Goal: Task Accomplishment & Management: Manage account settings

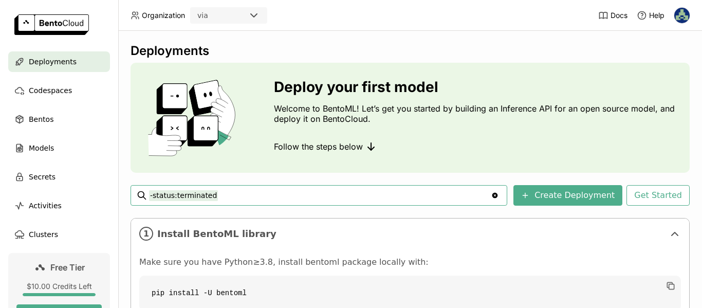
scroll to position [180, 0]
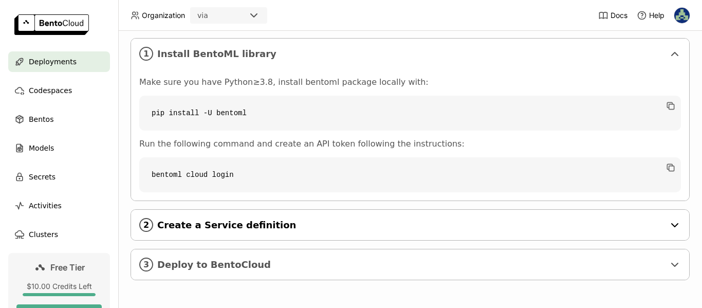
click at [247, 224] on span "Create a Service definition" at bounding box center [410, 224] width 507 height 11
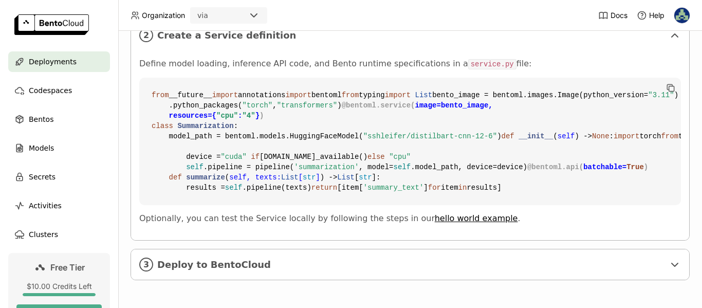
scroll to position [334, 0]
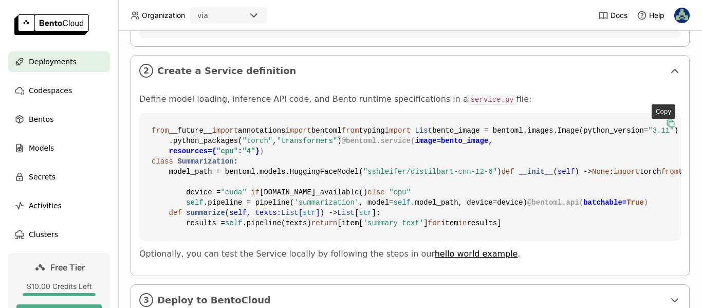
click at [669, 123] on icon "button" at bounding box center [671, 124] width 5 height 5
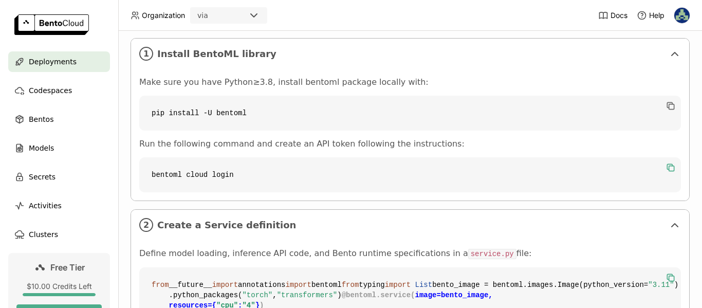
click at [665, 170] on icon "button" at bounding box center [670, 167] width 10 height 10
click at [679, 15] on img at bounding box center [681, 15] width 15 height 15
click at [662, 65] on span "API Tokens" at bounding box center [663, 68] width 36 height 9
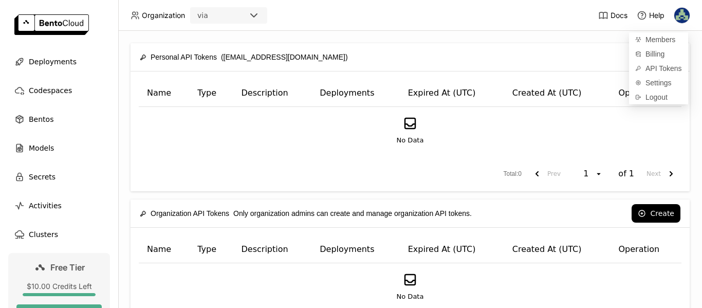
click at [586, 52] on div "Create" at bounding box center [519, 57] width 322 height 18
click at [637, 57] on icon at bounding box center [641, 57] width 8 height 8
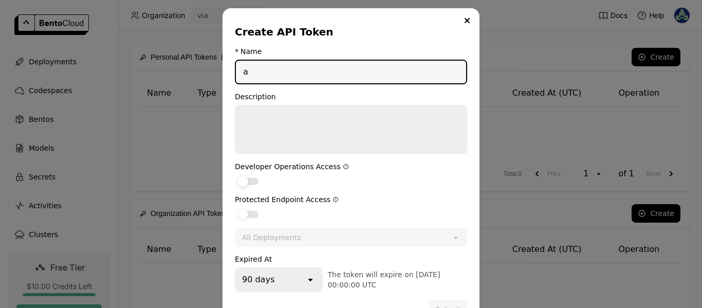
type input "a"
click at [249, 179] on div "dialog" at bounding box center [248, 181] width 21 height 7
click at [235, 175] on input "dialog" at bounding box center [235, 175] width 0 height 0
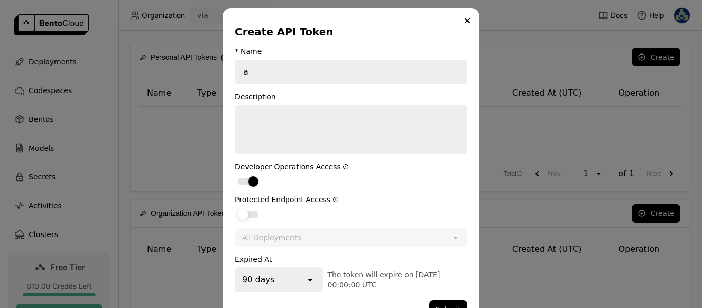
click at [248, 216] on div "dialog" at bounding box center [248, 214] width 21 height 7
click at [235, 208] on input "dialog" at bounding box center [235, 208] width 0 height 0
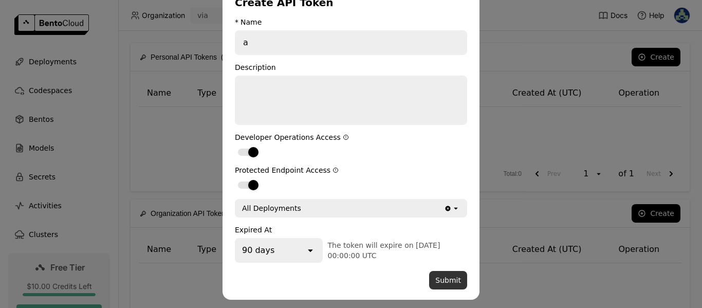
click at [444, 277] on button "Submit" at bounding box center [448, 280] width 38 height 18
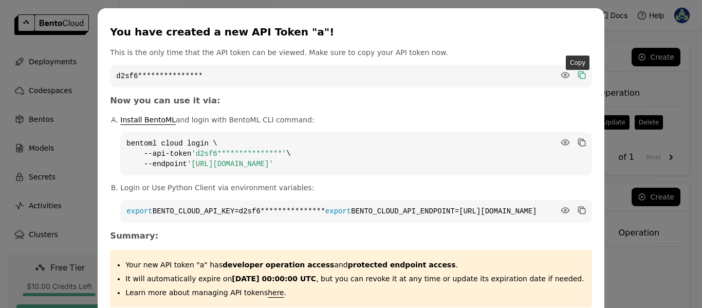
click at [578, 72] on icon "dialog" at bounding box center [580, 73] width 5 height 5
click at [578, 143] on icon "dialog" at bounding box center [580, 141] width 5 height 5
click at [670, 16] on div "**********" at bounding box center [351, 181] width 702 height 363
click at [587, 50] on p "This is the only time that the API token can be viewed. Make sure to copy your …" at bounding box center [350, 52] width 481 height 10
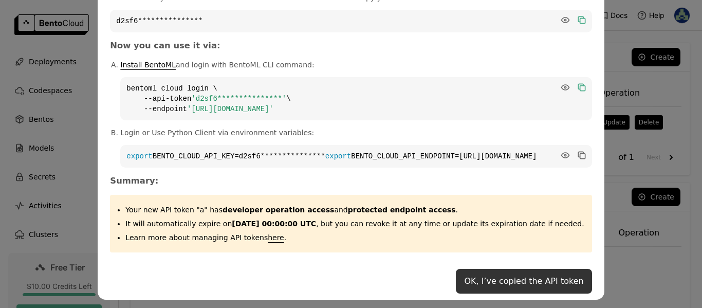
click at [547, 275] on button "OK, I’ve copied the API token" at bounding box center [524, 281] width 136 height 25
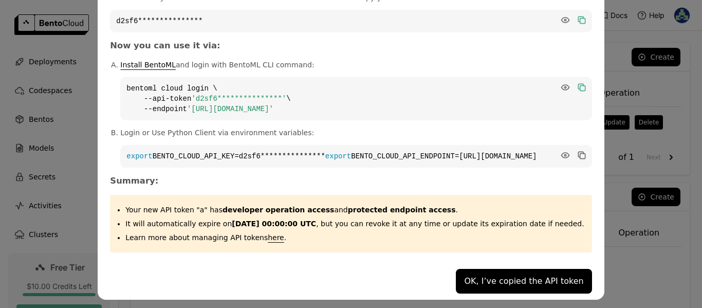
scroll to position [0, 0]
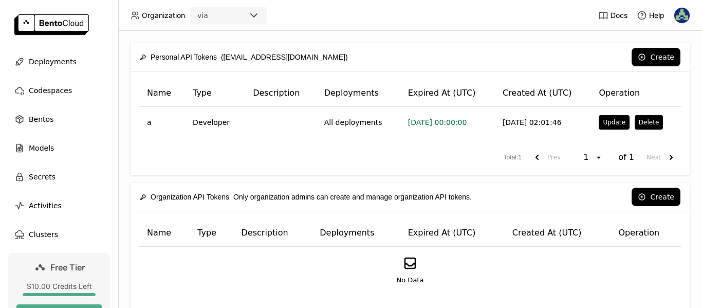
click at [686, 16] on img at bounding box center [681, 15] width 15 height 15
click at [660, 55] on span "Billing" at bounding box center [654, 53] width 19 height 9
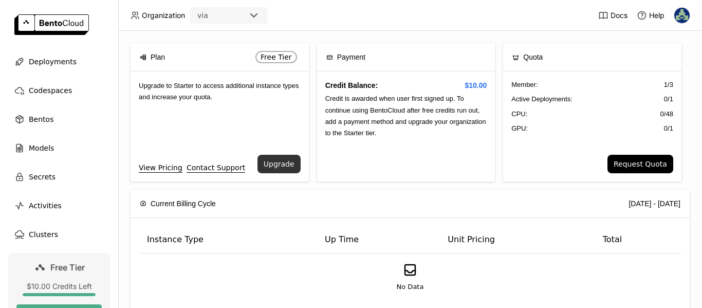
click at [274, 162] on button "Upgrade" at bounding box center [278, 164] width 43 height 18
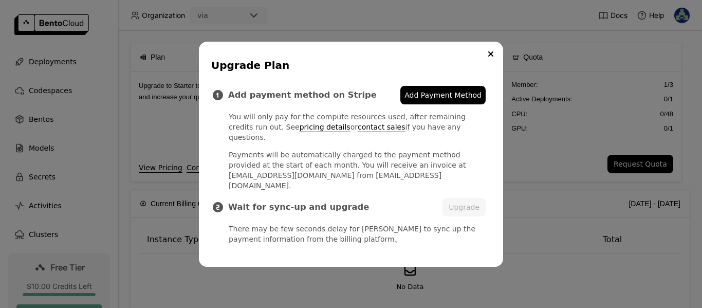
click at [457, 95] on span "Add Payment Method" at bounding box center [442, 95] width 77 height 10
click at [466, 204] on button "Upgrade" at bounding box center [463, 207] width 43 height 18
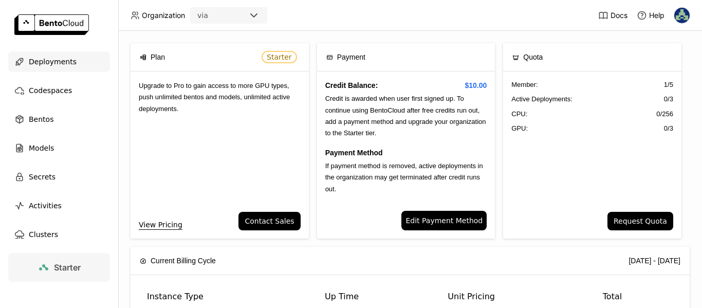
click at [50, 59] on span "Deployments" at bounding box center [53, 61] width 48 height 12
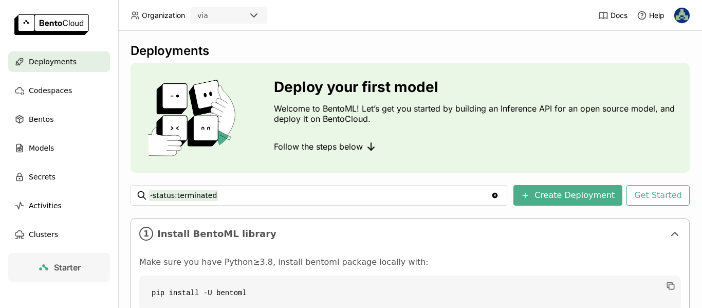
click at [0, 274] on div "Starter" at bounding box center [59, 291] width 118 height 76
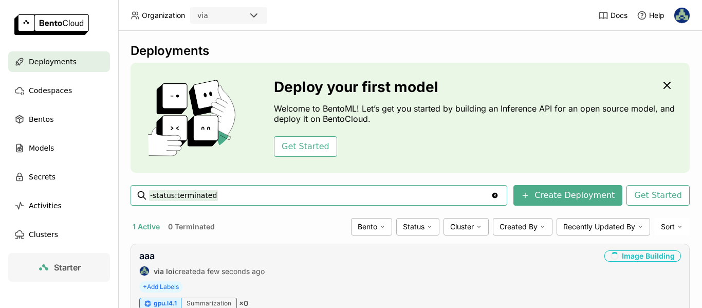
scroll to position [49, 0]
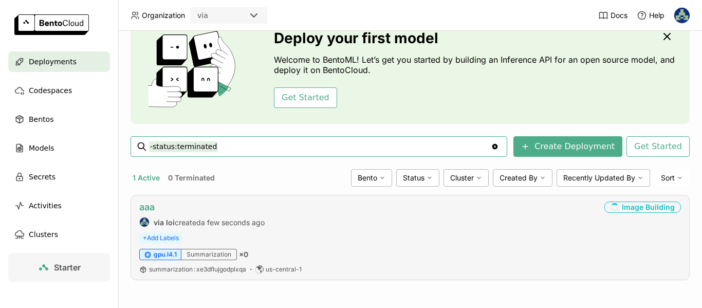
click at [146, 209] on link "aaa" at bounding box center [146, 206] width 15 height 11
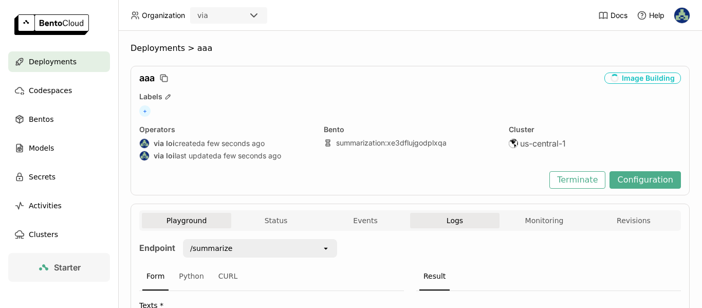
click at [447, 222] on span "Logs" at bounding box center [454, 220] width 16 height 9
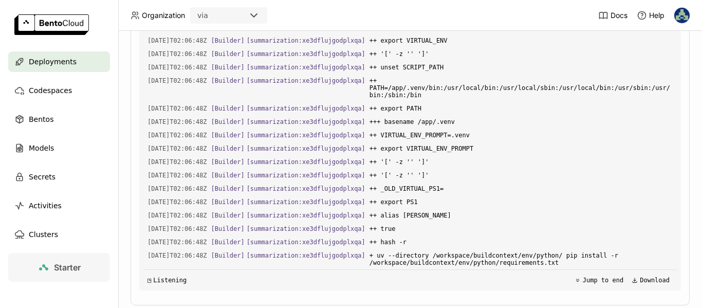
scroll to position [11365, 0]
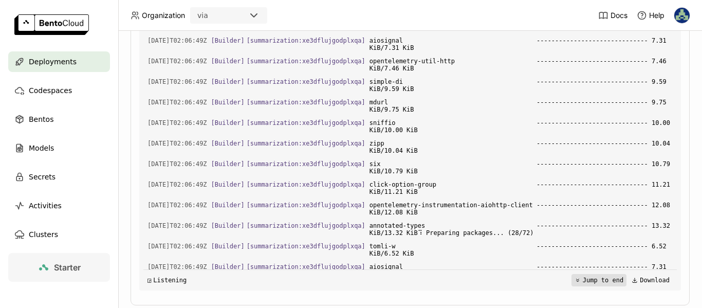
click at [604, 274] on button "Jump to end" at bounding box center [598, 280] width 55 height 12
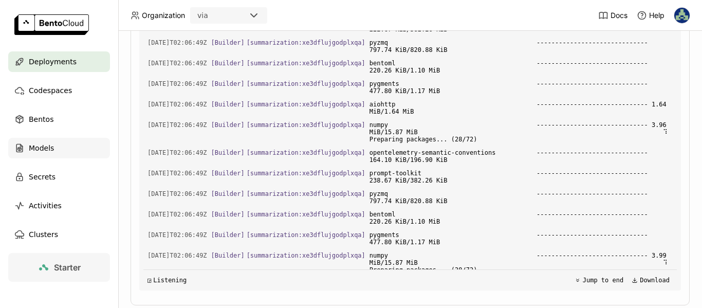
scroll to position [333, 0]
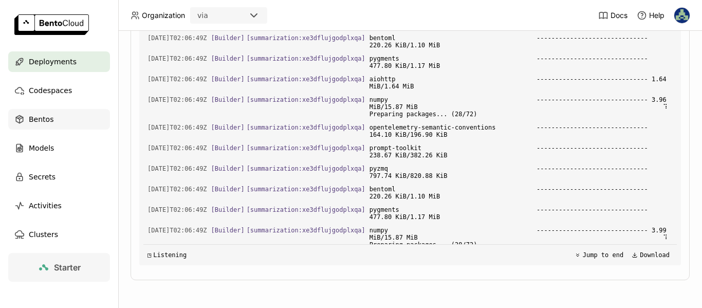
click at [36, 120] on span "Bentos" at bounding box center [41, 119] width 25 height 12
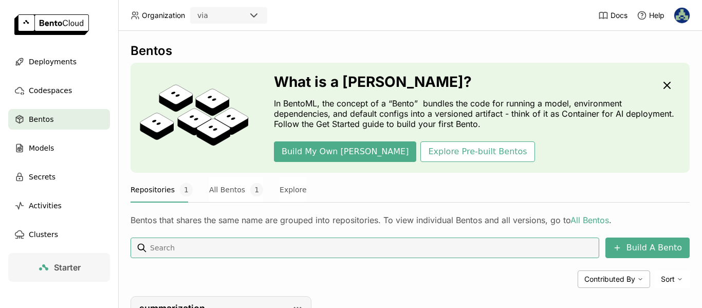
scroll to position [120, 0]
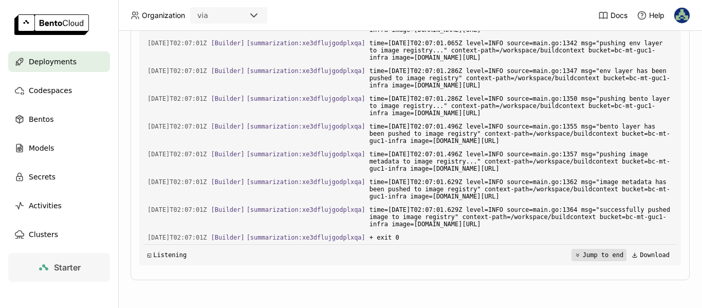
click at [589, 254] on button "Jump to end" at bounding box center [598, 255] width 55 height 12
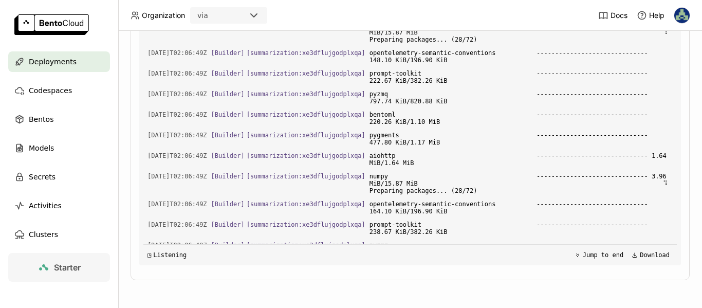
scroll to position [333, 0]
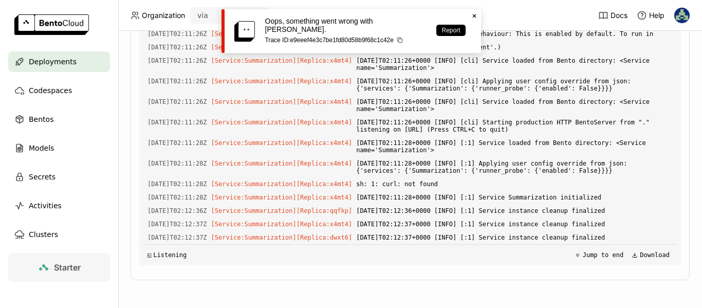
click at [53, 66] on span "Deployments" at bounding box center [53, 61] width 48 height 12
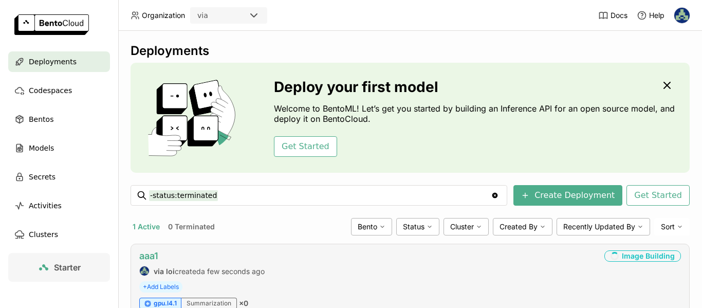
click at [155, 252] on link "aaa1" at bounding box center [148, 255] width 19 height 11
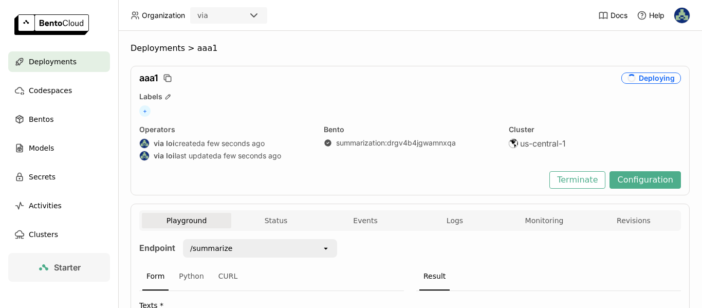
click at [66, 65] on span "Deployments" at bounding box center [53, 61] width 48 height 12
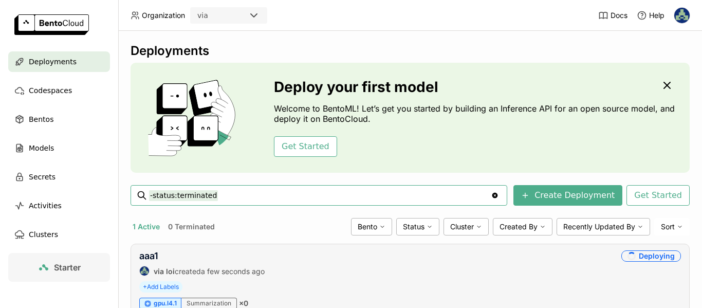
scroll to position [49, 0]
click at [43, 87] on span "Codespaces" at bounding box center [50, 90] width 43 height 12
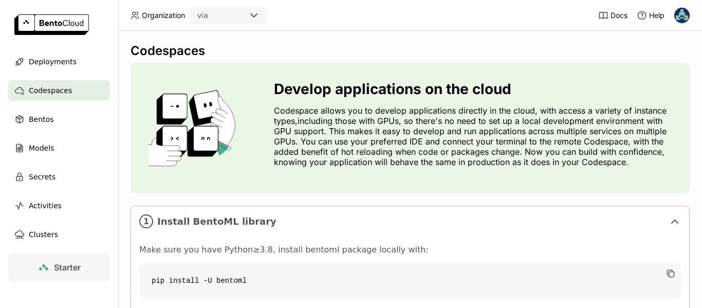
scroll to position [167, 0]
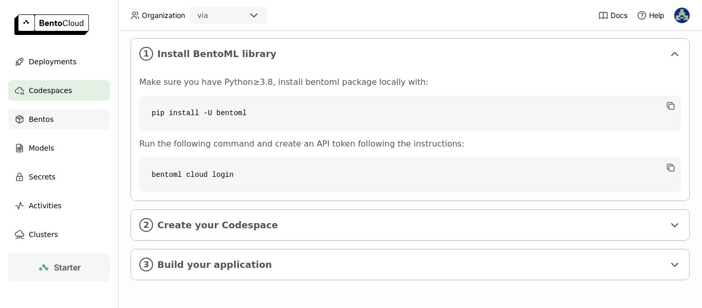
click at [57, 121] on div "Bentos" at bounding box center [59, 119] width 102 height 21
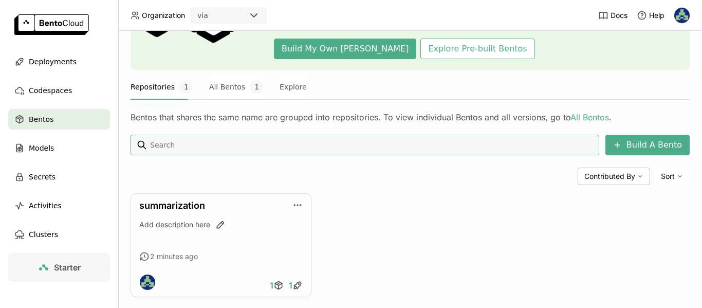
scroll to position [120, 0]
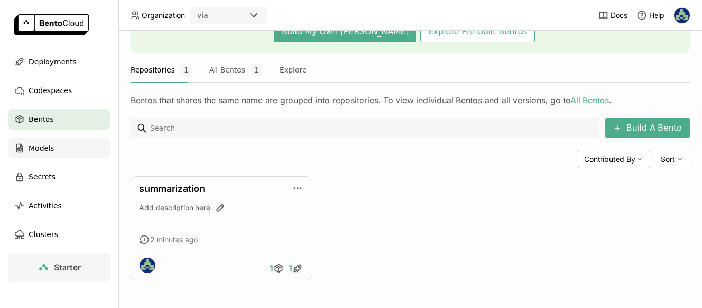
click at [64, 143] on div "Models" at bounding box center [59, 148] width 102 height 21
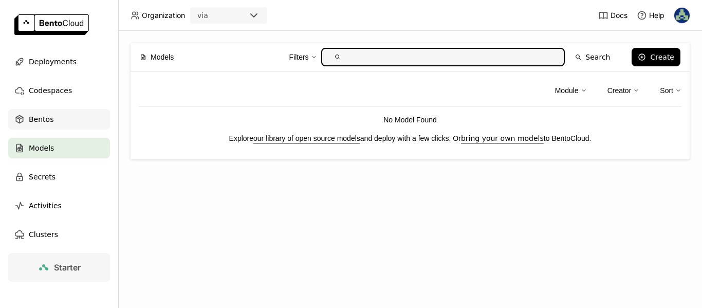
click at [57, 125] on div "Bentos" at bounding box center [59, 119] width 102 height 21
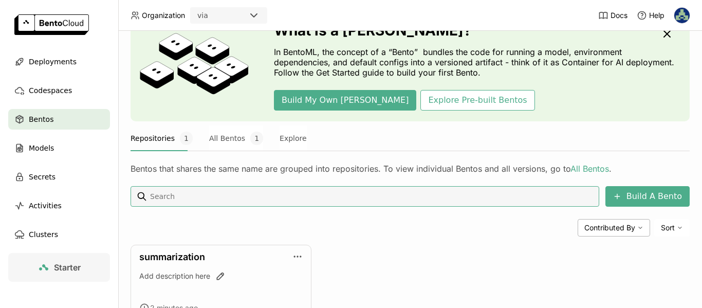
scroll to position [103, 0]
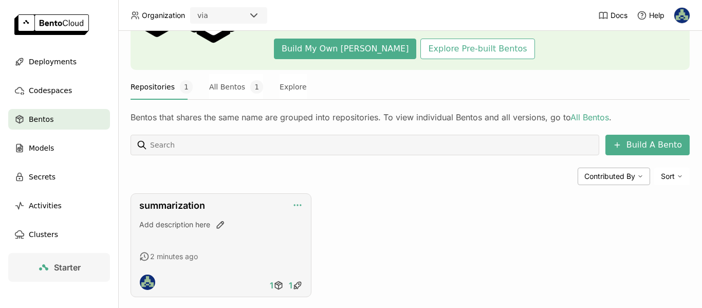
click at [292, 204] on icon "button" at bounding box center [297, 205] width 10 height 10
click at [194, 207] on link "summarization" at bounding box center [172, 205] width 66 height 11
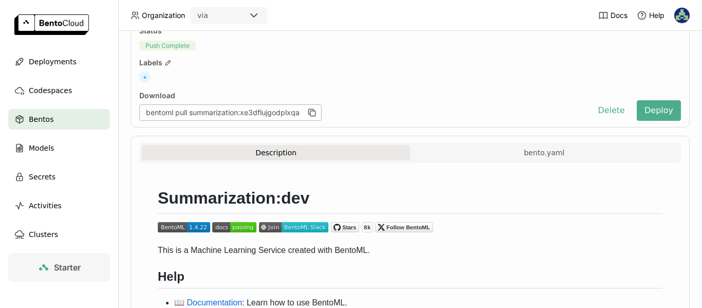
scroll to position [33, 0]
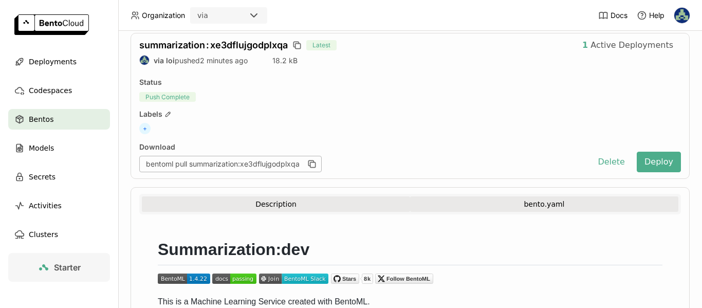
click at [540, 205] on button "bento.yaml" at bounding box center [544, 203] width 268 height 15
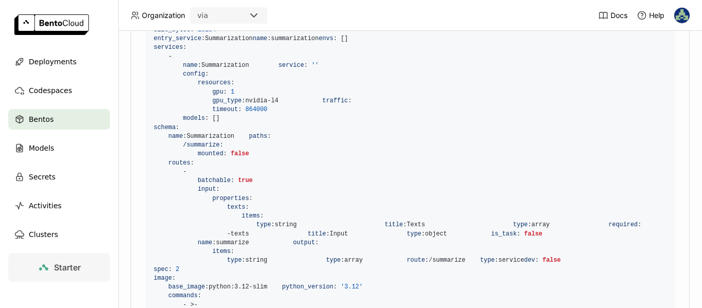
scroll to position [371, 0]
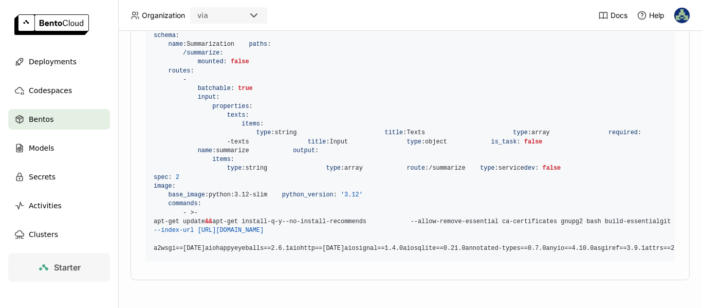
click at [36, 120] on span "Bentos" at bounding box center [41, 119] width 25 height 12
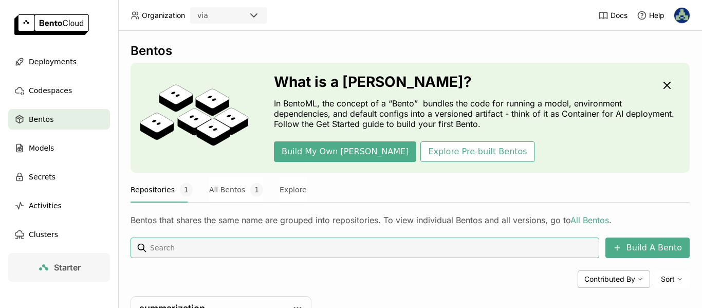
scroll to position [120, 0]
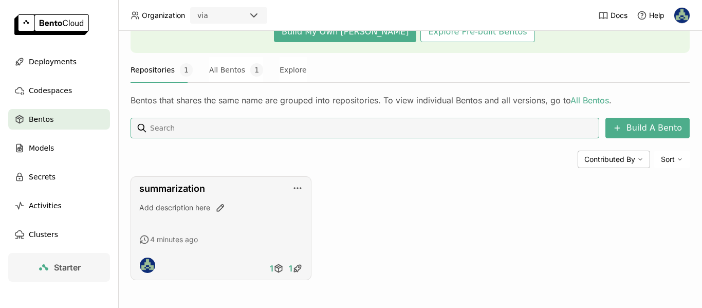
click at [300, 185] on div "summarization Add description here 4 minutes ago 1 1" at bounding box center [220, 228] width 181 height 104
click at [297, 190] on icon "button" at bounding box center [297, 188] width 10 height 10
click at [328, 221] on div "Deploy Latest" at bounding box center [318, 218] width 44 height 9
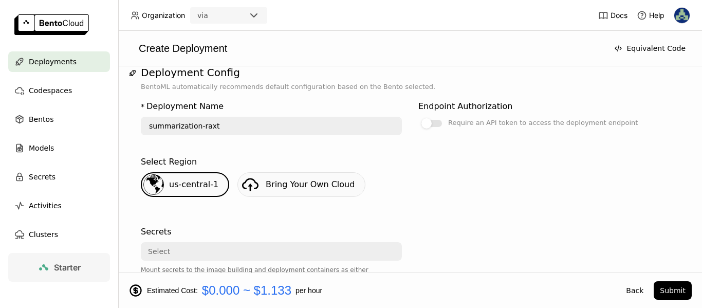
scroll to position [308, 0]
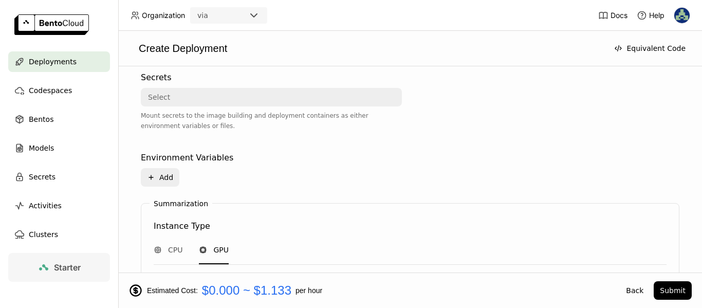
click at [227, 147] on div "Environment Variables Plus Add" at bounding box center [410, 170] width 538 height 47
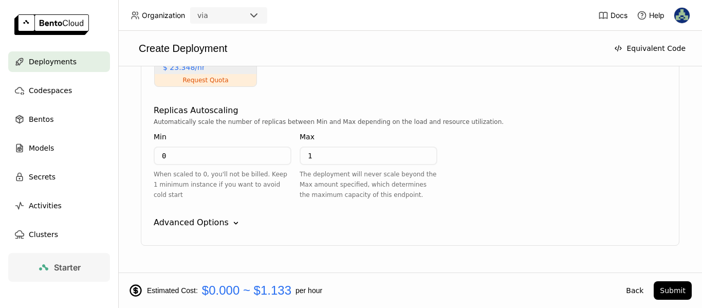
scroll to position [846, 0]
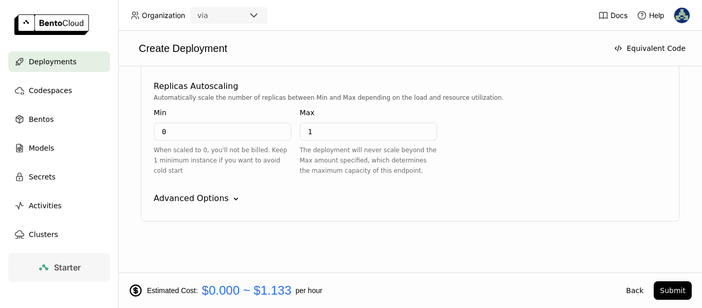
click at [234, 198] on icon at bounding box center [236, 199] width 4 height 3
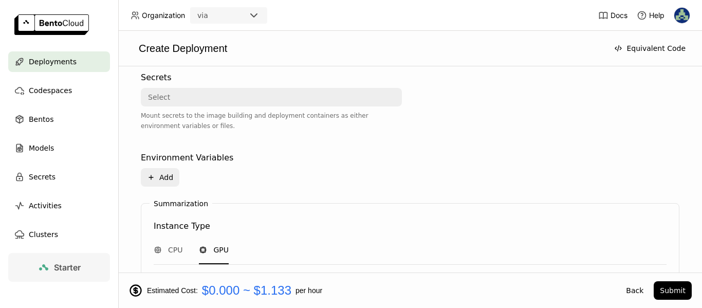
scroll to position [360, 0]
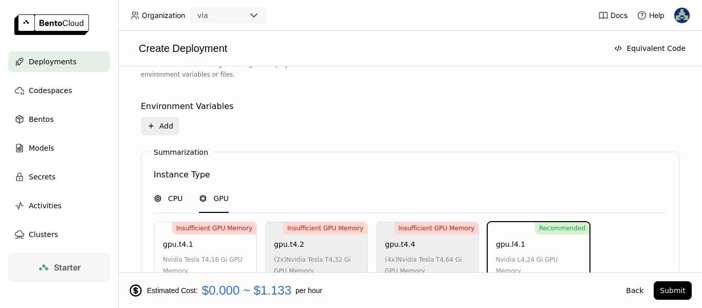
click at [174, 198] on span "CPU" at bounding box center [175, 198] width 14 height 10
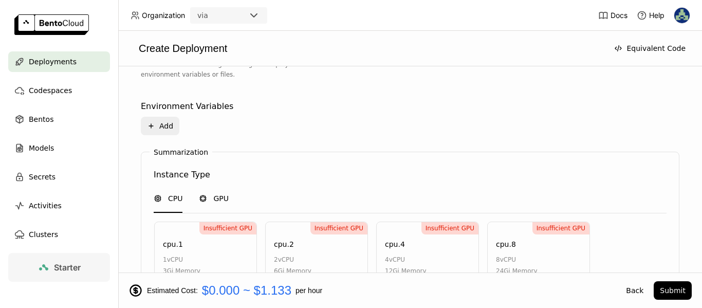
click at [219, 191] on div "GPU" at bounding box center [214, 199] width 30 height 28
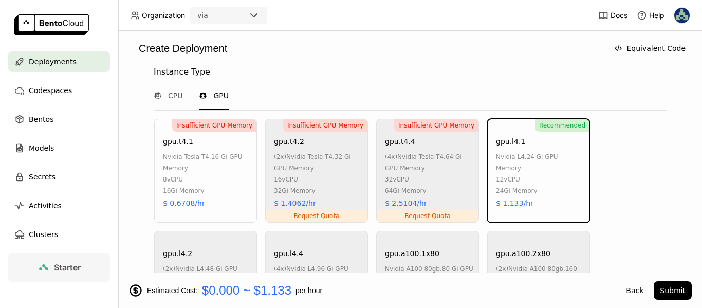
scroll to position [514, 0]
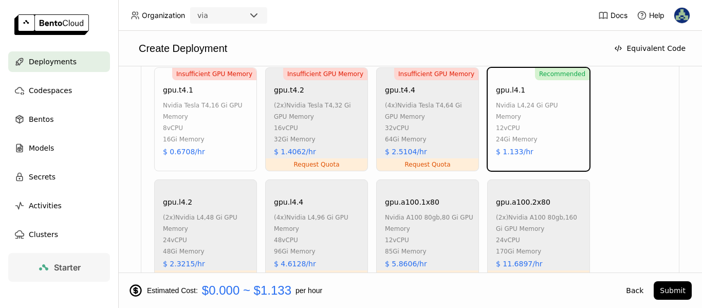
click at [553, 138] on div "nvidia l4 , 24 Gi GPU Memory 12 vCPU 24Gi Memory" at bounding box center [540, 122] width 88 height 45
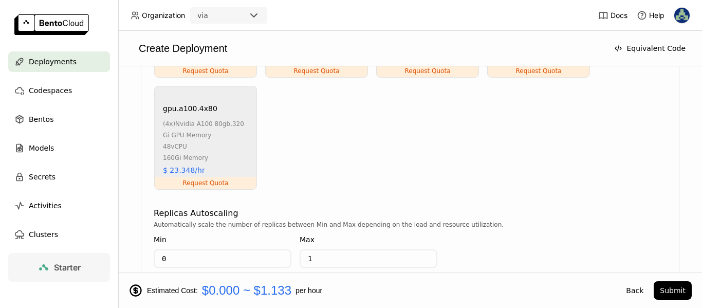
scroll to position [873, 0]
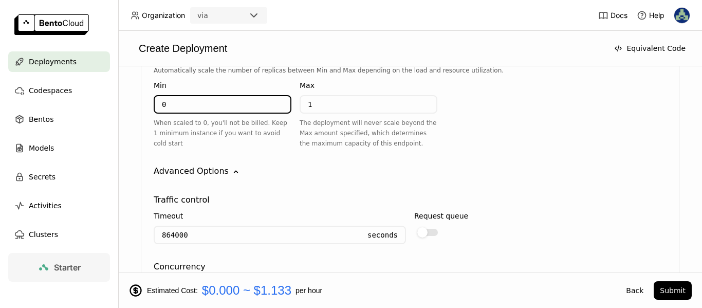
drag, startPoint x: 173, startPoint y: 105, endPoint x: 116, endPoint y: 107, distance: 57.1
click at [116, 107] on main "Deployments Codespaces Bentos Models Secrets Activities Clusters Starter Create…" at bounding box center [351, 154] width 702 height 308
type input "1"
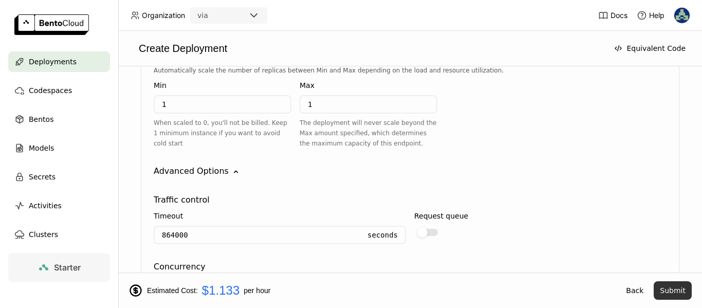
click at [676, 293] on button "Submit" at bounding box center [672, 290] width 38 height 18
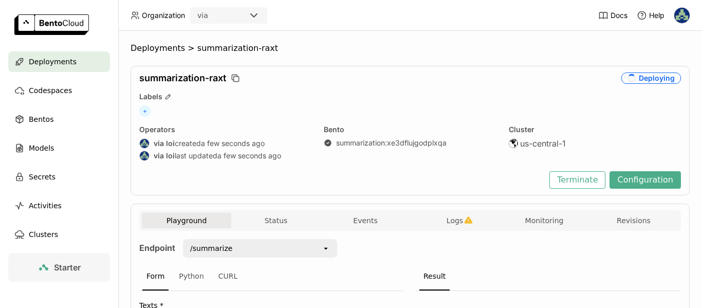
scroll to position [100, 0]
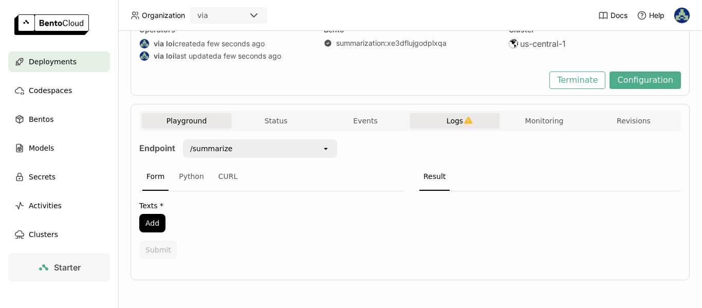
click at [456, 120] on span "Logs" at bounding box center [454, 120] width 16 height 9
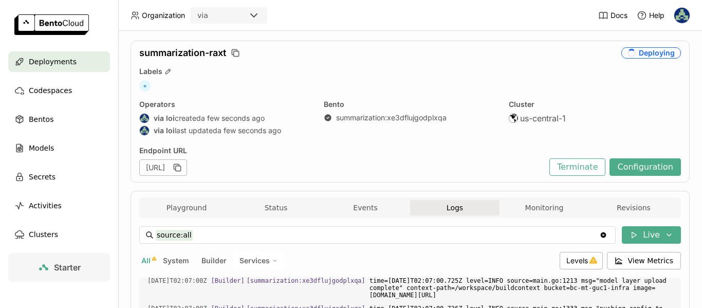
scroll to position [128, 0]
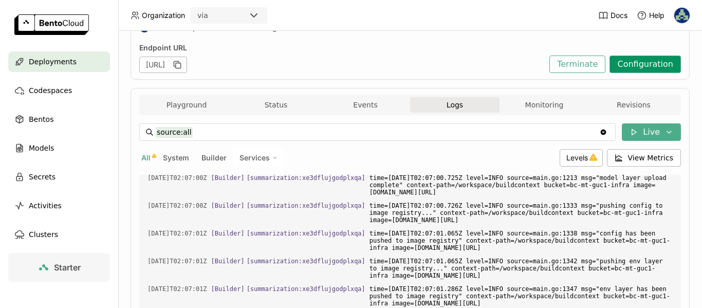
click at [633, 61] on button "Configuration" at bounding box center [644, 63] width 71 height 17
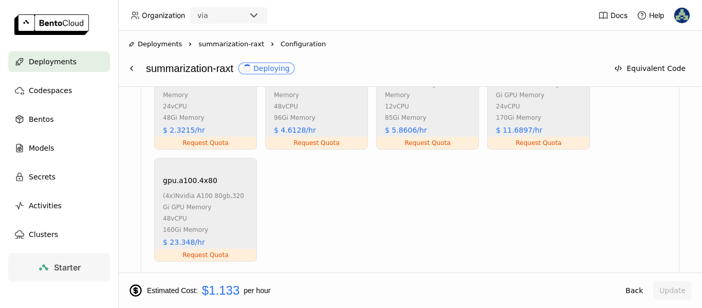
scroll to position [867, 0]
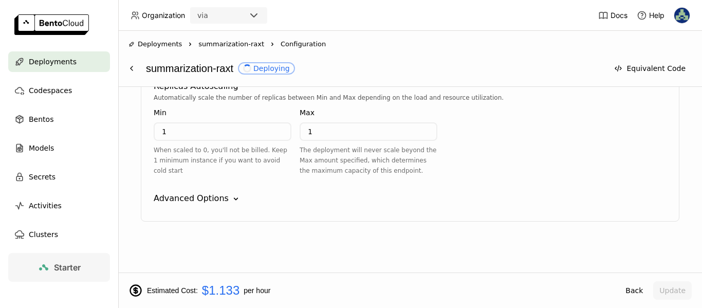
click at [55, 58] on span "Deployments" at bounding box center [53, 61] width 48 height 12
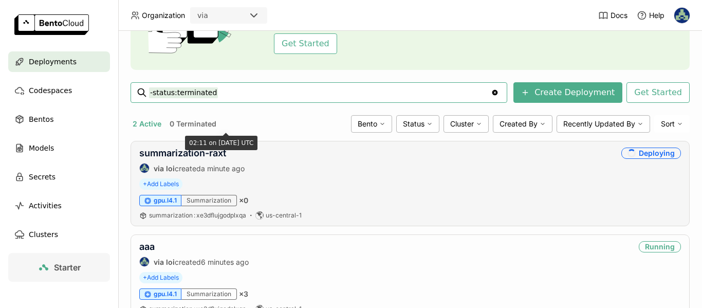
scroll to position [142, 0]
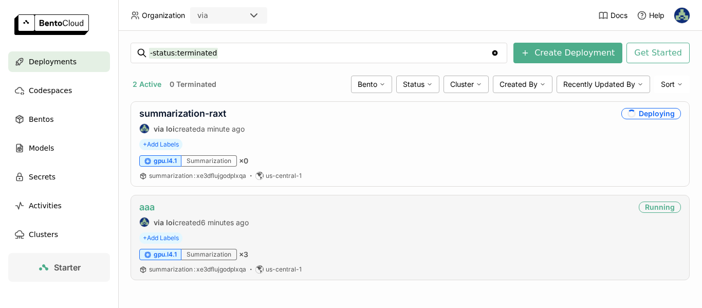
click at [143, 205] on link "aaa" at bounding box center [146, 206] width 15 height 11
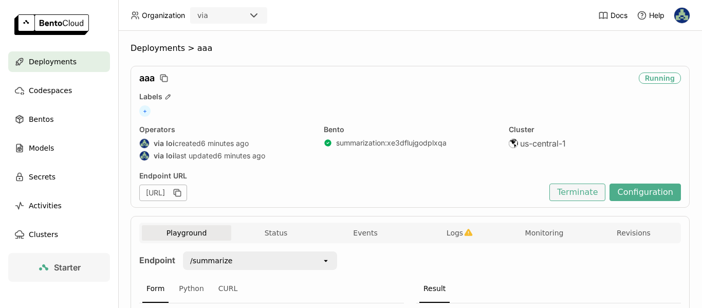
click at [593, 189] on button "Terminate" at bounding box center [577, 191] width 56 height 17
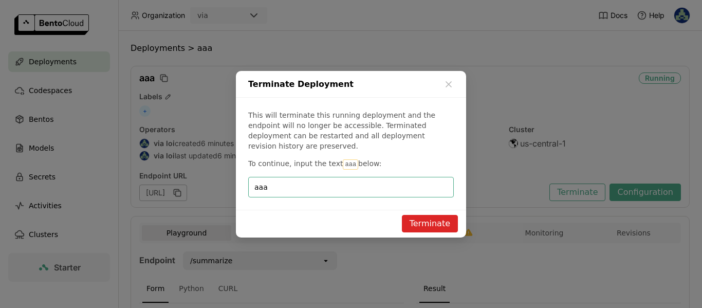
type input "aaa"
click at [435, 224] on button "Terminate" at bounding box center [430, 223] width 56 height 17
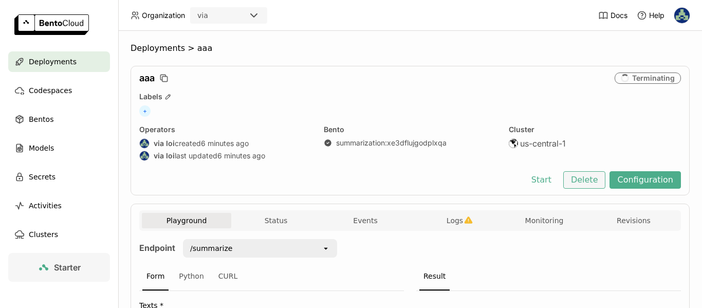
click at [585, 181] on button "Delete" at bounding box center [584, 179] width 43 height 17
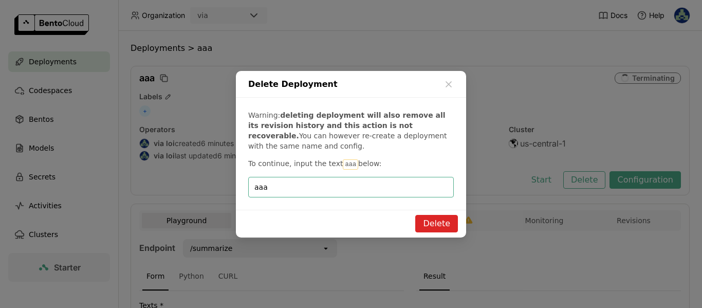
type input "aaa"
click at [446, 222] on button "Delete" at bounding box center [436, 223] width 43 height 17
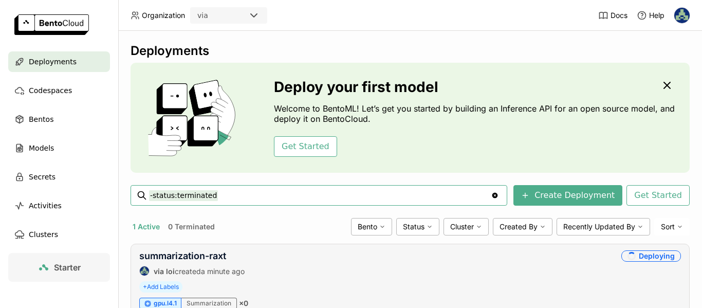
scroll to position [49, 0]
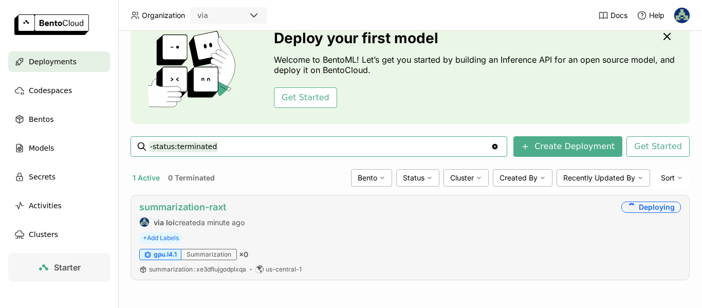
click at [178, 205] on link "summarization-raxt" at bounding box center [182, 206] width 87 height 11
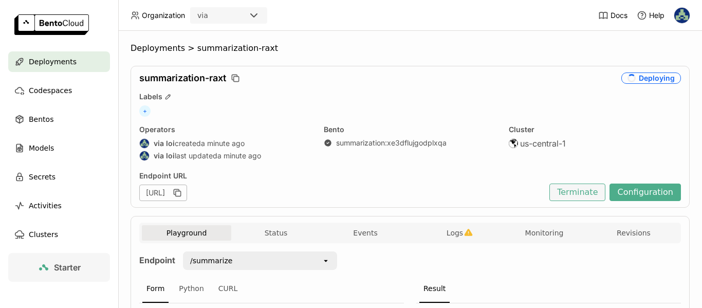
scroll to position [112, 0]
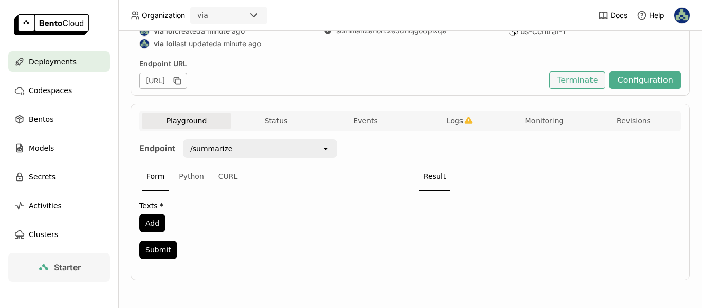
click at [577, 82] on button "Terminate" at bounding box center [577, 79] width 56 height 17
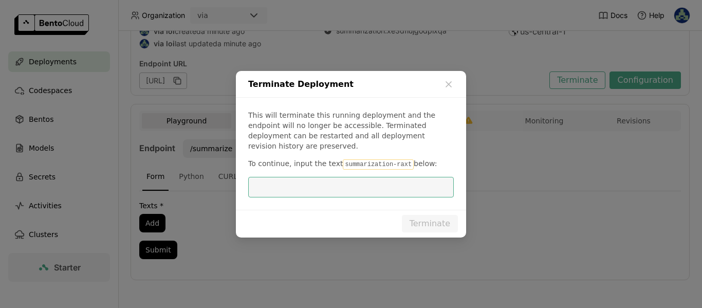
scroll to position [0, 0]
drag, startPoint x: 335, startPoint y: 159, endPoint x: 400, endPoint y: 157, distance: 64.8
click at [400, 158] on p "To continue, input the text summarization-raxt below:" at bounding box center [350, 163] width 205 height 11
copy p "summarization-raxt"
paste input "summarization-raxt"
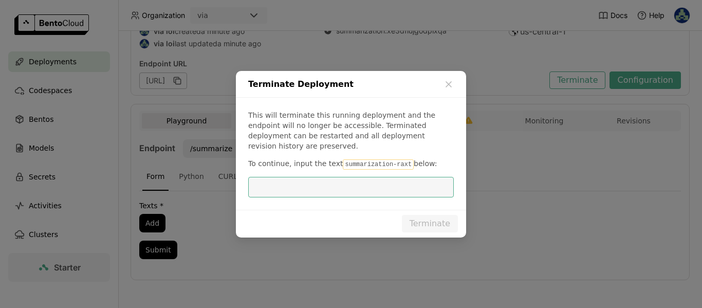
click at [361, 186] on input "dialog" at bounding box center [350, 187] width 193 height 20
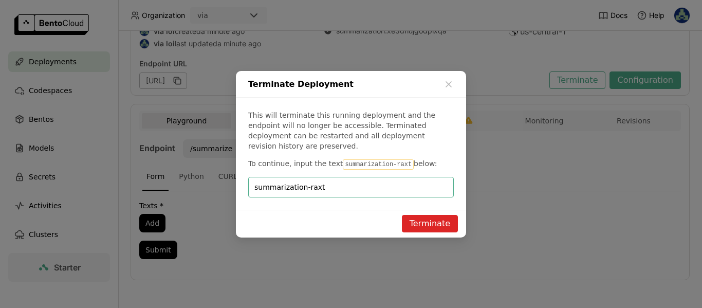
type input "summarization-raxt"
click at [423, 220] on button "Terminate" at bounding box center [430, 223] width 56 height 17
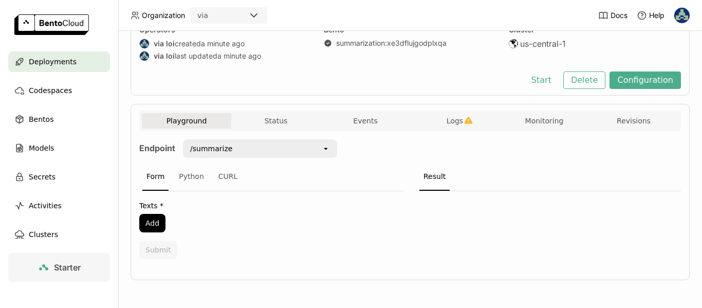
scroll to position [100, 0]
click at [592, 81] on button "Delete" at bounding box center [584, 79] width 43 height 17
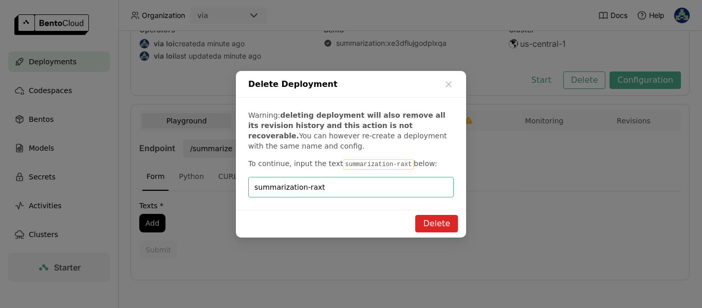
type input "summarization-raxt"
click at [450, 220] on button "Delete" at bounding box center [436, 223] width 43 height 17
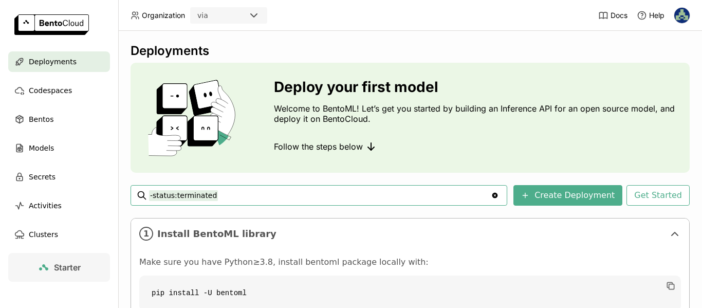
scroll to position [180, 0]
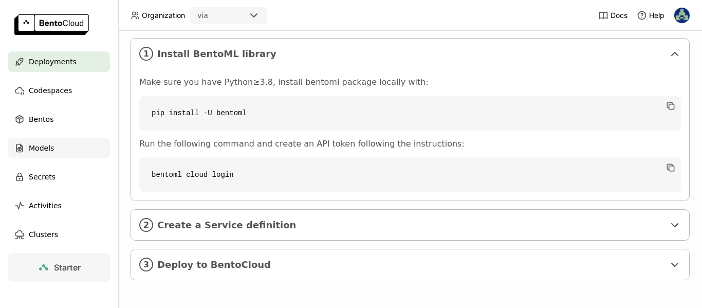
click at [42, 150] on span "Models" at bounding box center [41, 148] width 25 height 12
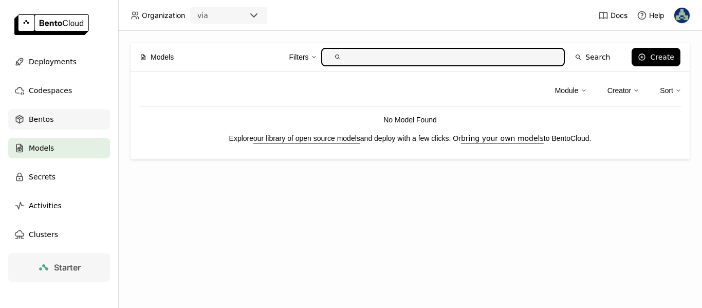
click at [45, 123] on span "Bentos" at bounding box center [41, 119] width 25 height 12
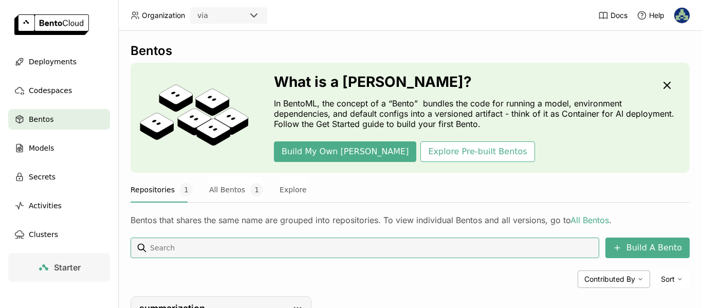
scroll to position [120, 0]
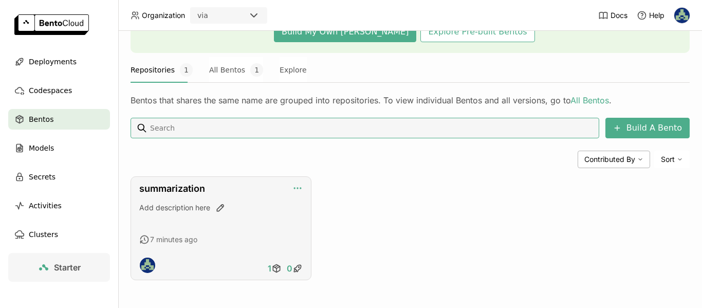
click at [294, 187] on icon "button" at bounding box center [297, 188] width 10 height 10
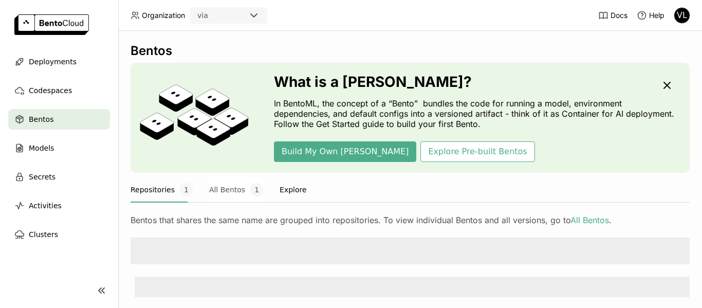
scroll to position [103, 0]
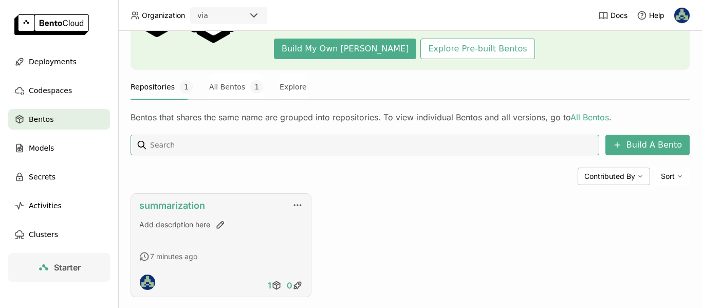
click at [196, 204] on link "summarization" at bounding box center [172, 205] width 66 height 11
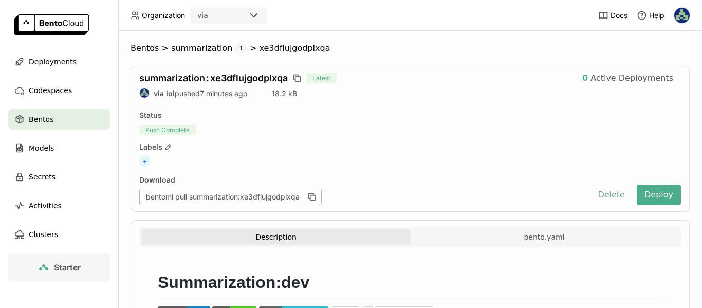
click at [602, 197] on button "Delete" at bounding box center [611, 194] width 43 height 21
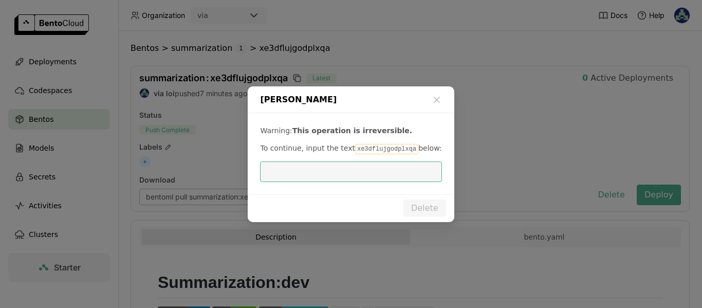
click at [355, 147] on code "xe3dflujgodplxqa" at bounding box center [386, 149] width 63 height 10
copy p "xe3dflujgodplxqa"
click at [374, 177] on input "dialog" at bounding box center [350, 172] width 169 height 20
paste input "xe3dflujgodplxqa"
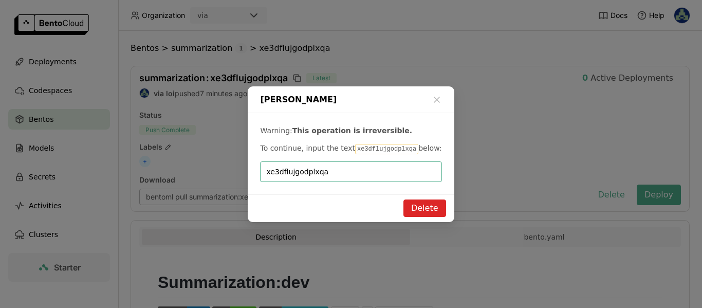
type input "xe3dflujgodplxqa"
click at [432, 200] on button "Delete" at bounding box center [424, 207] width 43 height 17
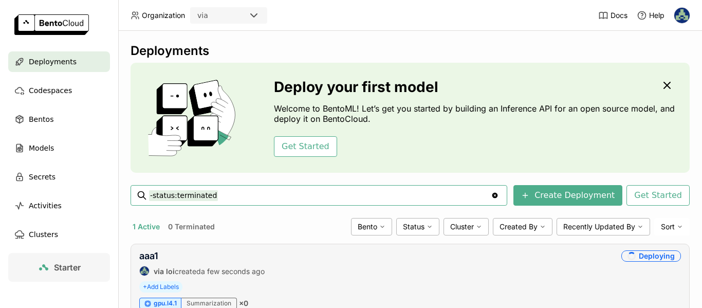
scroll to position [49, 0]
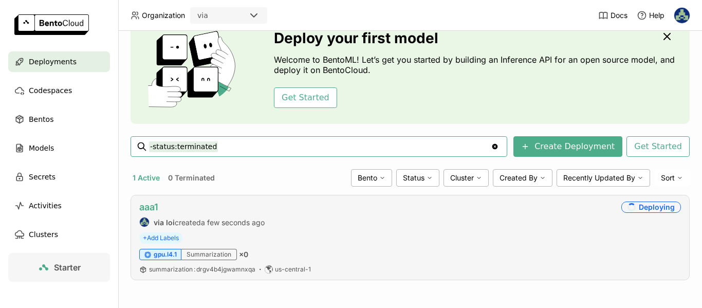
click at [156, 204] on link "aaa1" at bounding box center [148, 206] width 19 height 11
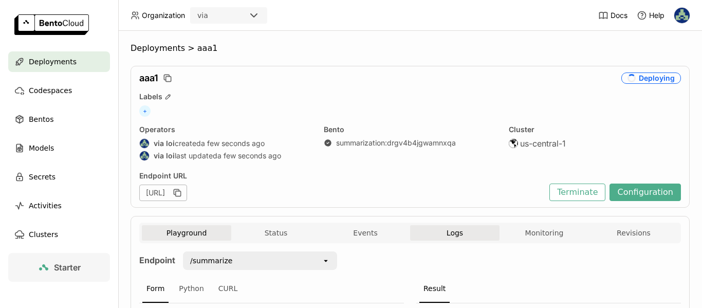
click at [458, 229] on button "Logs" at bounding box center [454, 232] width 89 height 15
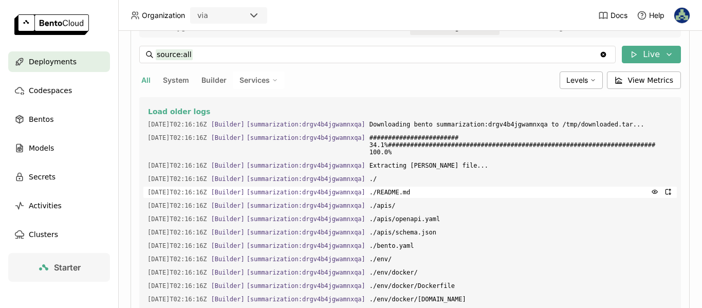
scroll to position [154, 0]
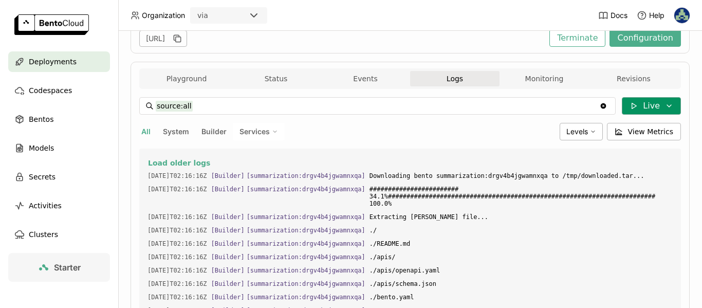
click at [640, 112] on button "Live" at bounding box center [651, 105] width 59 height 17
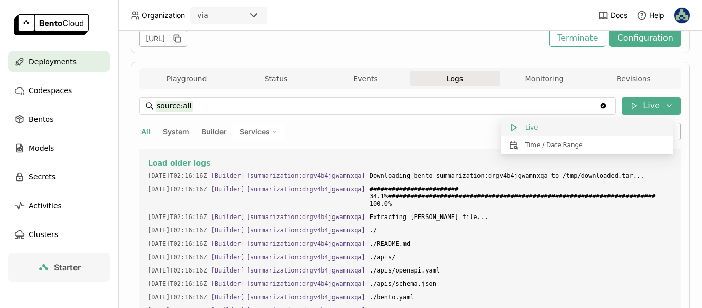
click at [577, 122] on button "Live" at bounding box center [586, 127] width 173 height 17
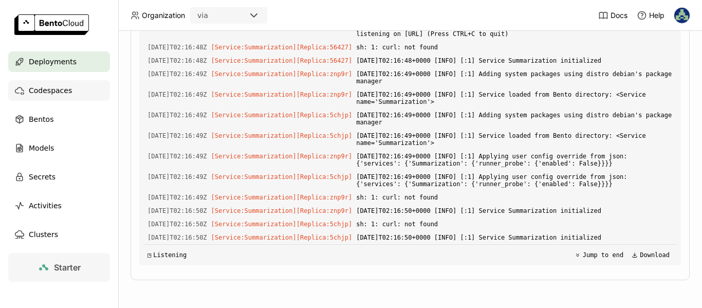
click at [40, 95] on span "Codespaces" at bounding box center [50, 90] width 43 height 12
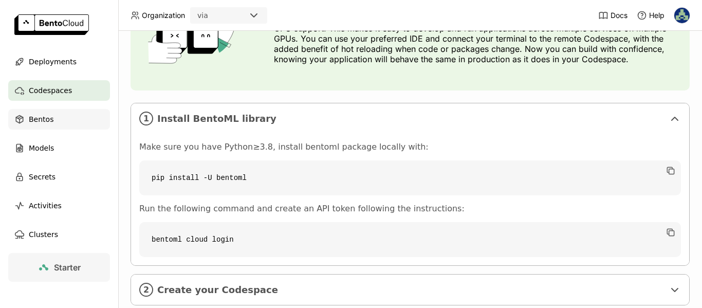
click at [50, 122] on span "Bentos" at bounding box center [41, 119] width 25 height 12
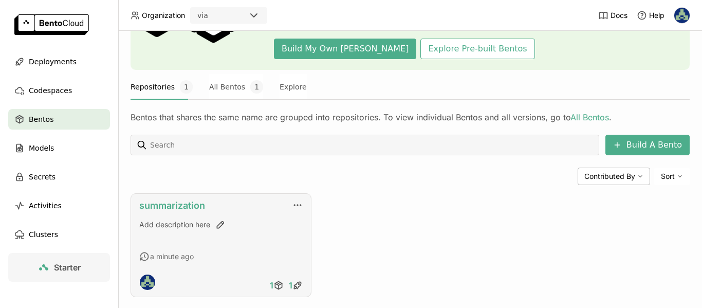
click at [179, 201] on link "summarization" at bounding box center [172, 205] width 66 height 11
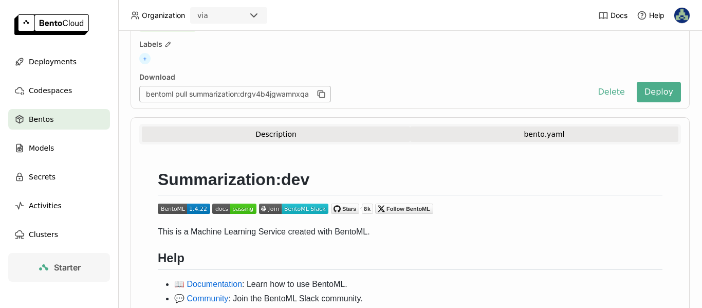
click at [539, 135] on button "bento.yaml" at bounding box center [544, 133] width 268 height 15
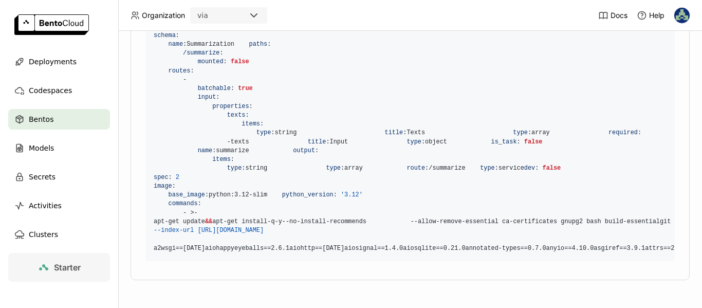
scroll to position [1193, 0]
click at [46, 62] on span "Deployments" at bounding box center [53, 61] width 48 height 12
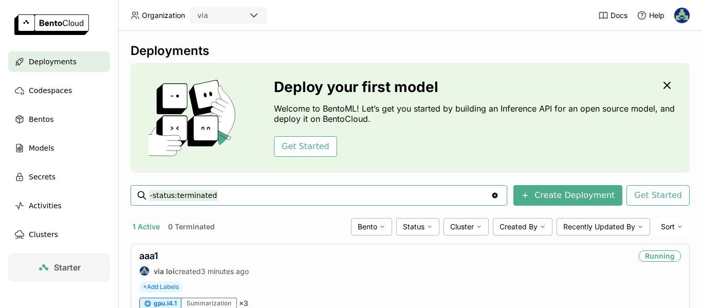
scroll to position [49, 0]
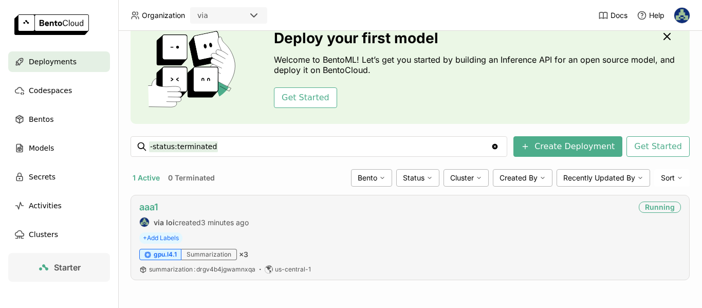
click at [153, 204] on link "aaa1" at bounding box center [148, 206] width 19 height 11
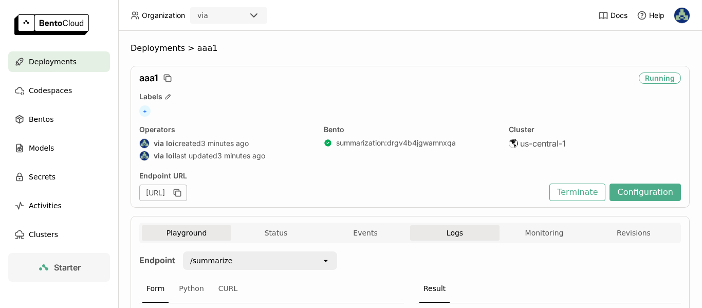
scroll to position [103, 0]
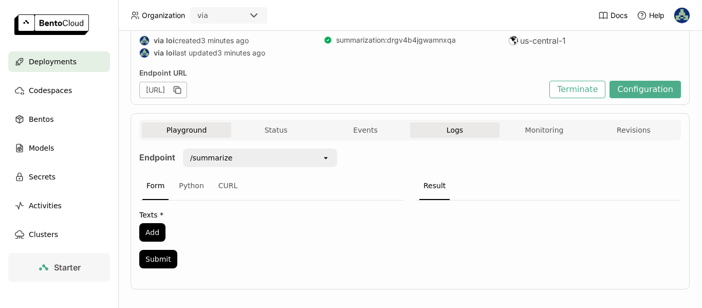
click at [446, 125] on span "Logs" at bounding box center [454, 129] width 16 height 9
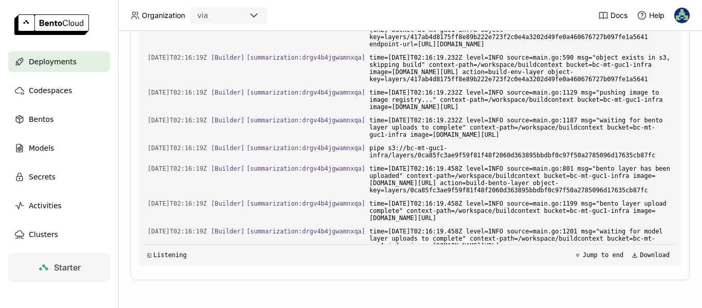
scroll to position [491, 0]
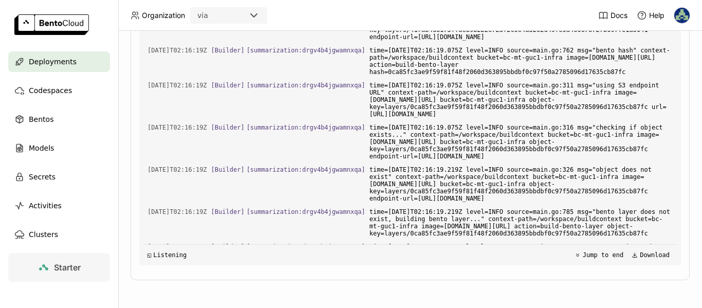
click at [41, 64] on span "Deployments" at bounding box center [53, 61] width 48 height 12
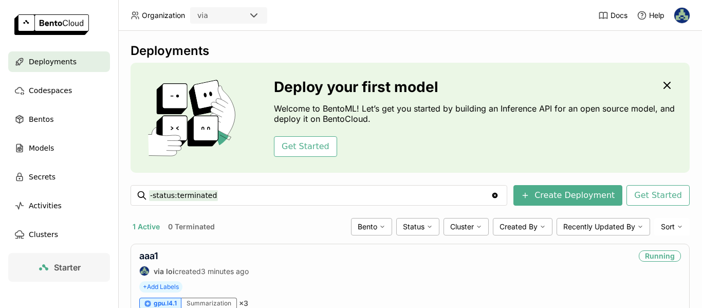
click at [678, 17] on img at bounding box center [681, 15] width 15 height 15
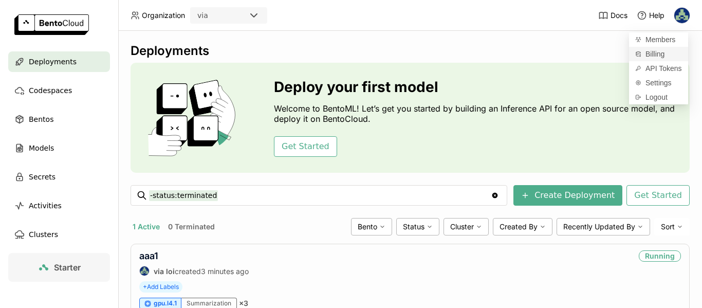
click at [654, 53] on span "Billing" at bounding box center [654, 53] width 19 height 9
click at [146, 253] on link "aaa1" at bounding box center [148, 255] width 19 height 11
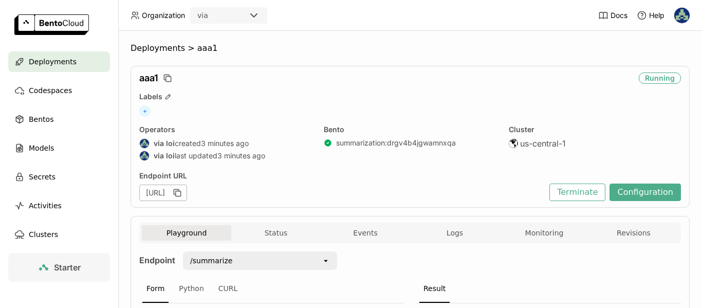
click at [587, 201] on div "aaa1 Running Labels + Operators via loi created 3 minutes ago via loi last upda…" at bounding box center [409, 137] width 559 height 142
click at [569, 193] on button "Terminate" at bounding box center [577, 191] width 56 height 17
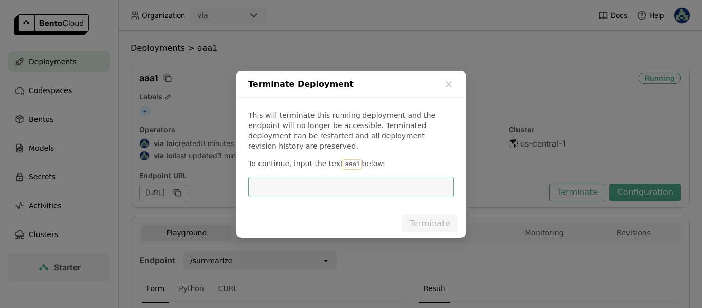
click at [356, 165] on code "aaa1" at bounding box center [352, 164] width 19 height 10
click at [356, 164] on code "aaa1" at bounding box center [352, 164] width 19 height 10
copy p "aaa1"
click at [345, 190] on input "dialog" at bounding box center [350, 187] width 193 height 20
paste input "aaa1"
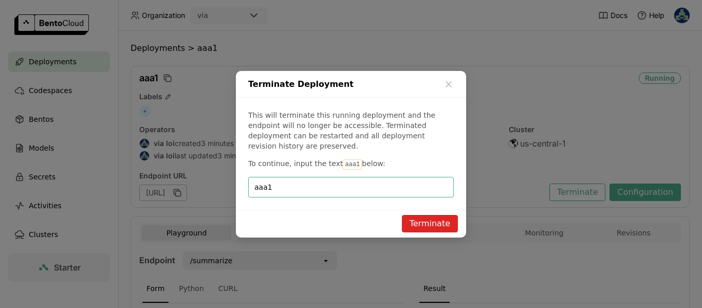
type input "aaa1"
click at [441, 220] on button "Terminate" at bounding box center [430, 223] width 56 height 17
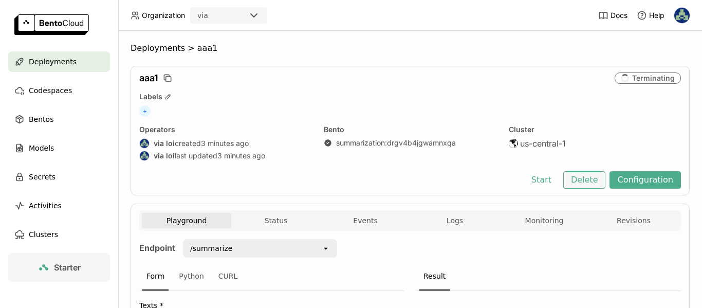
click at [576, 182] on button "Delete" at bounding box center [584, 179] width 43 height 17
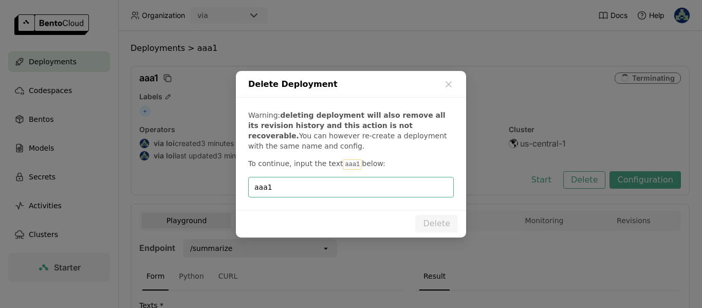
click at [294, 189] on input "aaa1" at bounding box center [350, 187] width 193 height 20
type input "aaa1"
click at [448, 221] on button "Delete" at bounding box center [436, 223] width 43 height 17
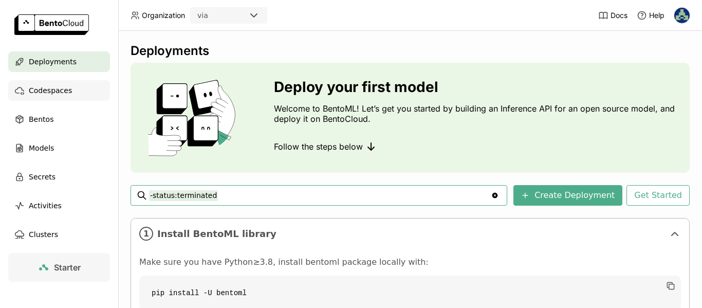
click at [50, 95] on span "Codespaces" at bounding box center [50, 90] width 43 height 12
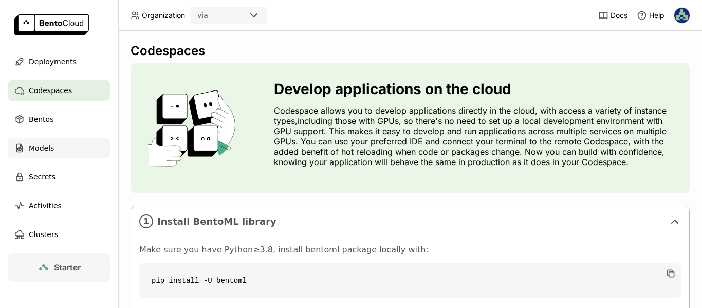
click at [27, 152] on div "Models" at bounding box center [59, 148] width 102 height 21
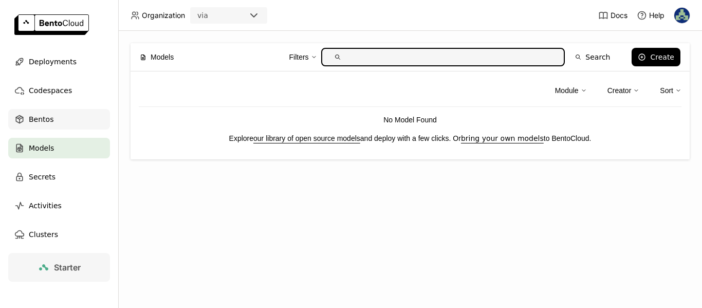
click at [41, 117] on span "Bentos" at bounding box center [41, 119] width 25 height 12
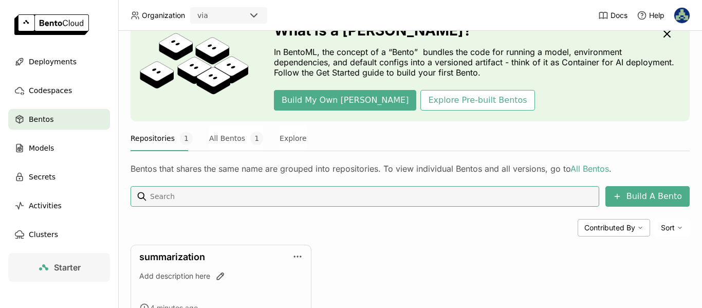
scroll to position [120, 0]
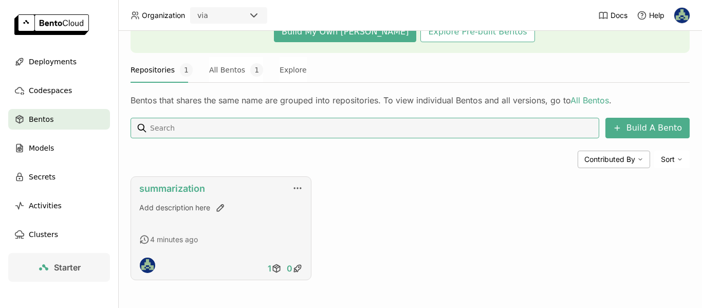
click at [179, 187] on link "summarization" at bounding box center [172, 188] width 66 height 11
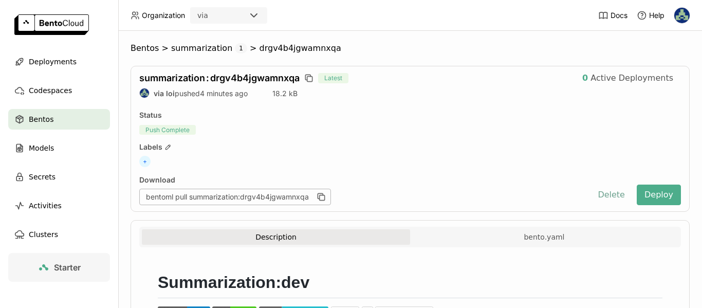
click at [605, 197] on button "Delete" at bounding box center [611, 194] width 43 height 21
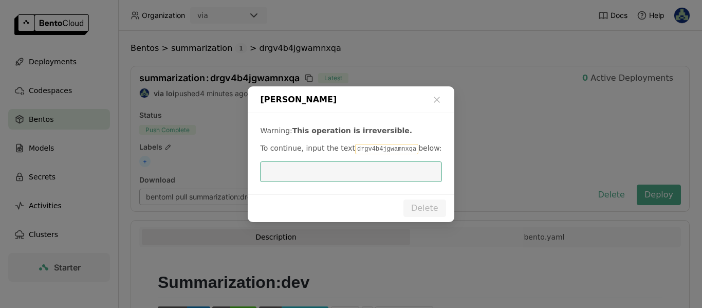
click at [386, 153] on code "drgv4b4jgwamnxqa" at bounding box center [386, 149] width 63 height 10
copy p "drgv4b4jgwamnxqa"
click at [381, 165] on input "dialog" at bounding box center [350, 172] width 169 height 20
paste input "drgv4b4jgwamnxqa"
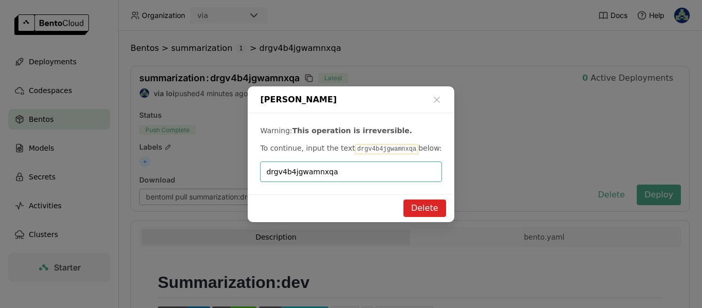
type input "drgv4b4jgwamnxqa"
click at [427, 202] on button "Delete" at bounding box center [424, 207] width 43 height 17
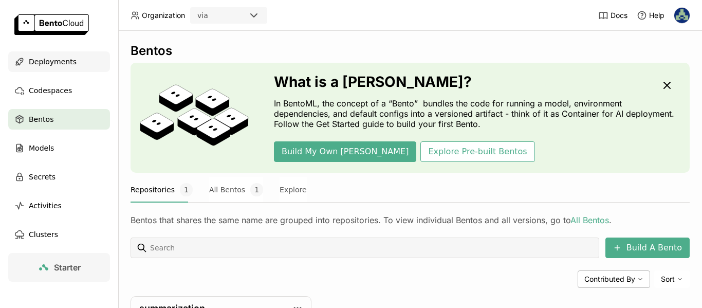
click at [49, 58] on span "Deployments" at bounding box center [53, 61] width 48 height 12
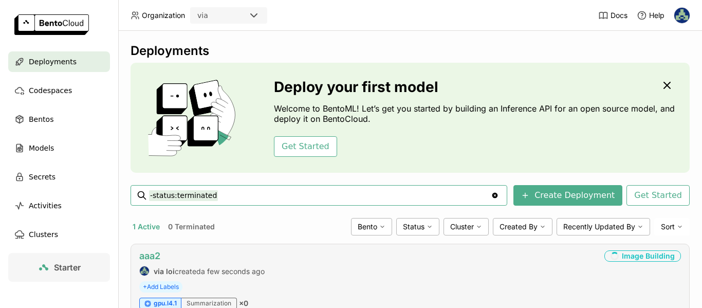
click at [155, 256] on link "aaa2" at bounding box center [149, 255] width 21 height 11
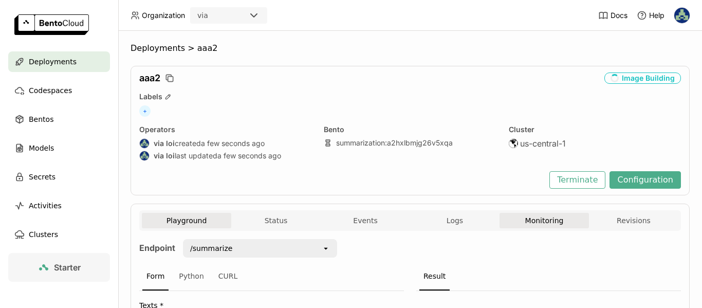
scroll to position [100, 0]
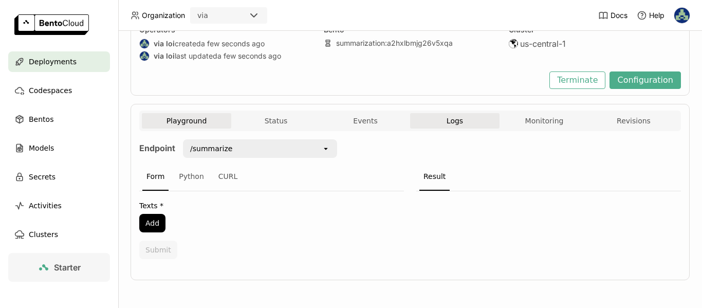
click at [456, 126] on button "Logs" at bounding box center [454, 120] width 89 height 15
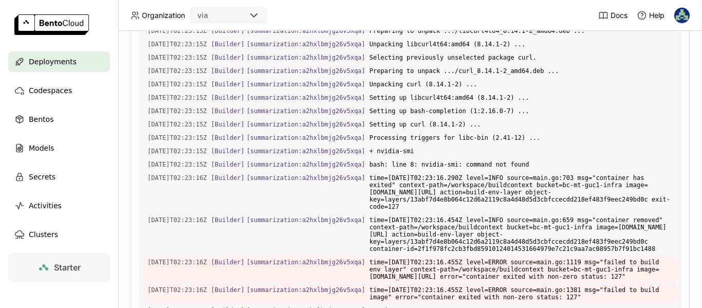
scroll to position [260, 0]
click at [40, 63] on span "Deployments" at bounding box center [53, 61] width 48 height 12
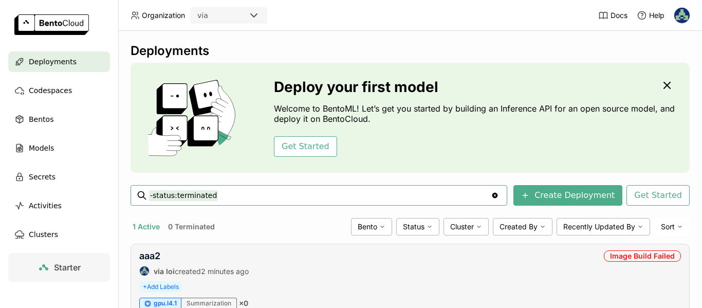
scroll to position [49, 0]
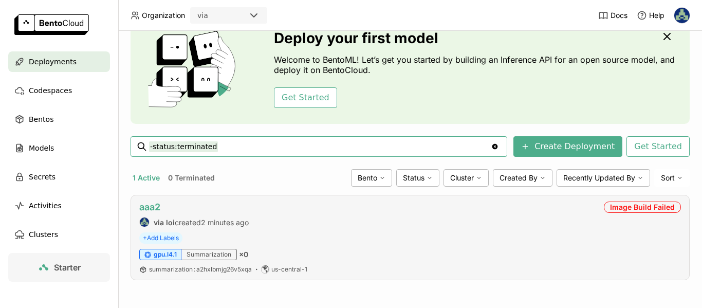
click at [157, 208] on link "aaa2" at bounding box center [149, 206] width 21 height 11
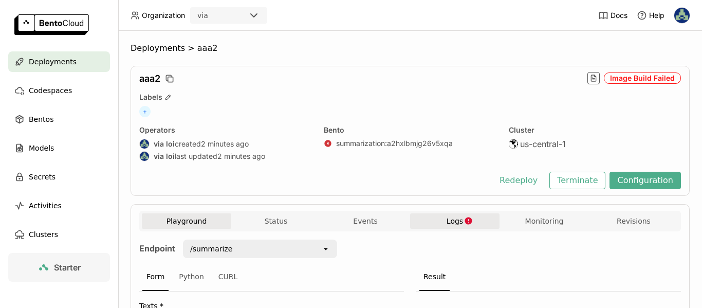
click at [453, 216] on span "Logs" at bounding box center [454, 220] width 16 height 9
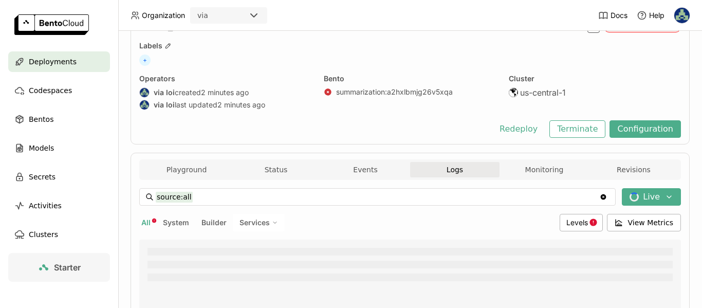
scroll to position [205, 0]
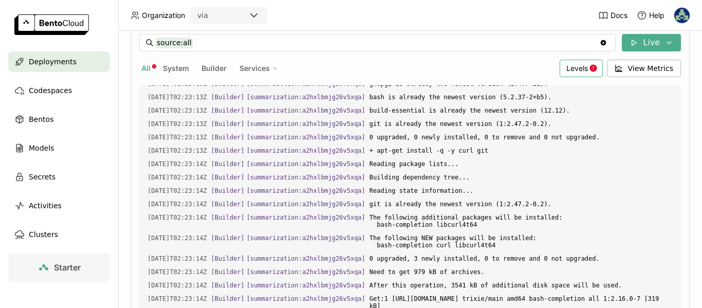
click at [577, 71] on span "Levels" at bounding box center [577, 68] width 22 height 9
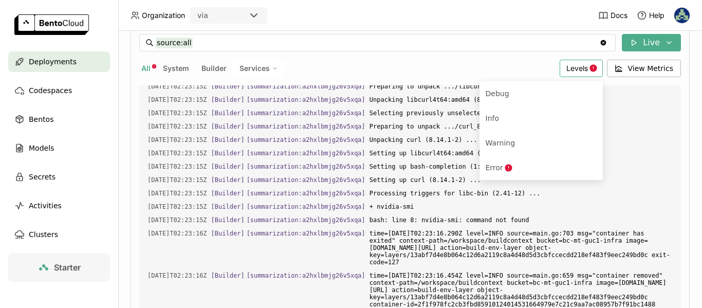
scroll to position [1321, 0]
click at [629, 214] on span "bash: line 8: nvidia-smi: command not found" at bounding box center [520, 219] width 303 height 11
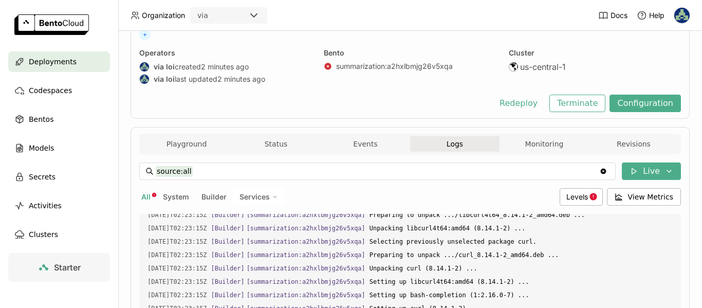
scroll to position [26, 0]
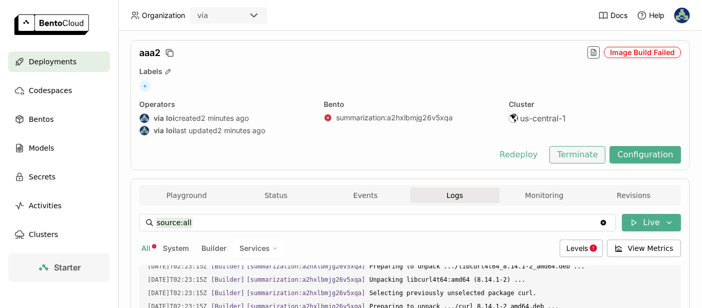
click at [590, 158] on button "Terminate" at bounding box center [577, 154] width 56 height 17
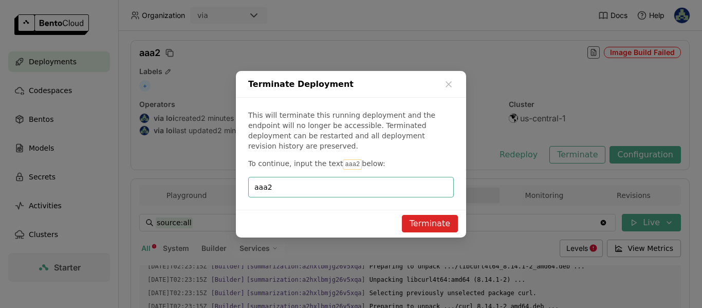
type input "aaa2"
click at [428, 221] on button "Terminate" at bounding box center [430, 223] width 56 height 17
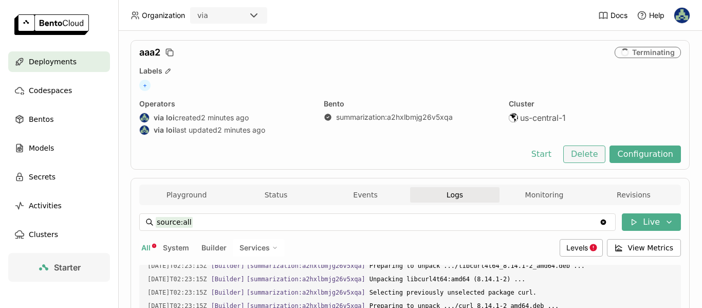
click at [569, 153] on button "Delete" at bounding box center [584, 153] width 43 height 17
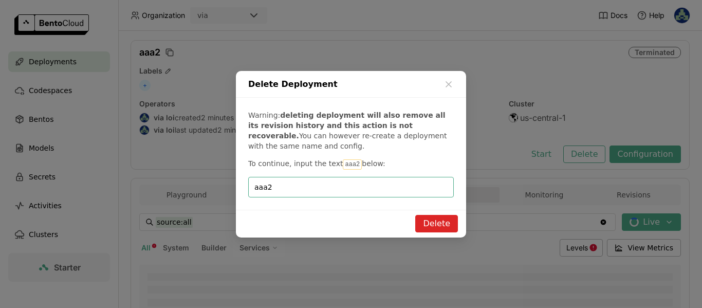
type input "aaa2"
click at [429, 220] on button "Delete" at bounding box center [436, 223] width 43 height 17
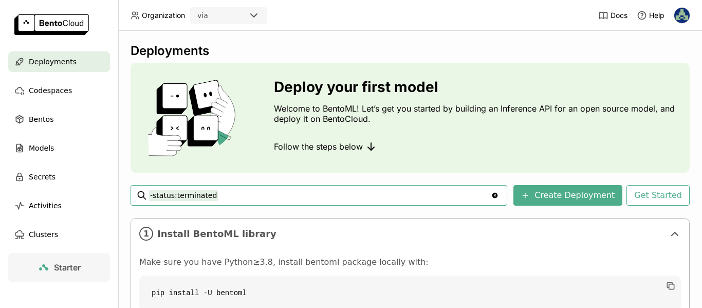
scroll to position [103, 0]
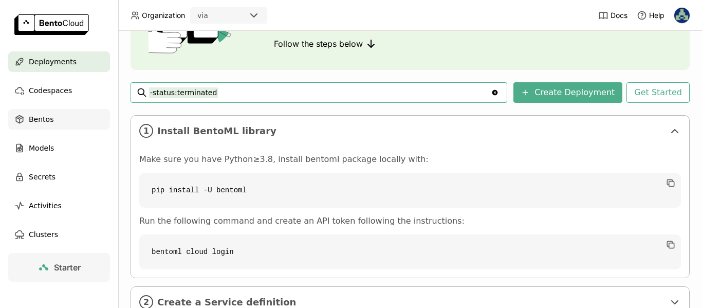
click at [76, 124] on div "Bentos" at bounding box center [59, 119] width 102 height 21
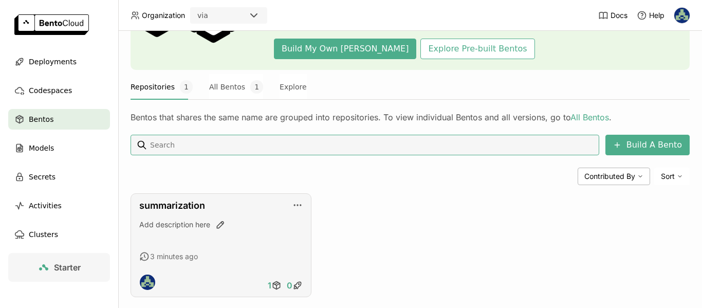
scroll to position [120, 0]
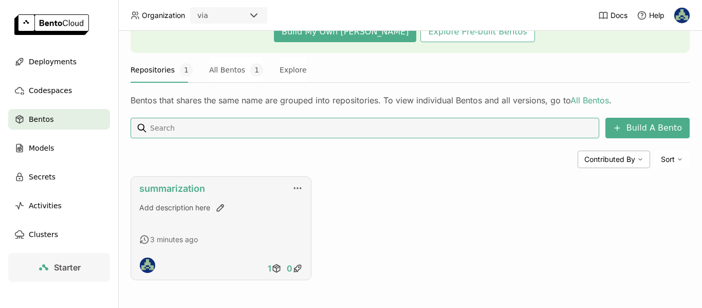
click at [190, 189] on link "summarization" at bounding box center [172, 188] width 66 height 11
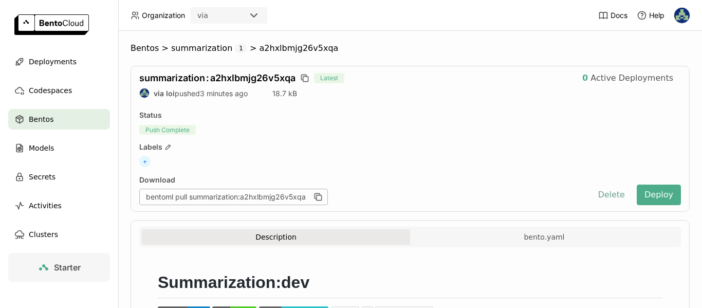
click at [599, 191] on button "Delete" at bounding box center [611, 194] width 43 height 21
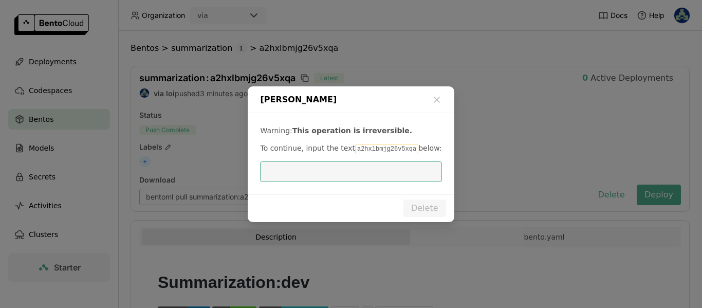
click at [371, 149] on code "a2hxlbmjg26v5xqa" at bounding box center [386, 149] width 63 height 10
copy p "a2hxlbmjg26v5xqa"
click at [366, 176] on input "dialog" at bounding box center [350, 172] width 169 height 20
paste input "a2hxlbmjg26v5xqa"
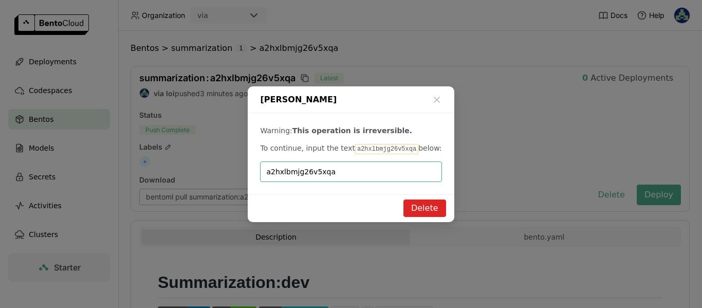
type input "a2hxlbmjg26v5xqa"
click at [429, 206] on button "Delete" at bounding box center [424, 207] width 43 height 17
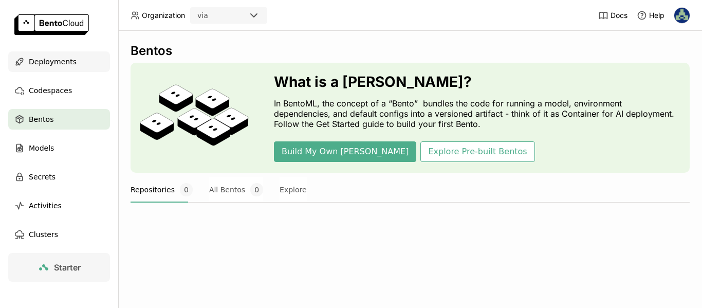
click at [38, 60] on span "Deployments" at bounding box center [53, 61] width 48 height 12
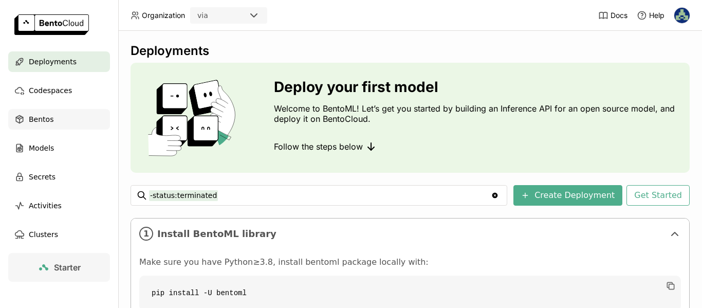
click at [53, 121] on div "Bentos" at bounding box center [59, 119] width 102 height 21
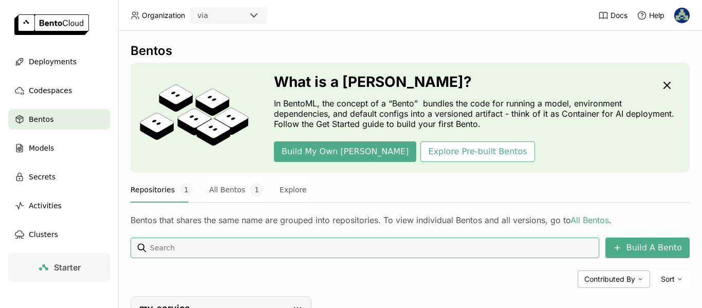
scroll to position [103, 0]
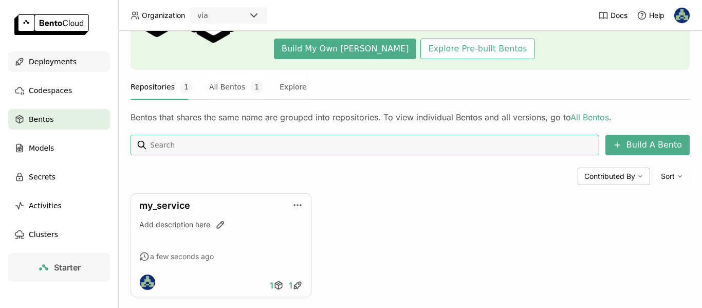
click at [59, 61] on span "Deployments" at bounding box center [53, 61] width 48 height 12
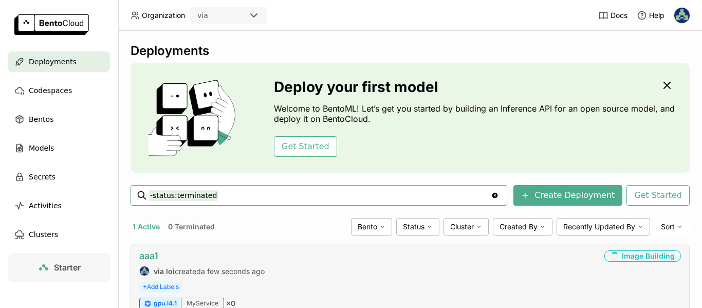
click at [155, 255] on link "aaa1" at bounding box center [148, 255] width 19 height 11
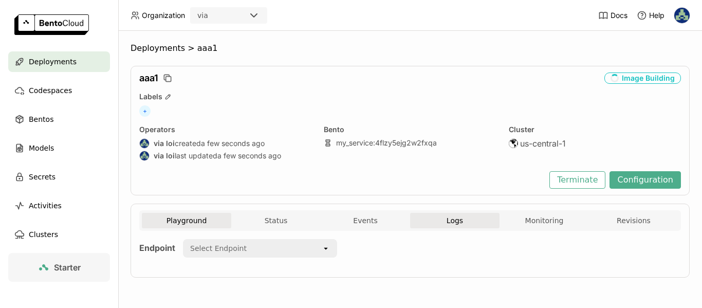
click at [455, 222] on span "Logs" at bounding box center [454, 220] width 16 height 9
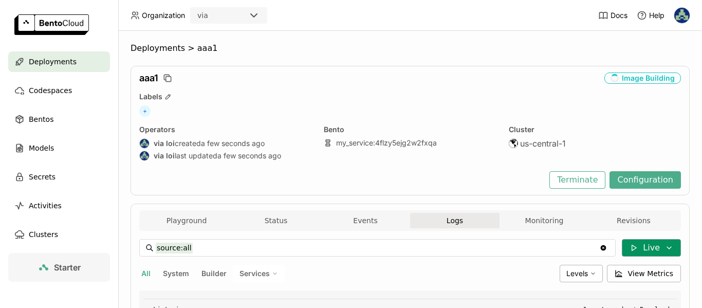
click at [631, 244] on button "Live" at bounding box center [651, 247] width 59 height 17
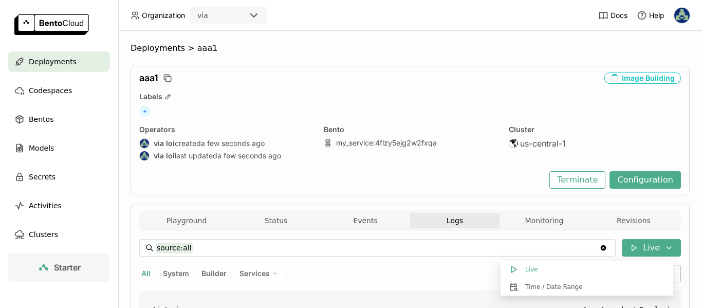
scroll to position [51, 0]
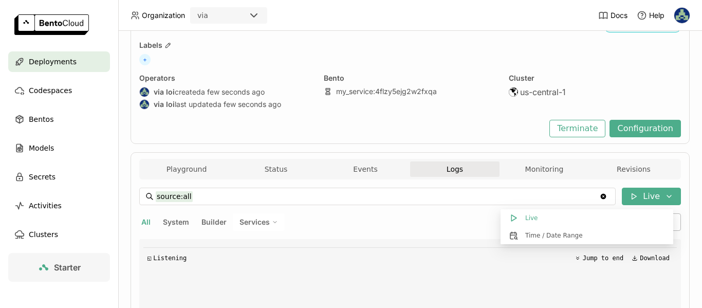
click at [42, 58] on span "Deployments" at bounding box center [53, 61] width 48 height 12
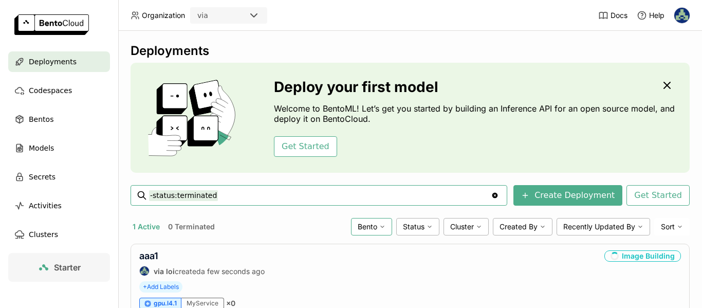
scroll to position [49, 0]
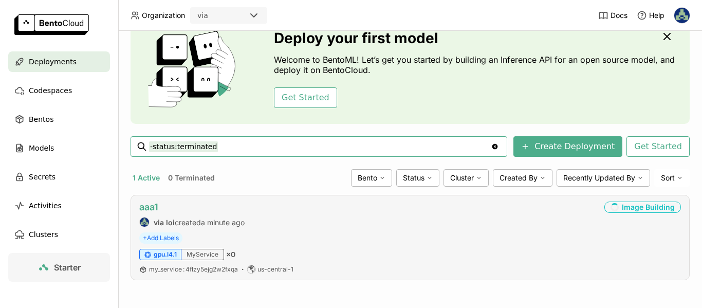
click at [156, 210] on link "aaa1" at bounding box center [148, 206] width 19 height 11
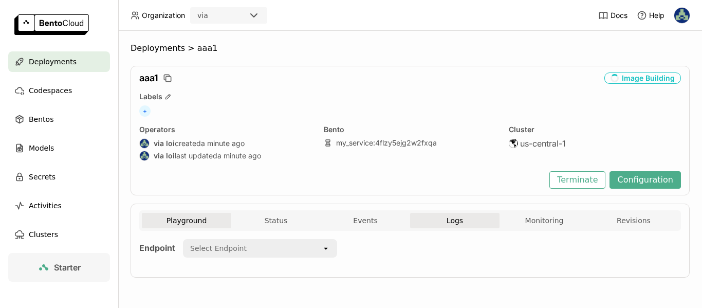
click at [451, 217] on span "Logs" at bounding box center [454, 220] width 16 height 9
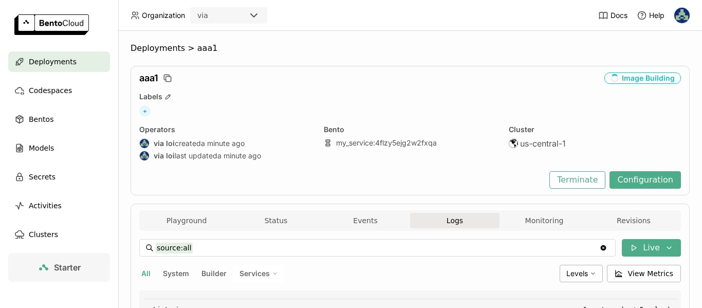
scroll to position [154, 0]
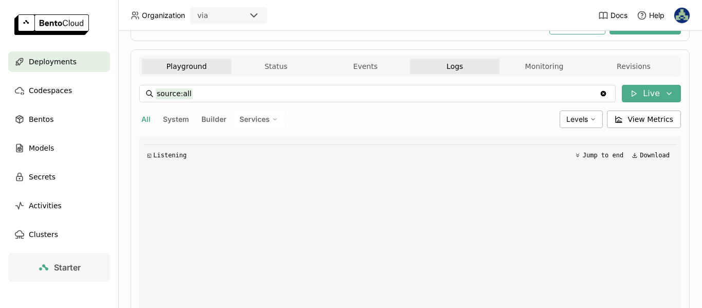
click at [173, 70] on button "Playground" at bounding box center [186, 66] width 89 height 15
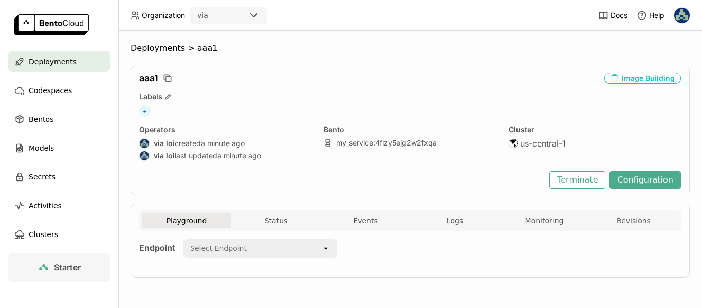
click at [223, 253] on div "Select Endpoint" at bounding box center [253, 248] width 138 height 16
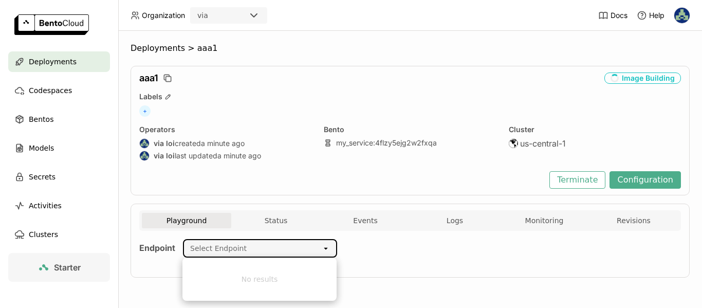
click at [411, 263] on div "Endpoint Select Endpoint open" at bounding box center [409, 251] width 541 height 40
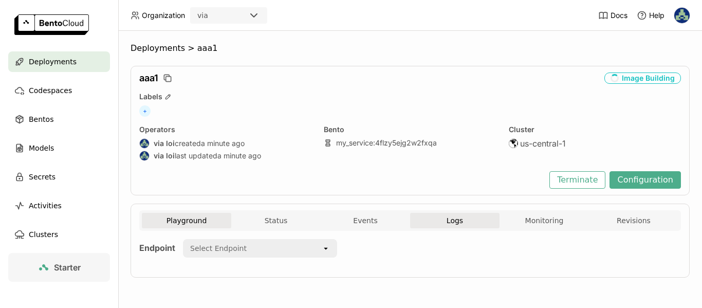
click at [460, 222] on span "Logs" at bounding box center [454, 220] width 16 height 9
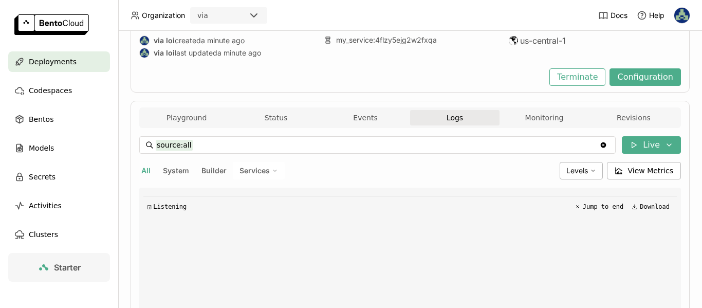
scroll to position [205, 0]
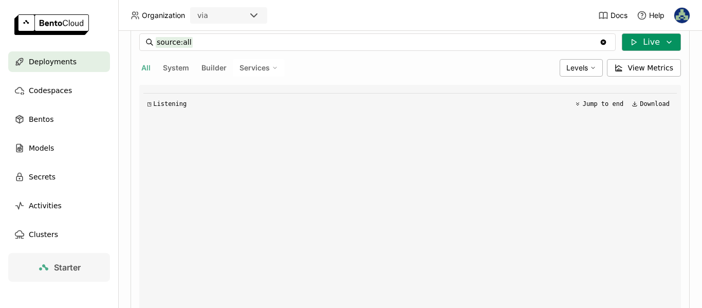
click at [640, 42] on button "Live" at bounding box center [651, 41] width 59 height 17
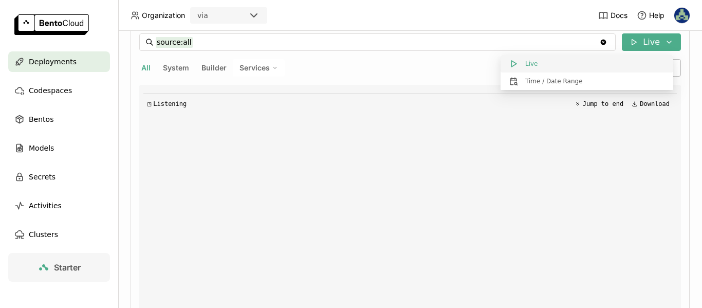
click at [570, 68] on button "Live" at bounding box center [586, 63] width 173 height 17
click at [171, 65] on span "System" at bounding box center [176, 67] width 26 height 9
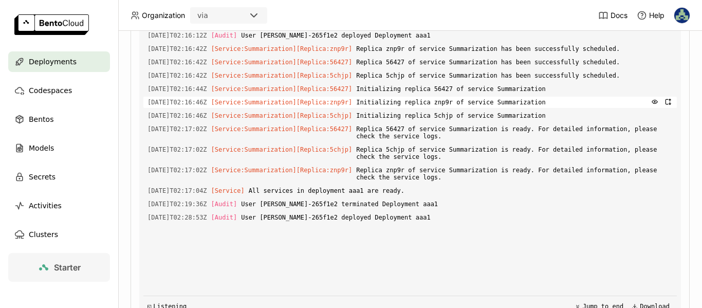
scroll to position [231, 0]
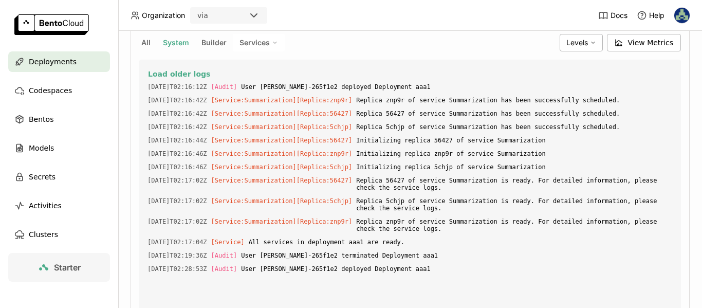
click at [219, 41] on span "Builder" at bounding box center [213, 42] width 25 height 9
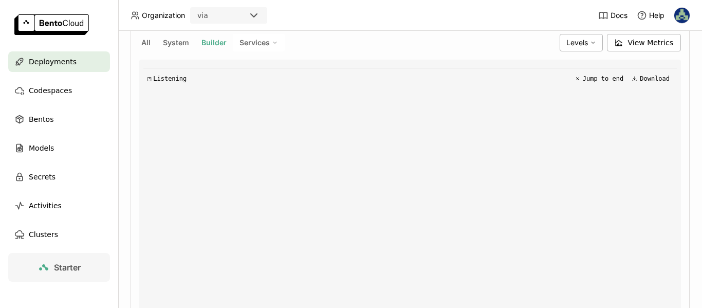
click at [259, 42] on span "Services" at bounding box center [254, 42] width 30 height 9
click at [340, 47] on div "All System Builder Services No results" at bounding box center [347, 42] width 416 height 17
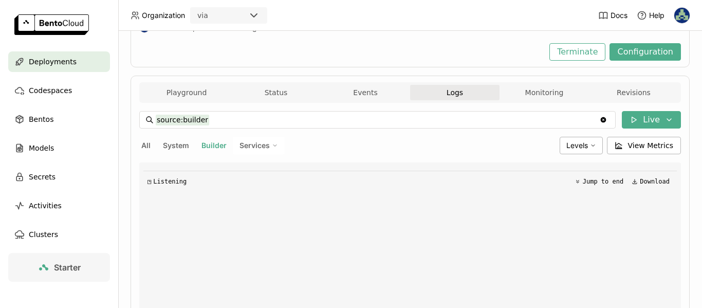
click at [144, 144] on span "All" at bounding box center [145, 145] width 9 height 9
type input "source:all"
click at [546, 83] on div "Playground Status Events Logs Monitoring Revisions" at bounding box center [409, 92] width 541 height 21
click at [539, 97] on button "Monitoring" at bounding box center [543, 92] width 89 height 15
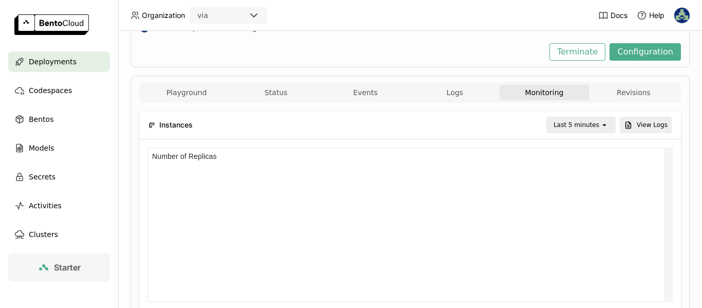
scroll to position [8, 8]
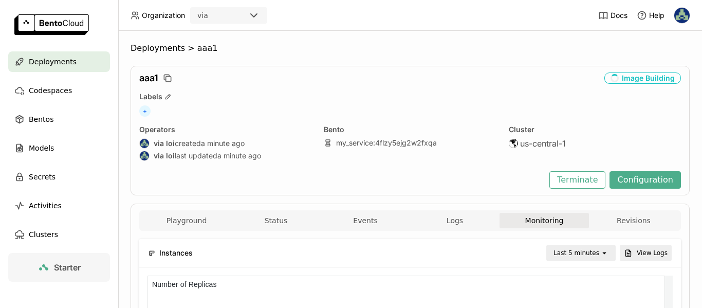
click at [55, 62] on span "Deployments" at bounding box center [53, 61] width 48 height 12
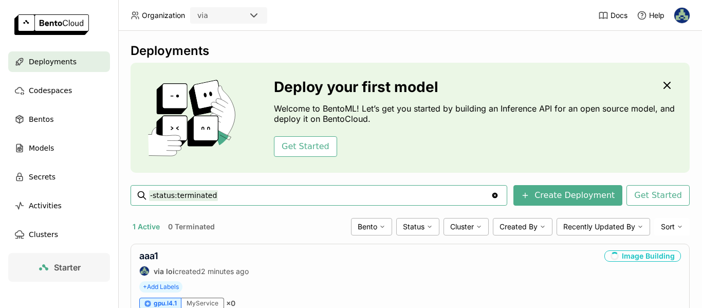
scroll to position [49, 0]
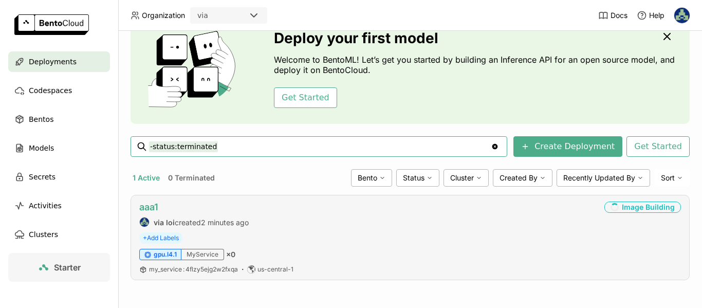
click at [147, 207] on link "aaa1" at bounding box center [148, 206] width 19 height 11
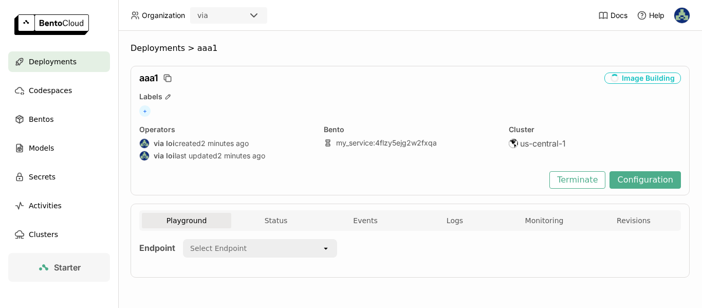
drag, startPoint x: 284, startPoint y: 219, endPoint x: 371, endPoint y: 183, distance: 94.2
click at [285, 219] on button "Status" at bounding box center [275, 220] width 89 height 15
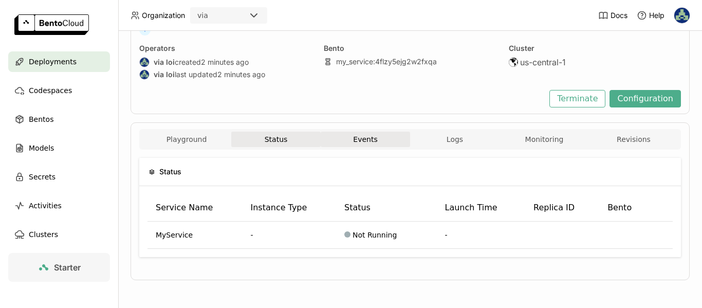
click at [363, 141] on button "Events" at bounding box center [365, 138] width 89 height 15
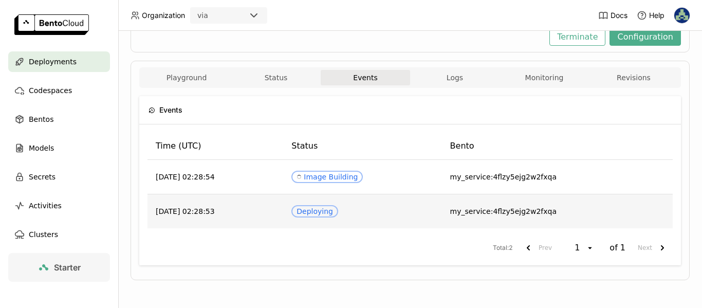
click at [219, 209] on td "2025-09-04 02:28:53" at bounding box center [215, 211] width 136 height 34
click at [337, 206] on span "Deploying" at bounding box center [314, 211] width 47 height 12
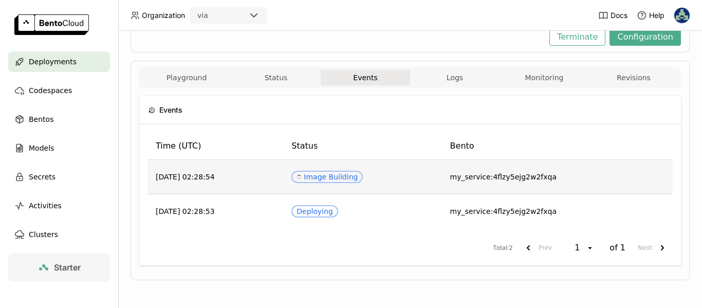
click at [211, 178] on td "2025-09-04 02:28:54" at bounding box center [215, 177] width 136 height 34
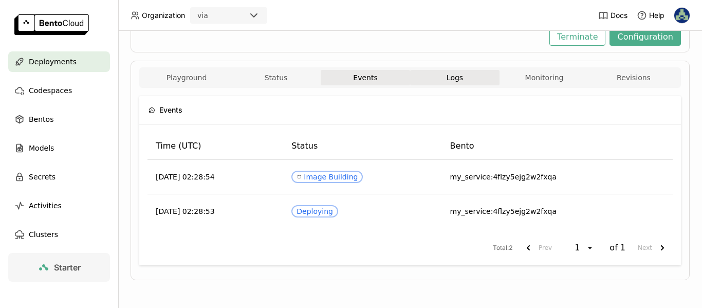
click at [447, 79] on span "Logs" at bounding box center [454, 77] width 16 height 9
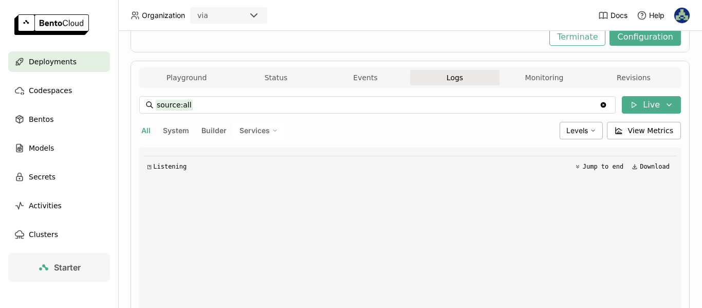
click at [173, 136] on button "System" at bounding box center [176, 130] width 30 height 13
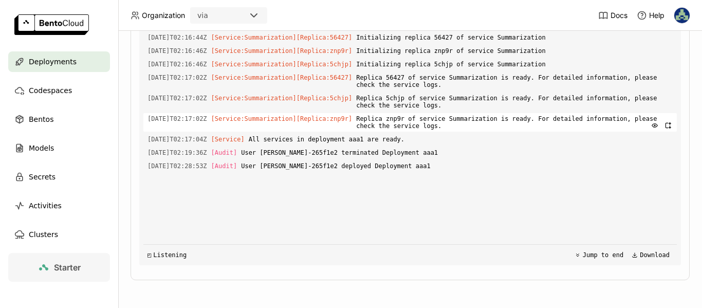
scroll to position [231, 0]
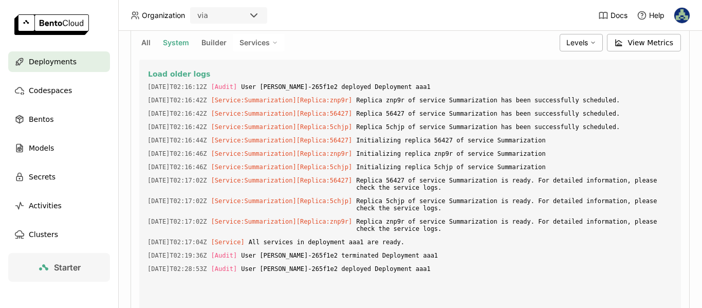
click at [210, 40] on span "Builder" at bounding box center [213, 42] width 25 height 9
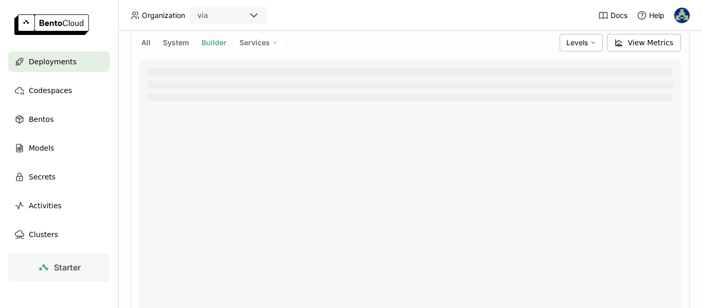
scroll to position [179, 0]
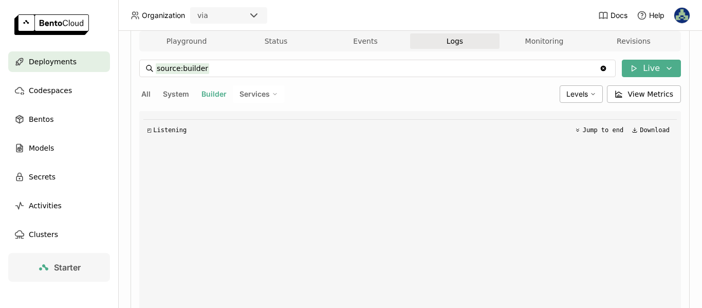
click at [600, 69] on icon "Clear value" at bounding box center [603, 69] width 6 height 6
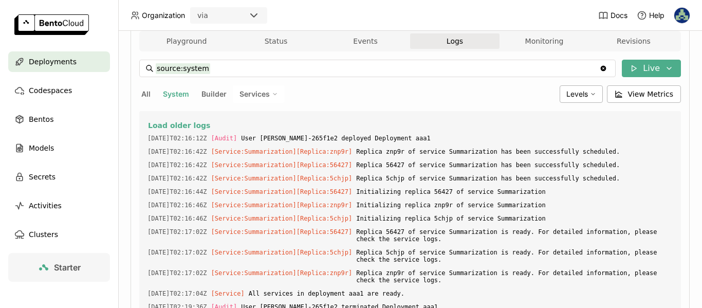
click at [600, 68] on icon "Clear value" at bounding box center [603, 69] width 6 height 6
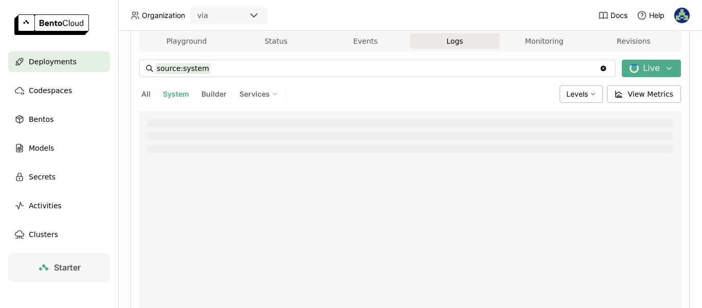
click at [600, 68] on icon "Clear value" at bounding box center [603, 69] width 6 height 6
click at [599, 68] on icon "Clear value" at bounding box center [603, 68] width 8 height 8
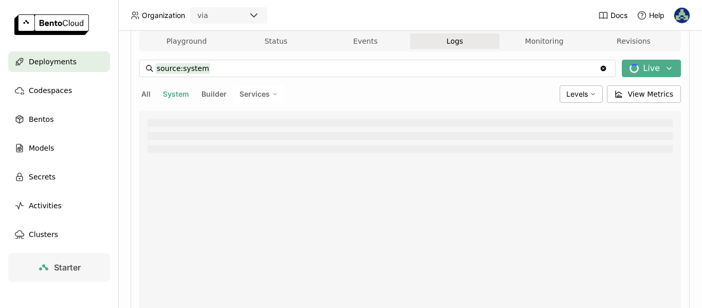
click at [599, 68] on icon "Clear value" at bounding box center [603, 68] width 8 height 8
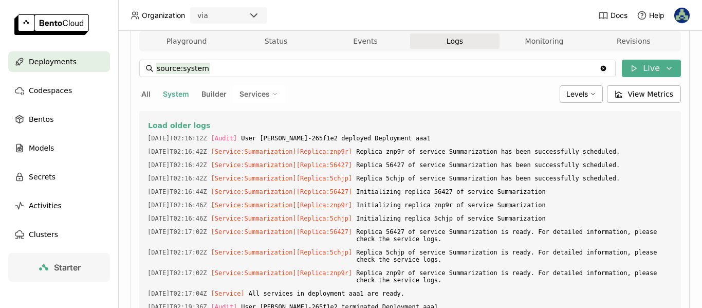
click at [150, 96] on span "All" at bounding box center [145, 93] width 9 height 9
type input "source:all"
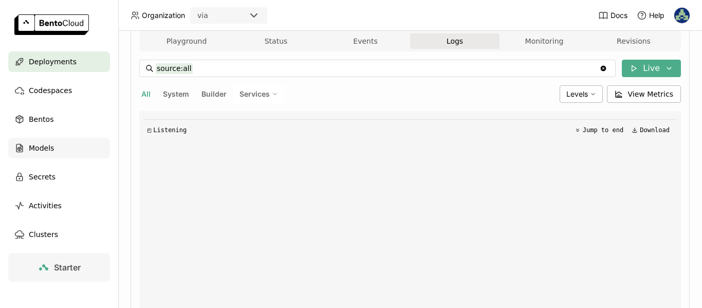
click at [47, 144] on span "Models" at bounding box center [41, 148] width 25 height 12
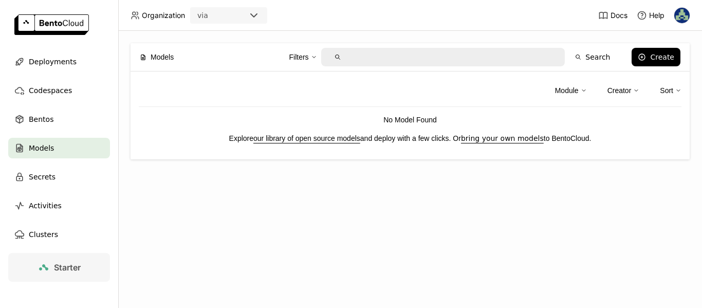
click at [41, 109] on ul "Deployments Codespaces Bentos Models Secrets Activities Clusters" at bounding box center [59, 147] width 118 height 193
click at [41, 114] on span "Bentos" at bounding box center [41, 119] width 25 height 12
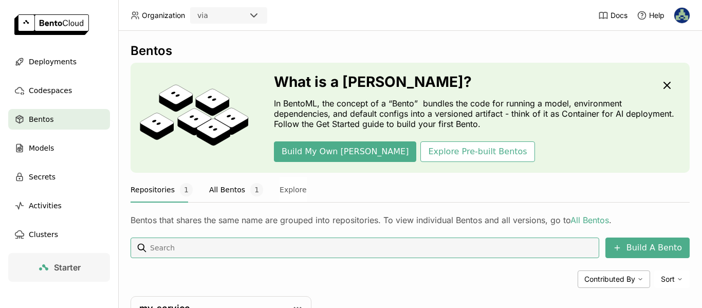
scroll to position [120, 0]
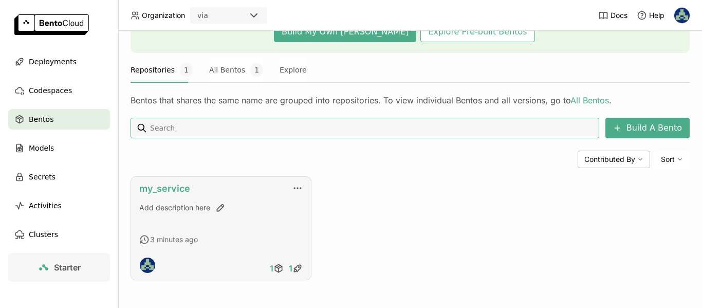
click at [172, 185] on link "my_service" at bounding box center [164, 188] width 51 height 11
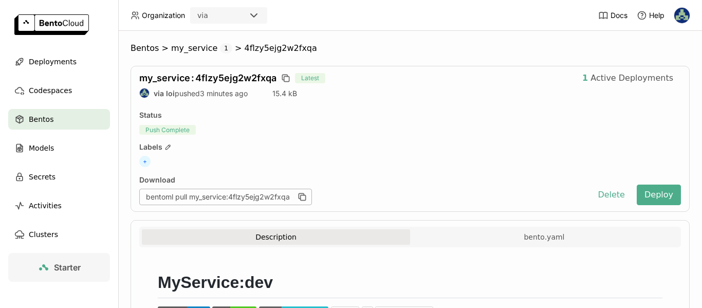
scroll to position [154, 0]
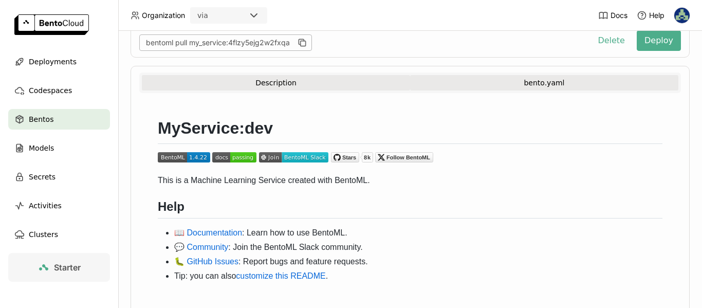
click at [536, 84] on button "bento.yaml" at bounding box center [544, 82] width 268 height 15
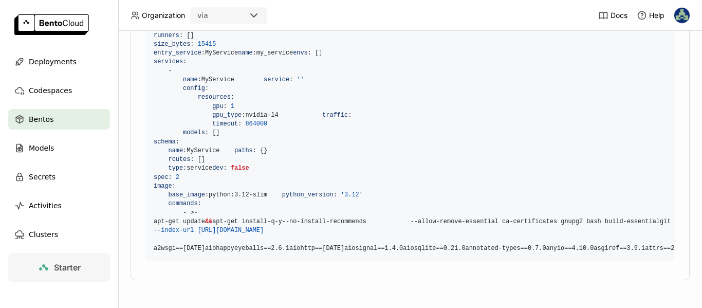
scroll to position [360, 0]
click at [50, 56] on span "Deployments" at bounding box center [53, 61] width 48 height 12
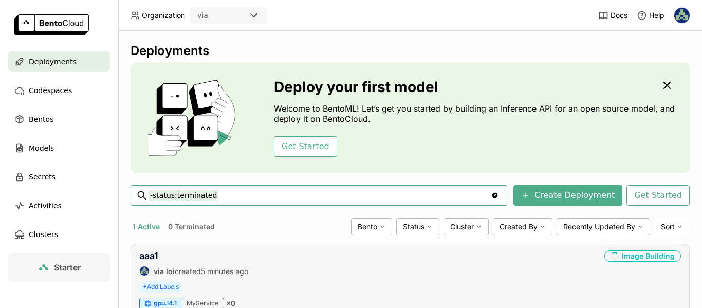
scroll to position [49, 0]
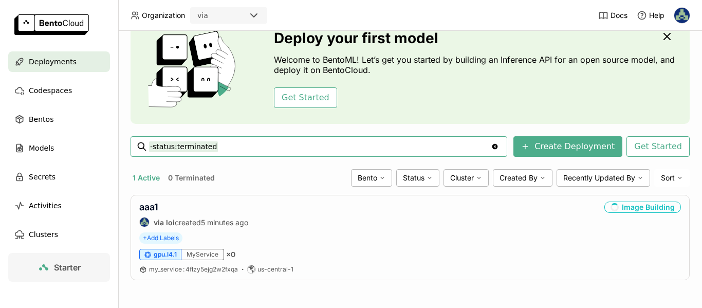
click at [494, 147] on icon "Clear value" at bounding box center [495, 147] width 6 height 6
click at [154, 205] on link "aaa1" at bounding box center [148, 206] width 19 height 11
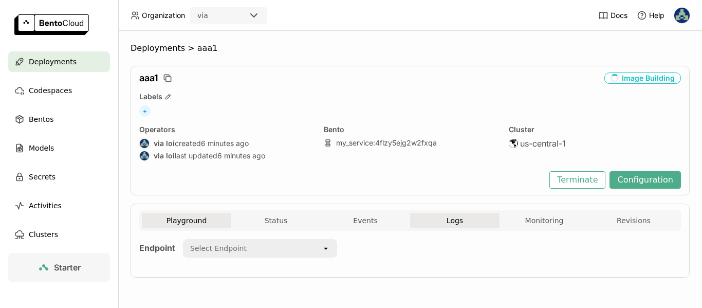
click at [457, 222] on span "Logs" at bounding box center [454, 220] width 16 height 9
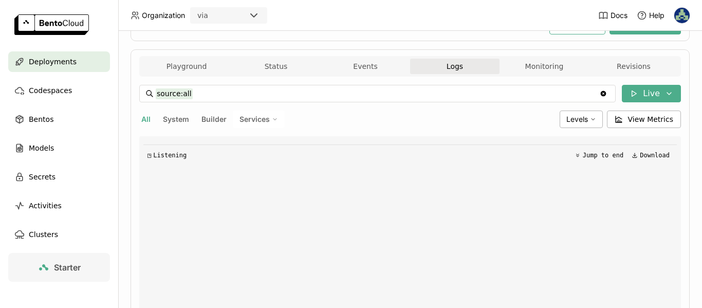
scroll to position [205, 0]
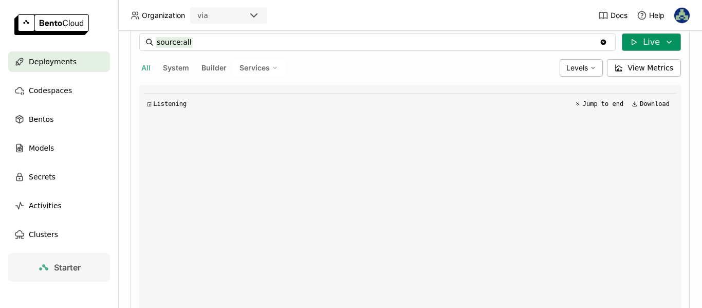
click at [648, 43] on button "Live" at bounding box center [651, 41] width 59 height 17
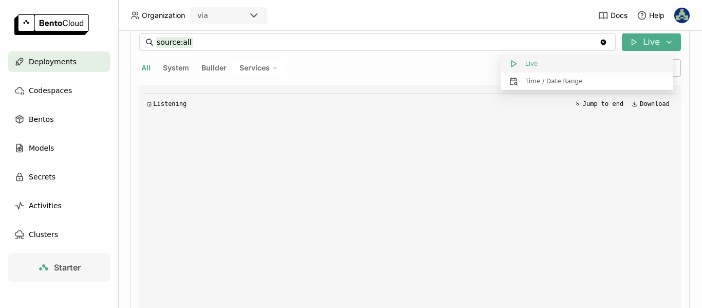
click at [556, 69] on button "Live" at bounding box center [586, 63] width 173 height 17
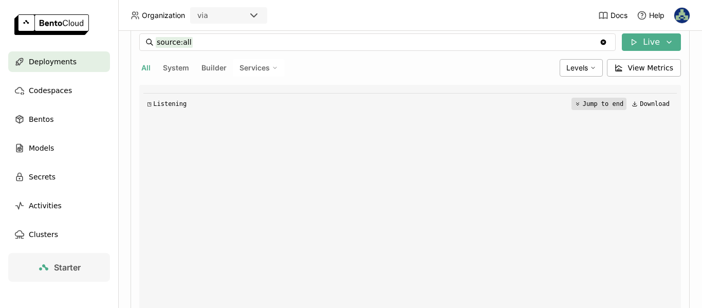
click at [593, 101] on button "Jump to end" at bounding box center [598, 104] width 55 height 12
click at [58, 63] on span "Deployments" at bounding box center [53, 61] width 48 height 12
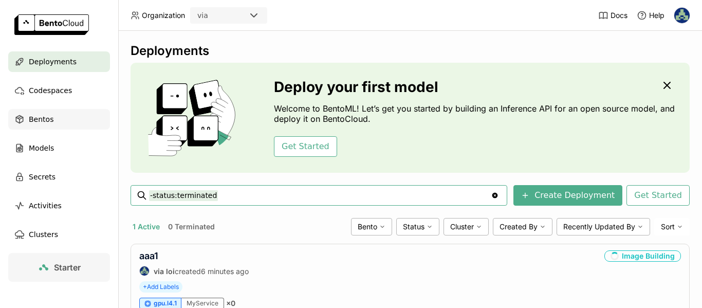
click at [40, 119] on span "Bentos" at bounding box center [41, 119] width 25 height 12
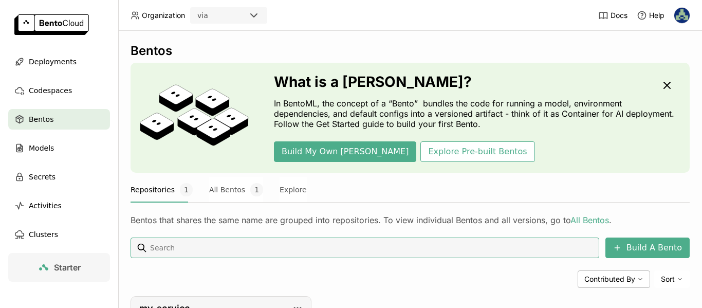
scroll to position [120, 0]
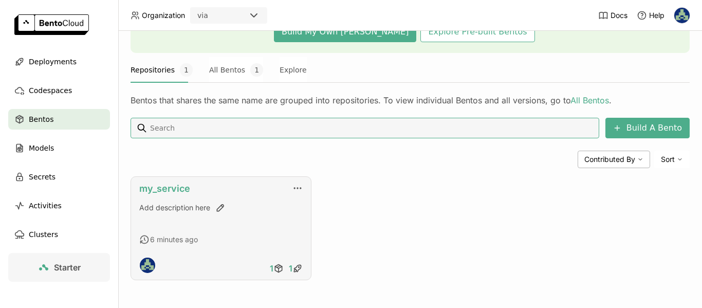
click at [186, 187] on link "my_service" at bounding box center [164, 188] width 51 height 11
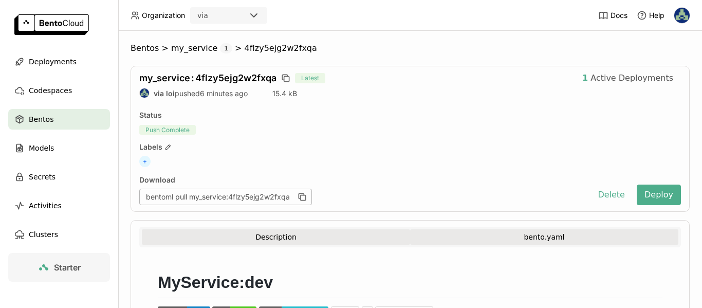
click at [540, 235] on button "bento.yaml" at bounding box center [544, 236] width 268 height 15
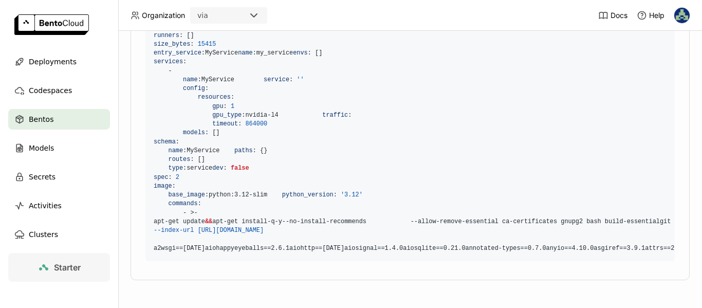
scroll to position [462, 0]
click at [53, 61] on span "Deployments" at bounding box center [53, 61] width 48 height 12
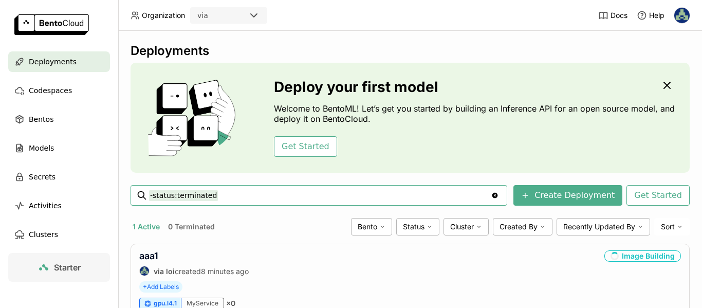
scroll to position [49, 0]
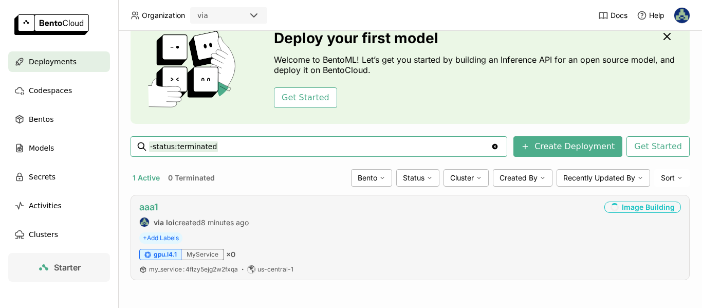
click at [156, 206] on link "aaa1" at bounding box center [148, 206] width 19 height 11
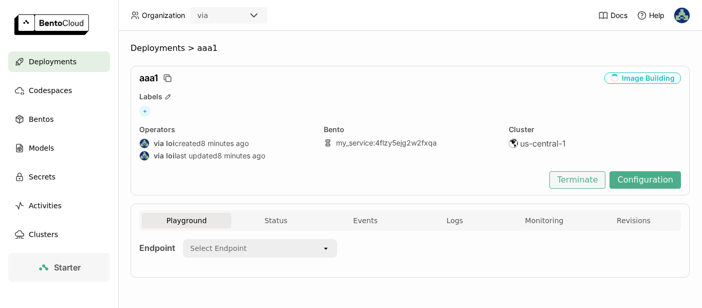
click at [579, 181] on button "Terminate" at bounding box center [577, 179] width 56 height 17
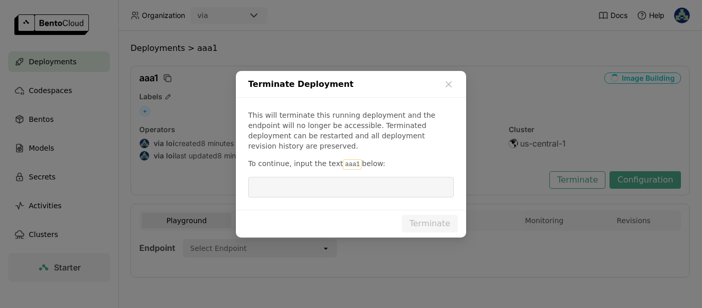
click at [356, 164] on code "aaa1" at bounding box center [352, 164] width 19 height 10
copy p "aaa1"
paste input "aaa1"
click at [365, 185] on input "dialog" at bounding box center [350, 187] width 193 height 20
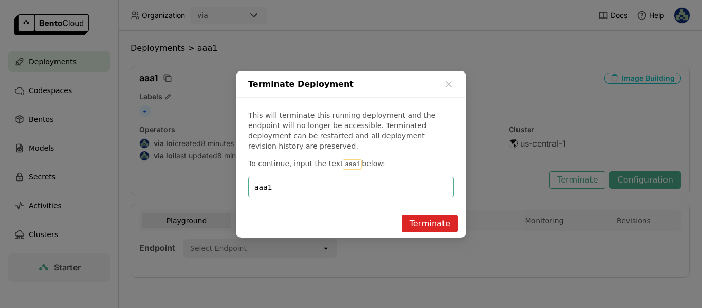
type input "aaa1"
click at [436, 227] on button "Terminate" at bounding box center [430, 223] width 56 height 17
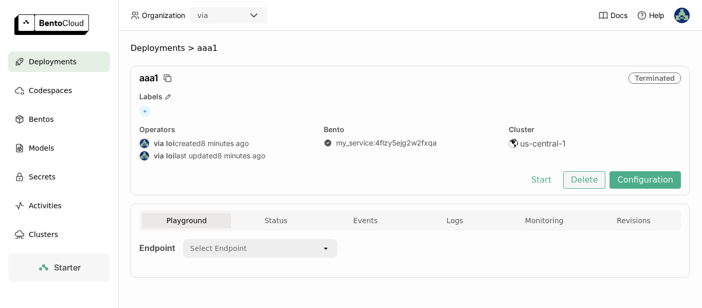
click at [587, 185] on button "Delete" at bounding box center [584, 179] width 43 height 17
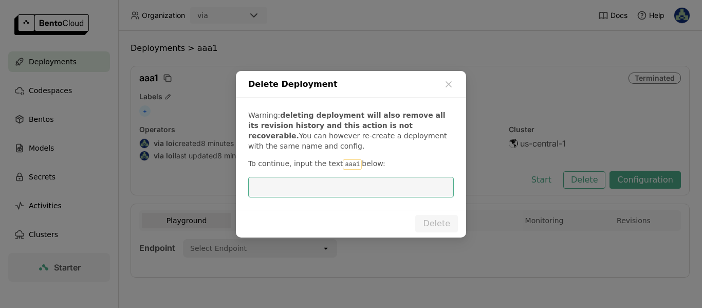
click at [358, 183] on input "dialog" at bounding box center [350, 187] width 193 height 20
type input "aaa1"
click at [435, 223] on button "Delete" at bounding box center [436, 223] width 43 height 17
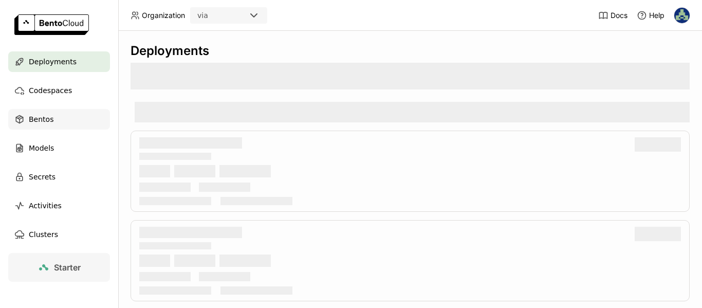
click at [43, 121] on span "Bentos" at bounding box center [41, 119] width 25 height 12
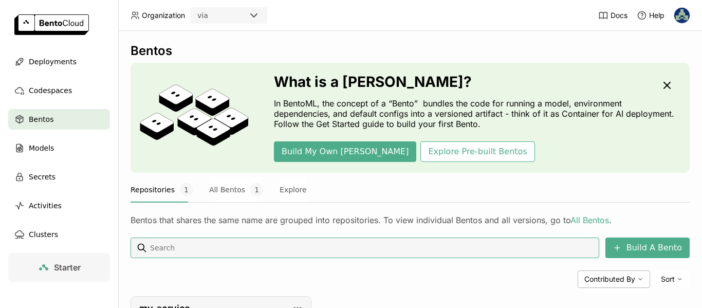
scroll to position [103, 0]
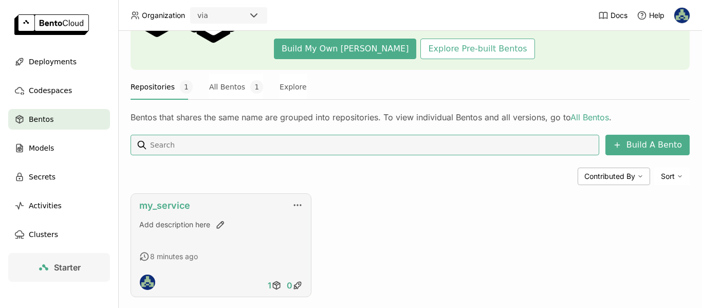
click at [164, 204] on link "my_service" at bounding box center [164, 205] width 51 height 11
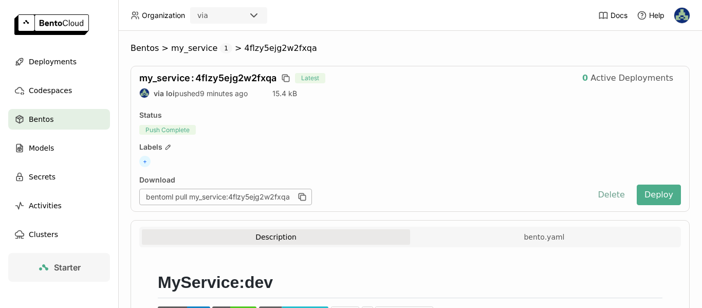
click at [610, 197] on button "Delete" at bounding box center [611, 194] width 43 height 21
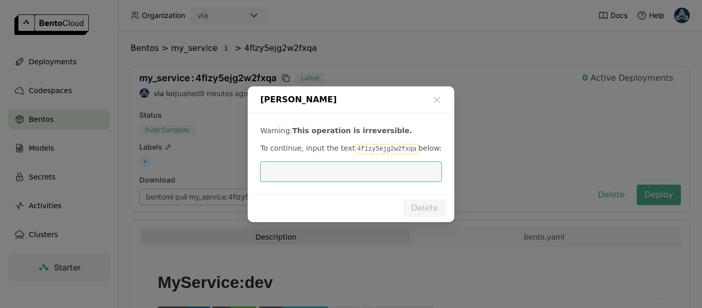
click at [379, 152] on code "4flzy5ejg2w2fxqa" at bounding box center [386, 149] width 63 height 10
click at [384, 150] on code "4flzy5ejg2w2fxqa" at bounding box center [386, 149] width 63 height 10
copy p "4flzy5ejg2w2fxqa"
click at [366, 170] on input "dialog" at bounding box center [350, 172] width 169 height 20
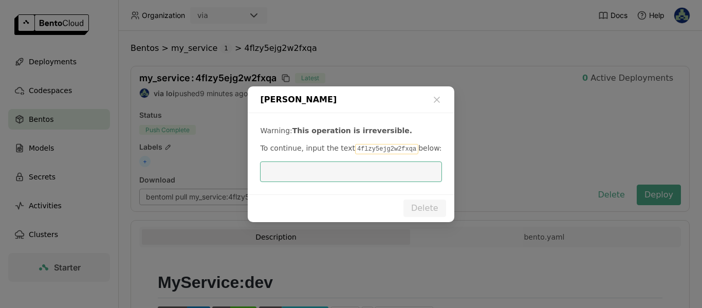
paste input "4flzy5ejg2w2fxqa"
type input "4flzy5ejg2w2fxqa"
click at [424, 202] on button "Delete" at bounding box center [424, 207] width 43 height 17
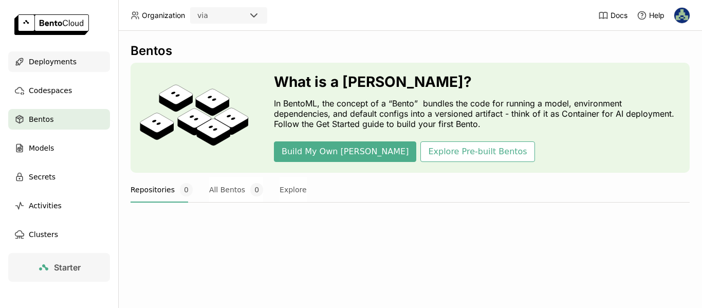
click at [67, 64] on span "Deployments" at bounding box center [53, 61] width 48 height 12
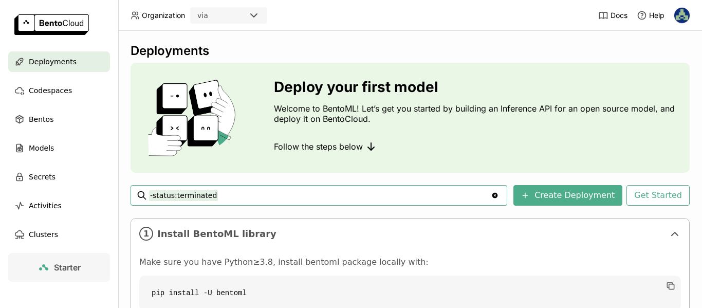
click at [0, 264] on div "Starter" at bounding box center [59, 291] width 118 height 76
click at [0, 266] on div "Starter" at bounding box center [59, 291] width 118 height 76
click at [47, 146] on span "Models" at bounding box center [41, 148] width 25 height 12
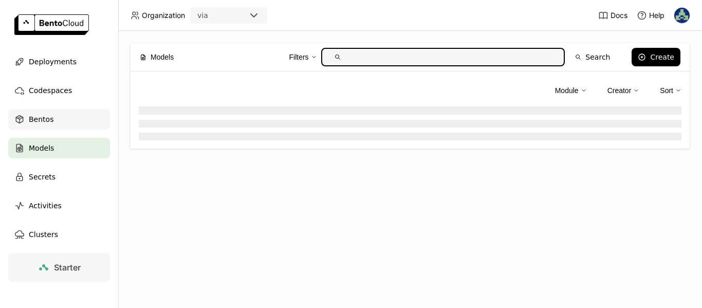
click at [37, 117] on span "Bentos" at bounding box center [41, 119] width 25 height 12
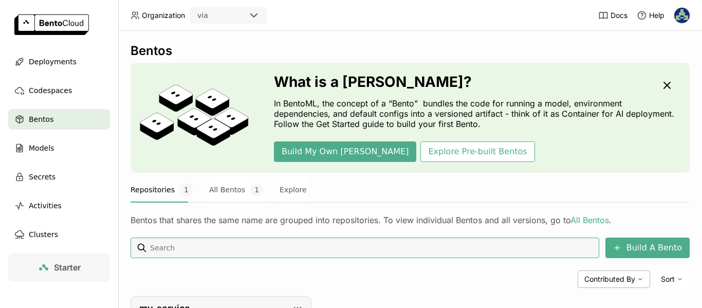
scroll to position [103, 0]
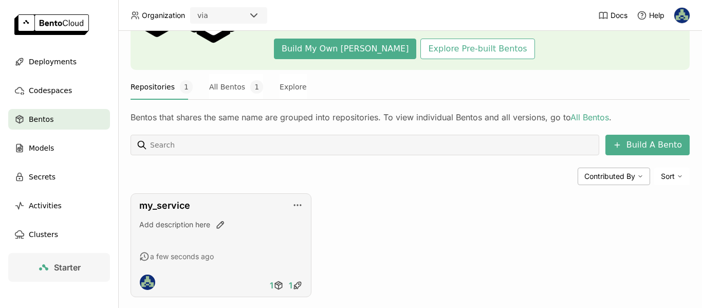
click at [182, 211] on div "my_service Add description here a few seconds ago 1 1" at bounding box center [220, 245] width 181 height 104
click at [175, 205] on link "my_service" at bounding box center [164, 205] width 51 height 11
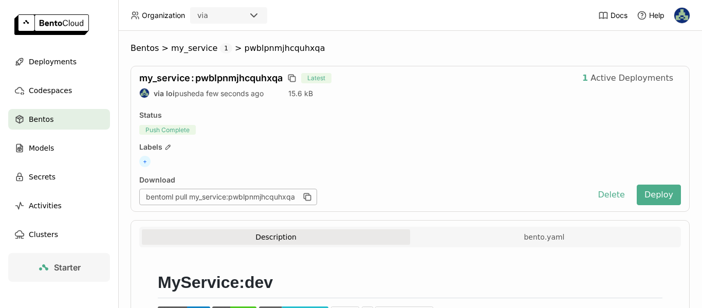
scroll to position [103, 0]
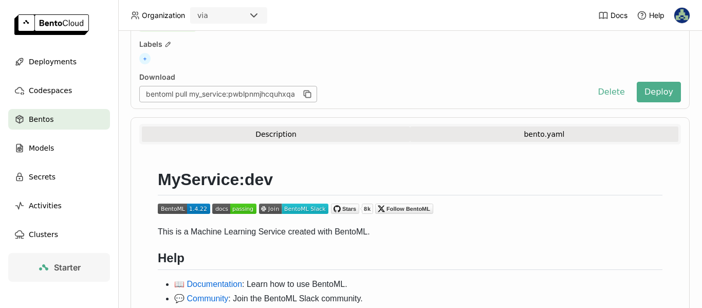
click at [527, 132] on button "bento.yaml" at bounding box center [544, 133] width 268 height 15
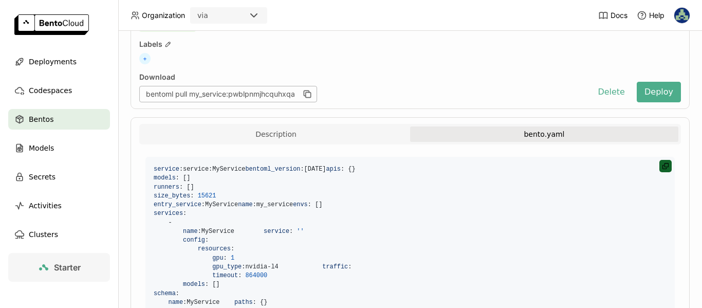
click at [662, 168] on icon at bounding box center [664, 167] width 4 height 4
click at [0, 297] on div "Starter" at bounding box center [59, 291] width 118 height 76
click at [594, 89] on button "Delete" at bounding box center [611, 92] width 43 height 21
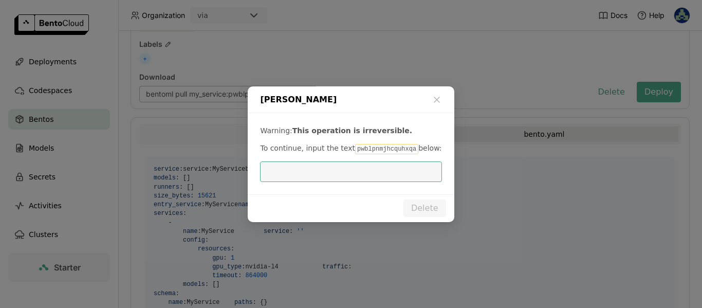
click at [379, 147] on code "pwblpnmjhcquhxqa" at bounding box center [386, 149] width 63 height 10
copy p "pwblpnmjhcquhxqa"
click at [372, 177] on input "dialog" at bounding box center [350, 172] width 169 height 20
paste input "pwblpnmjhcquhxqa"
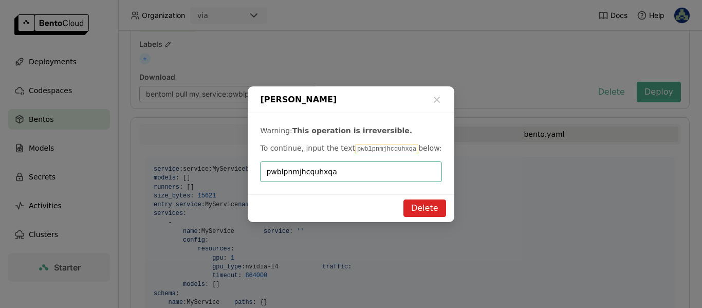
type input "pwblpnmjhcquhxqa"
click at [428, 211] on button "Delete" at bounding box center [424, 207] width 43 height 17
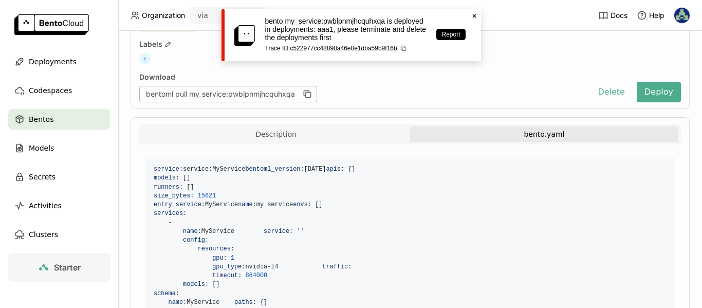
click at [62, 66] on div "Delete Bento Warning: This operation is irreversible. To continue, input the te…" at bounding box center [351, 154] width 702 height 308
click at [54, 57] on span "Deployments" at bounding box center [53, 61] width 48 height 12
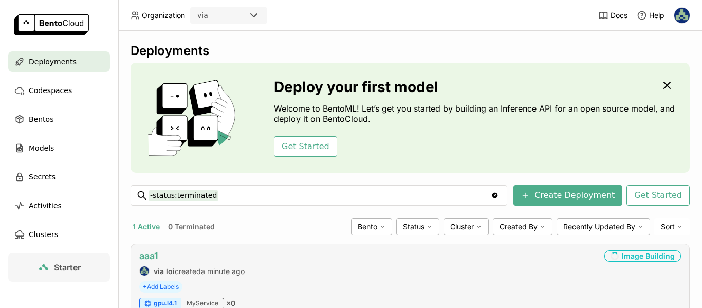
click at [151, 256] on link "aaa1" at bounding box center [148, 255] width 19 height 11
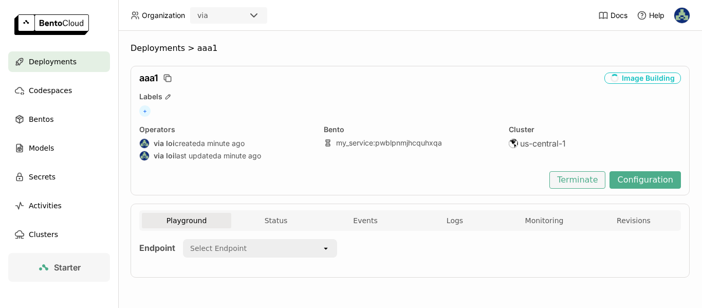
click at [582, 183] on button "Terminate" at bounding box center [577, 179] width 56 height 17
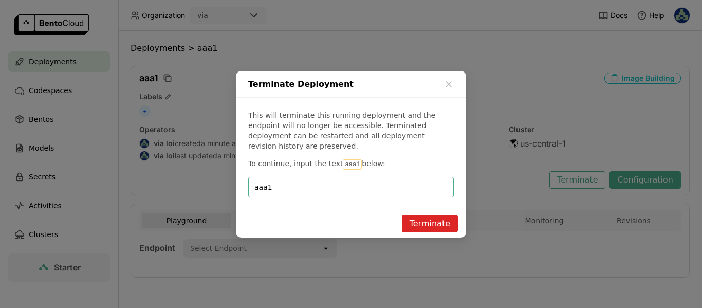
type input "aaa1"
click at [436, 225] on button "Terminate" at bounding box center [430, 223] width 56 height 17
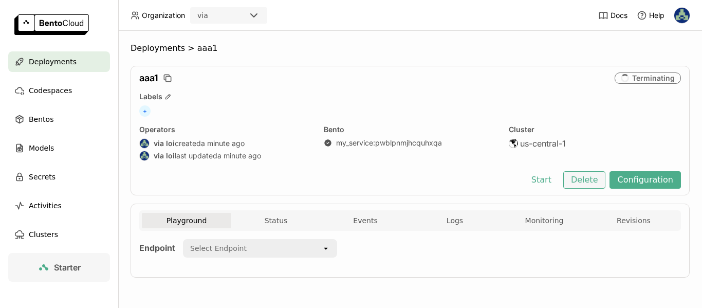
click at [577, 184] on button "Delete" at bounding box center [584, 179] width 43 height 17
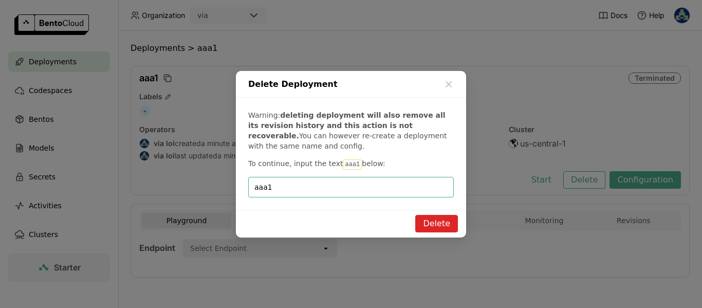
type input "aaa1"
click at [454, 223] on button "Delete" at bounding box center [436, 223] width 43 height 17
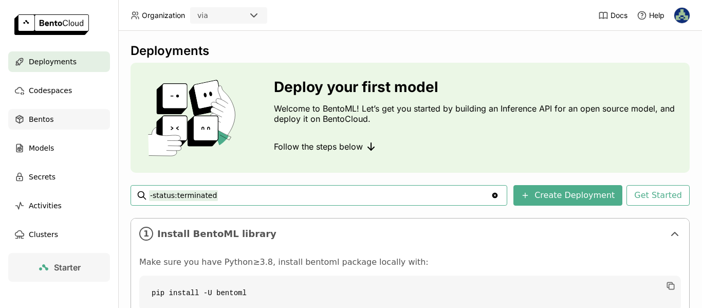
click at [52, 120] on span "Bentos" at bounding box center [41, 119] width 25 height 12
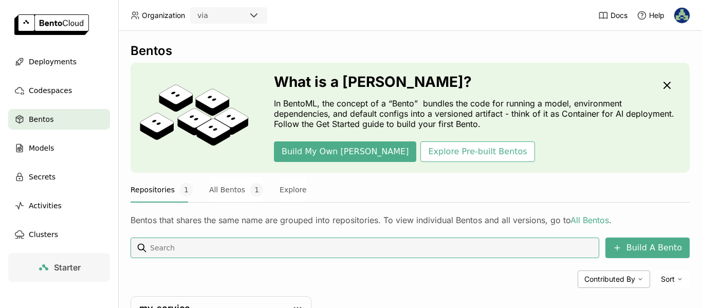
scroll to position [120, 0]
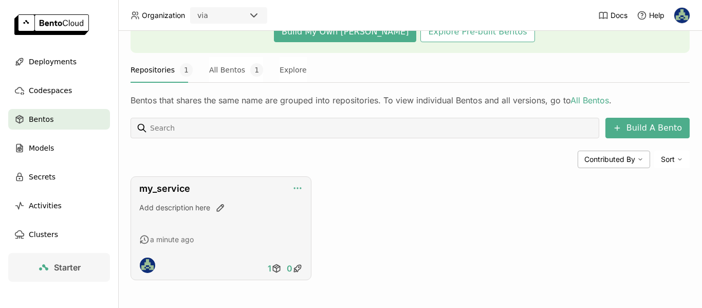
click at [294, 190] on icon "button" at bounding box center [297, 188] width 10 height 10
click at [159, 197] on div "my_service Add description here a minute ago 1 0" at bounding box center [220, 228] width 181 height 104
click at [175, 189] on link "my_service" at bounding box center [164, 188] width 51 height 11
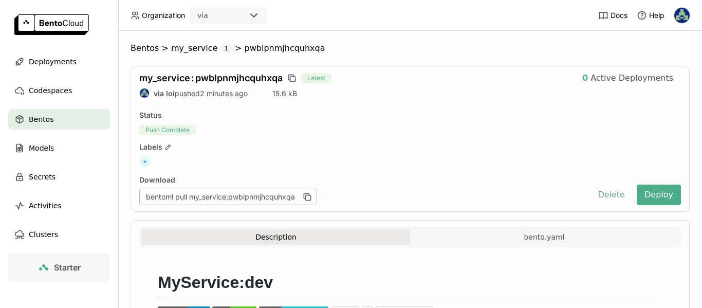
click at [608, 198] on button "Delete" at bounding box center [611, 194] width 43 height 21
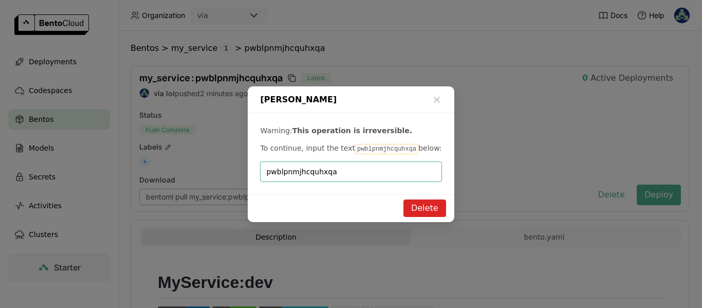
type input "pwblpnmjhcquhxqa"
click at [442, 206] on button "Delete" at bounding box center [424, 207] width 43 height 17
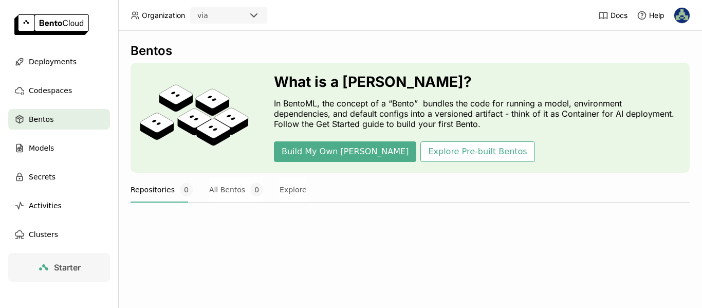
click at [0, 255] on div "Starter" at bounding box center [59, 291] width 118 height 76
click at [0, 287] on div "Starter" at bounding box center [59, 291] width 118 height 76
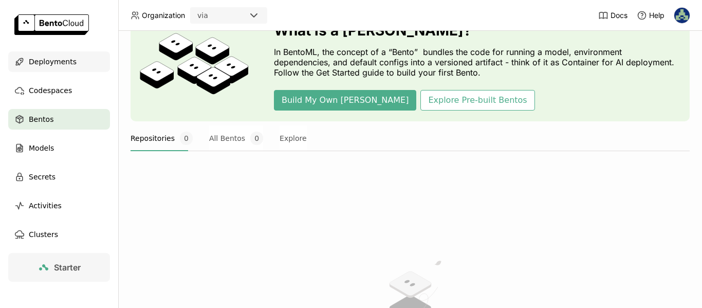
click at [53, 60] on span "Deployments" at bounding box center [53, 61] width 48 height 12
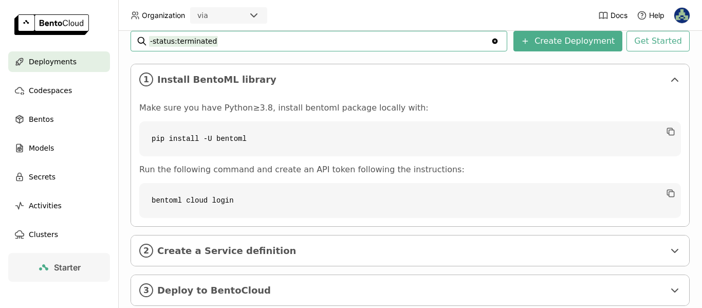
scroll to position [180, 0]
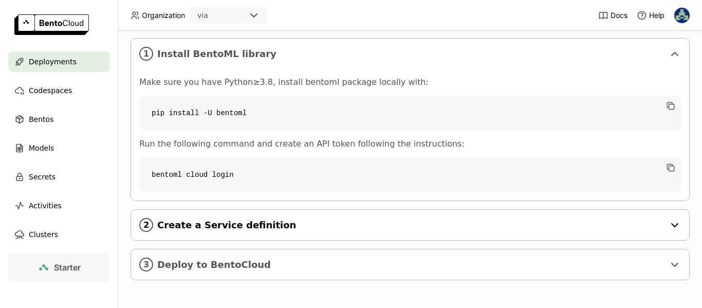
click at [290, 228] on span "Create a Service definition" at bounding box center [410, 224] width 507 height 11
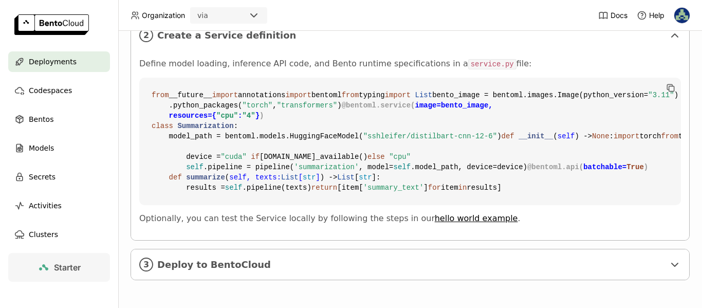
scroll to position [349, 0]
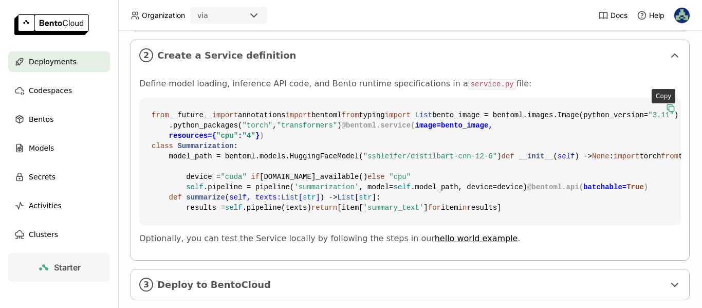
click at [665, 107] on icon "button" at bounding box center [670, 108] width 10 height 10
click at [668, 78] on div "Define model loading, inference API code, and Bento runtime specifications in a…" at bounding box center [410, 165] width 558 height 190
click at [665, 110] on icon "button" at bounding box center [670, 108] width 10 height 10
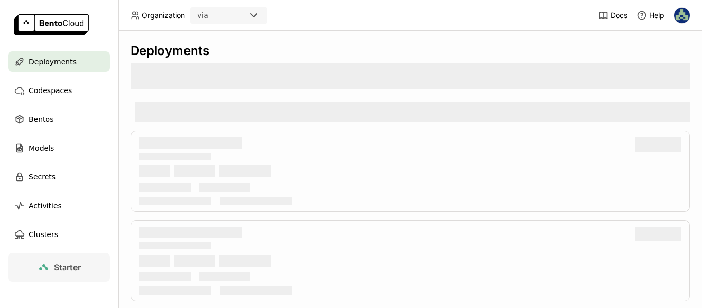
click at [49, 66] on span "Deployments" at bounding box center [53, 61] width 48 height 12
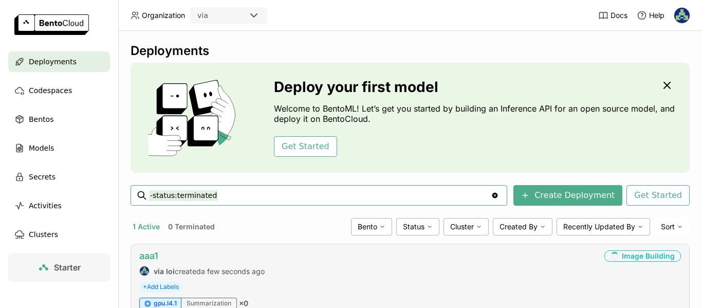
click at [157, 258] on link "aaa1" at bounding box center [148, 255] width 19 height 11
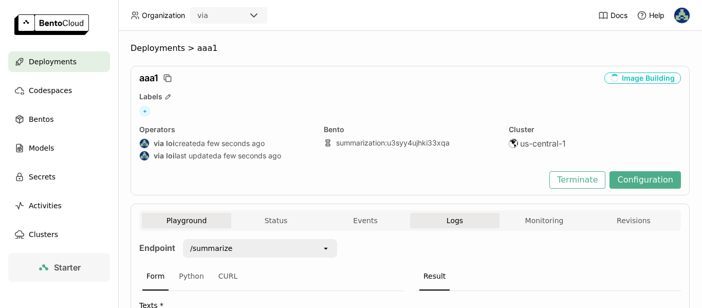
click at [454, 219] on span "Logs" at bounding box center [454, 220] width 16 height 9
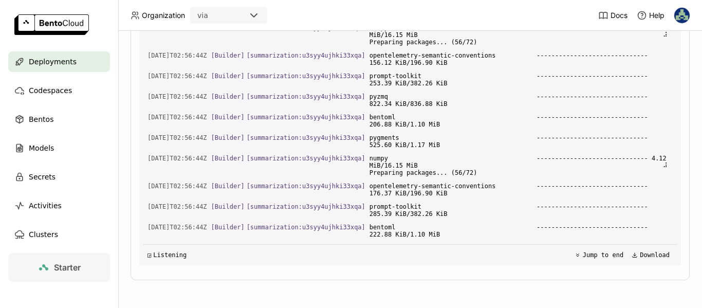
scroll to position [19449, 0]
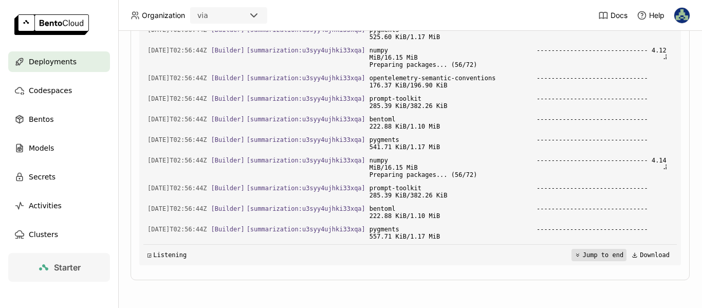
click at [585, 256] on button "Jump to end" at bounding box center [598, 255] width 55 height 12
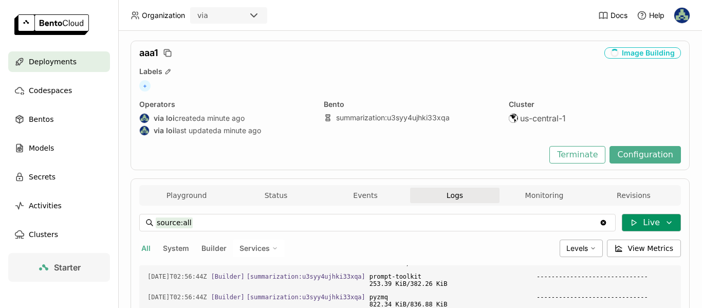
click at [642, 227] on button "Live" at bounding box center [651, 222] width 59 height 17
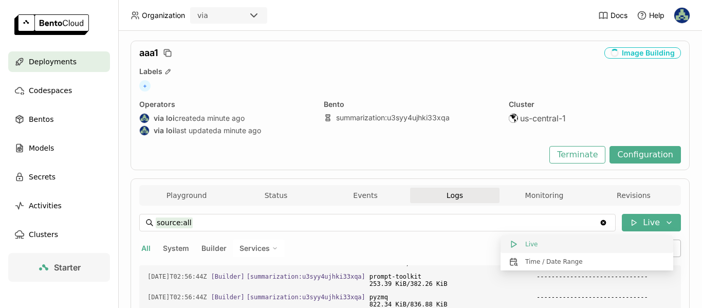
click at [588, 240] on button "Live" at bounding box center [586, 243] width 173 height 17
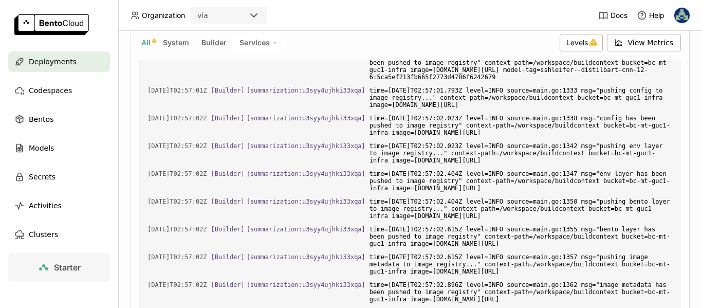
scroll to position [192, 0]
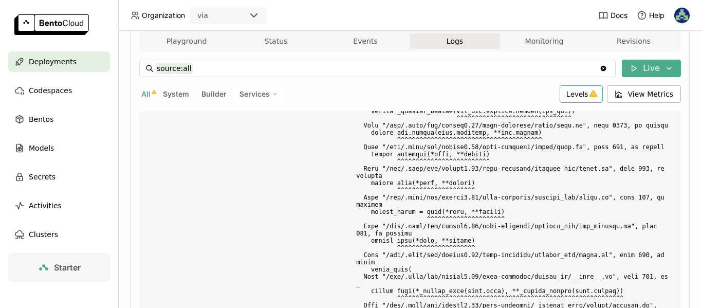
click at [590, 96] on icon at bounding box center [593, 93] width 8 height 7
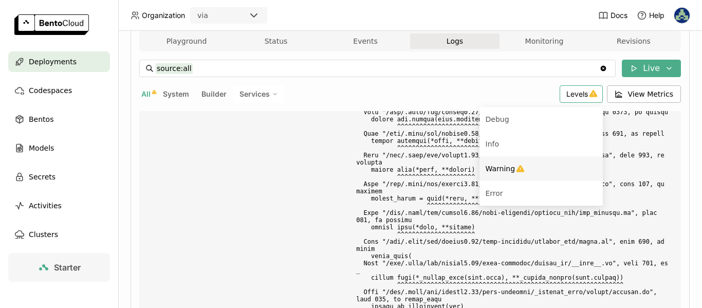
scroll to position [3481, 0]
click at [497, 173] on span "Warning" at bounding box center [500, 168] width 30 height 8
type input "source:all level:warning"
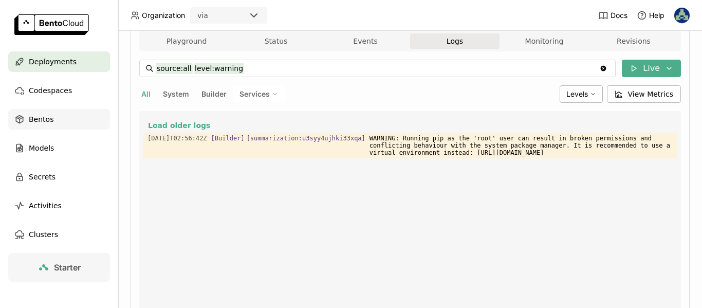
click at [45, 118] on span "Bentos" at bounding box center [41, 119] width 25 height 12
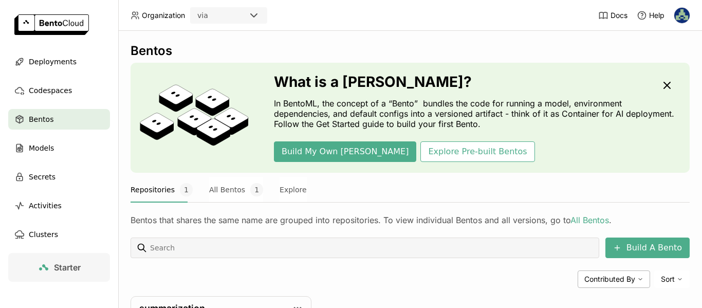
click at [0, 287] on div "Starter" at bounding box center [59, 291] width 118 height 76
click at [33, 151] on span "Models" at bounding box center [41, 148] width 25 height 12
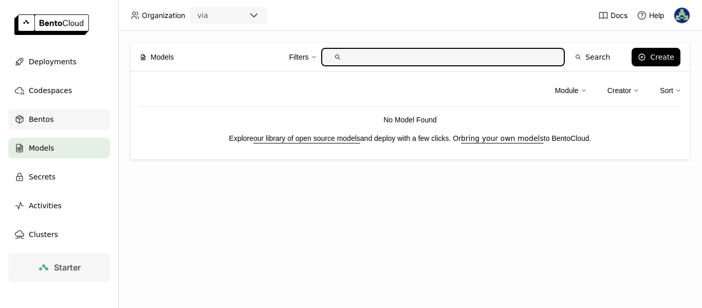
click at [50, 122] on span "Bentos" at bounding box center [41, 119] width 25 height 12
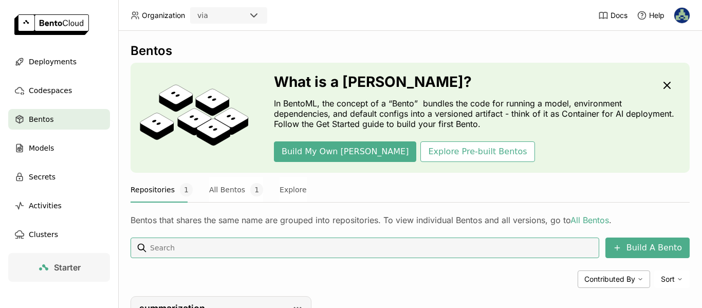
scroll to position [120, 0]
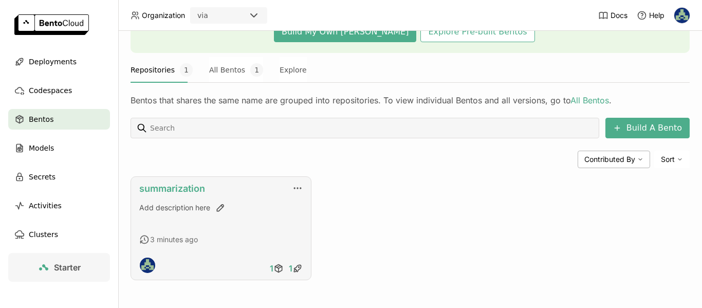
click at [180, 187] on link "summarization" at bounding box center [172, 188] width 66 height 11
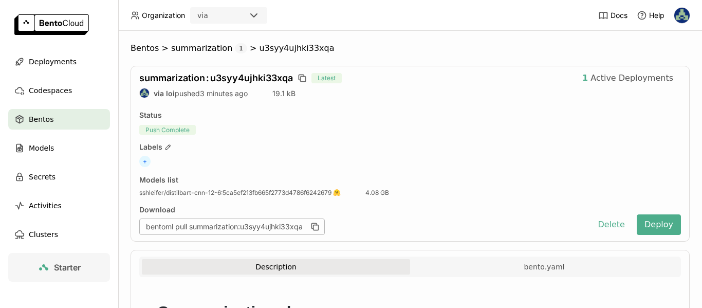
click at [259, 19] on icon at bounding box center [254, 15] width 12 height 12
click at [512, 159] on div "+" at bounding box center [409, 161] width 541 height 11
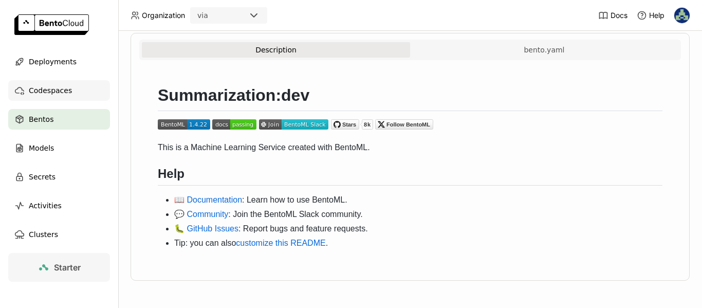
click at [54, 83] on div "Codespaces" at bounding box center [59, 90] width 102 height 21
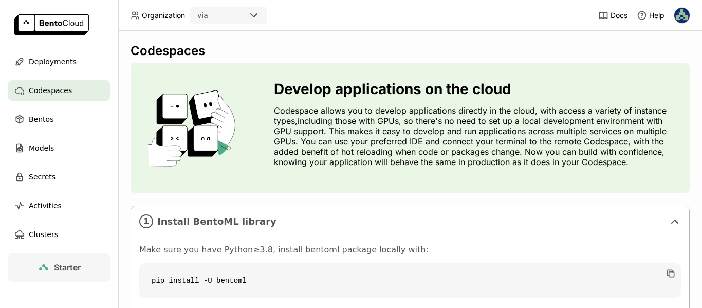
scroll to position [167, 0]
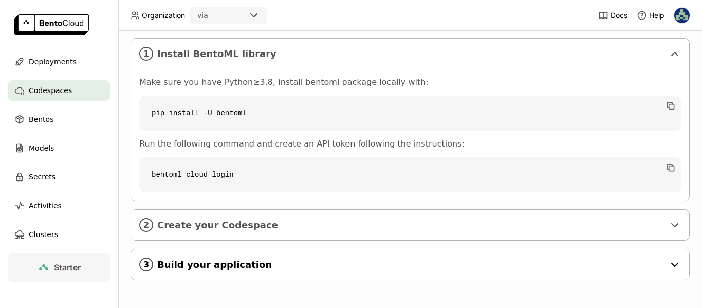
click at [282, 265] on span "Build your application" at bounding box center [410, 264] width 507 height 11
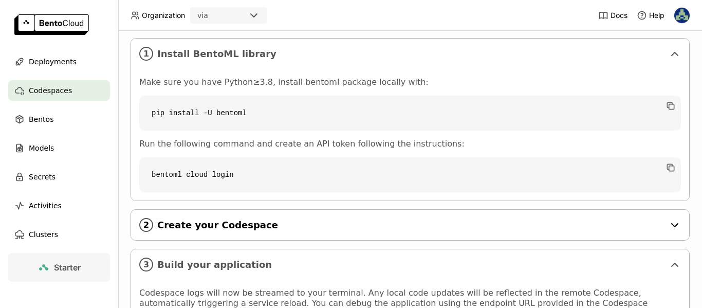
scroll to position [270, 0]
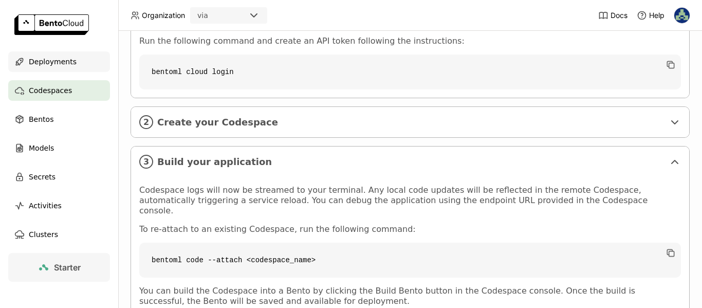
click at [59, 54] on div "Deployments" at bounding box center [59, 61] width 102 height 21
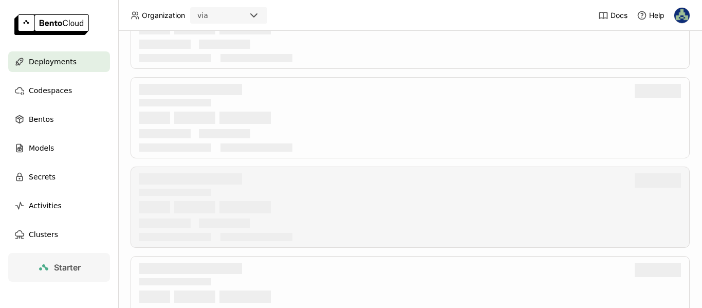
scroll to position [49, 0]
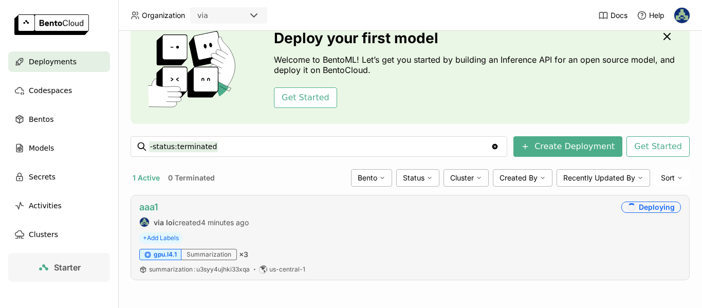
click at [153, 205] on link "aaa1" at bounding box center [148, 206] width 19 height 11
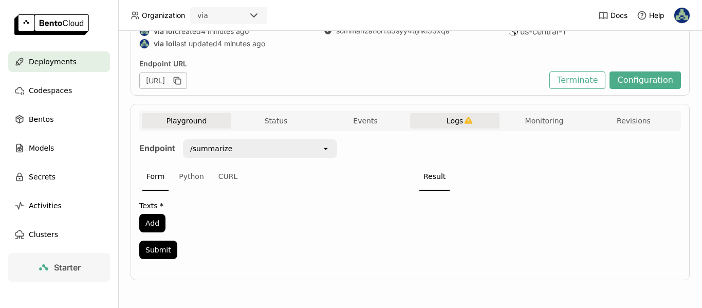
click at [447, 120] on span "Logs" at bounding box center [454, 120] width 16 height 9
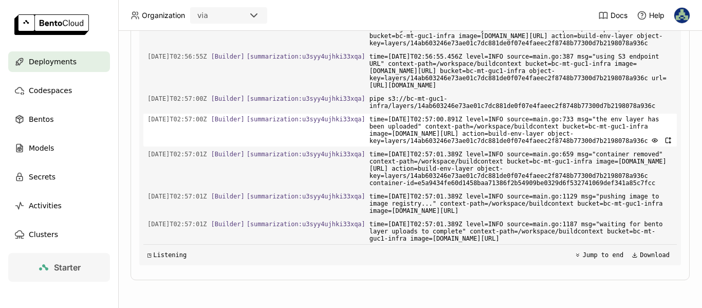
scroll to position [1939, 0]
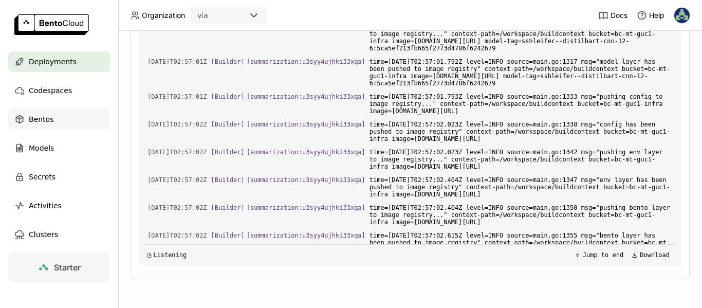
click at [45, 120] on span "Bentos" at bounding box center [41, 119] width 25 height 12
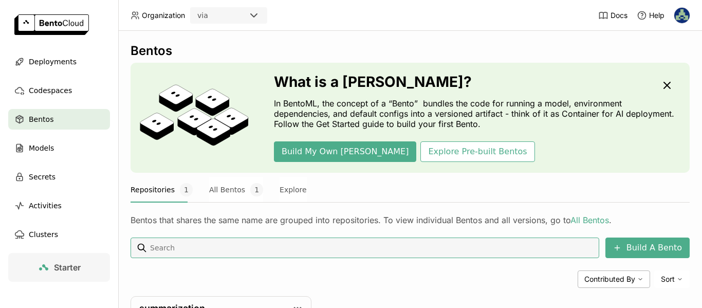
scroll to position [120, 0]
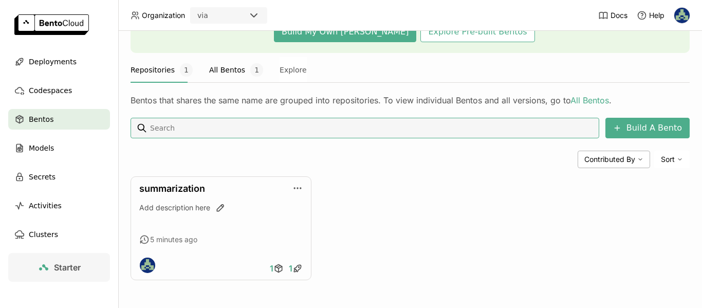
click at [227, 73] on button "All Bentos 1" at bounding box center [236, 70] width 54 height 26
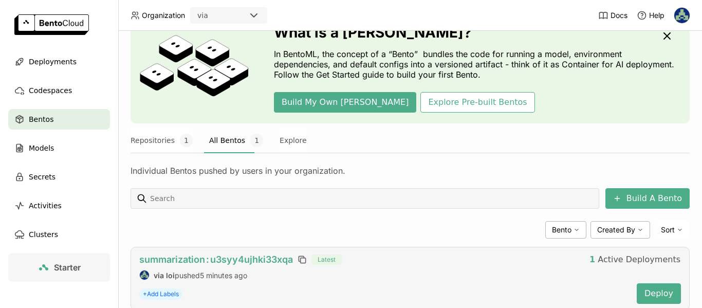
click at [175, 260] on span "summarization : u3syy4ujhki33xqa" at bounding box center [216, 259] width 154 height 11
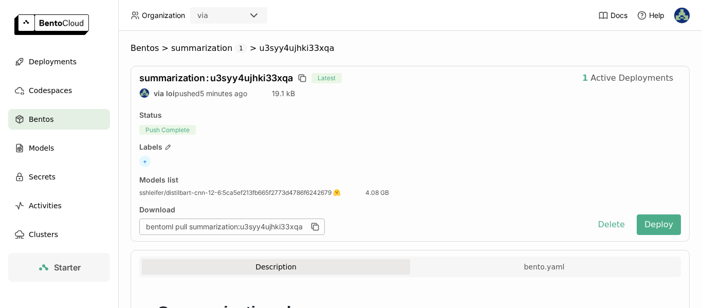
click at [521, 258] on div "Description bento.yaml" at bounding box center [409, 266] width 541 height 21
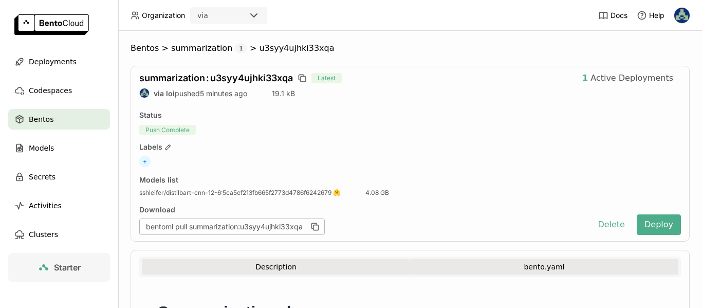
click at [521, 268] on button "bento.yaml" at bounding box center [544, 266] width 268 height 15
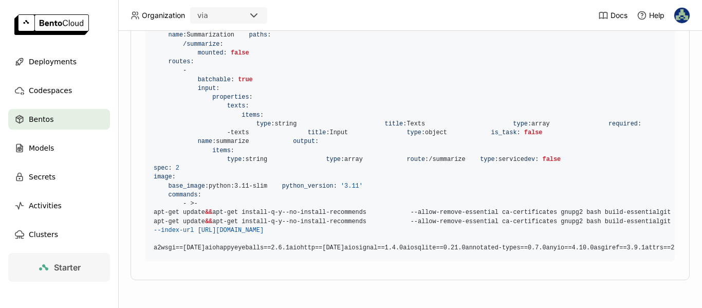
scroll to position [616, 0]
click at [50, 67] on span "Deployments" at bounding box center [53, 61] width 48 height 12
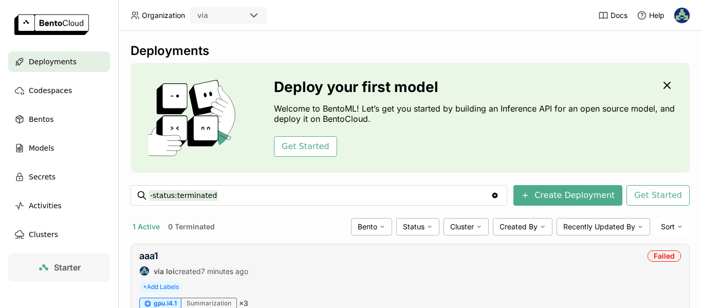
click at [165, 259] on div "aaa1" at bounding box center [193, 255] width 109 height 11
click at [158, 260] on link "aaa1" at bounding box center [148, 255] width 19 height 11
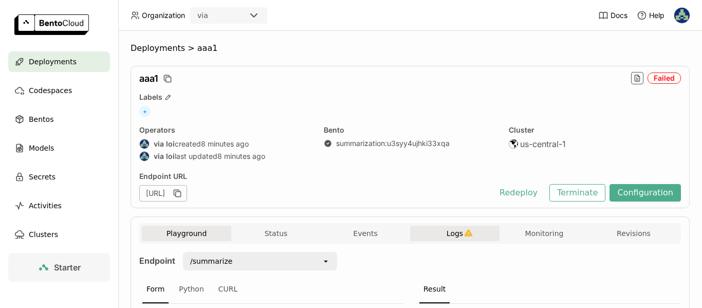
click at [464, 231] on icon "button" at bounding box center [468, 233] width 9 height 9
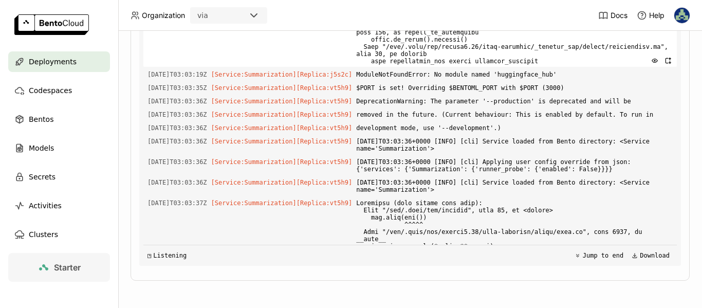
scroll to position [346, 0]
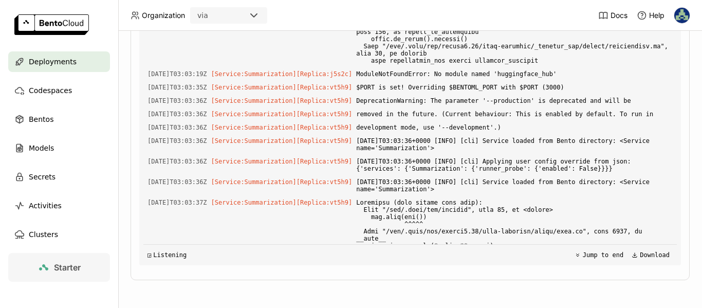
click at [67, 66] on span "Deployments" at bounding box center [53, 61] width 48 height 12
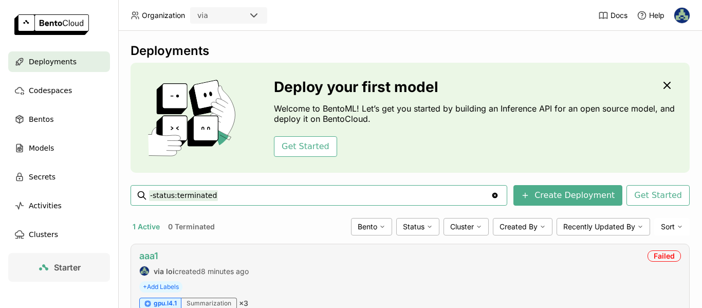
click at [151, 254] on link "aaa1" at bounding box center [148, 255] width 19 height 11
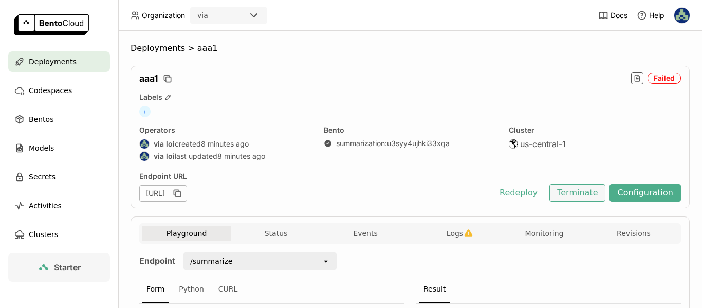
click at [576, 195] on button "Terminate" at bounding box center [577, 192] width 56 height 17
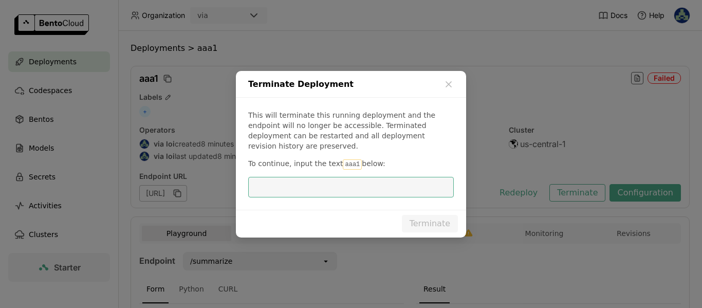
click at [344, 159] on code "aaa1" at bounding box center [352, 164] width 19 height 10
copy p "aaa1"
click at [349, 187] on input "dialog" at bounding box center [350, 187] width 193 height 20
paste input "aaa1"
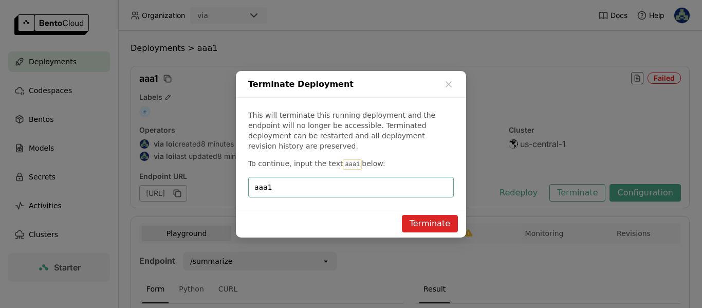
type input "aaa1"
click at [435, 222] on button "Terminate" at bounding box center [430, 223] width 56 height 17
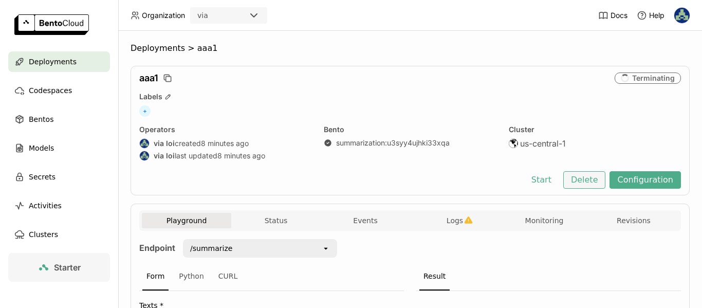
click at [577, 178] on button "Delete" at bounding box center [584, 179] width 43 height 17
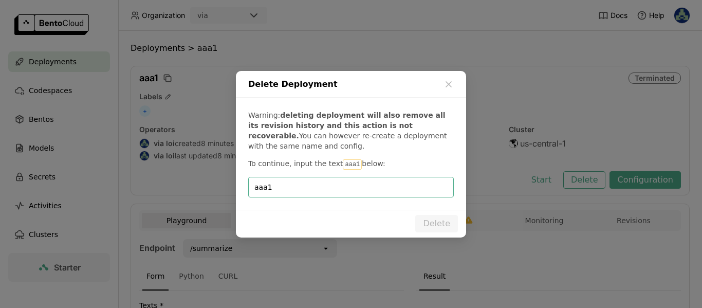
click at [350, 188] on input "aaa1" at bounding box center [350, 187] width 193 height 20
click at [359, 183] on input "aaa1" at bounding box center [350, 187] width 193 height 20
type input "aaa1"
click at [442, 223] on button "Delete" at bounding box center [436, 223] width 43 height 17
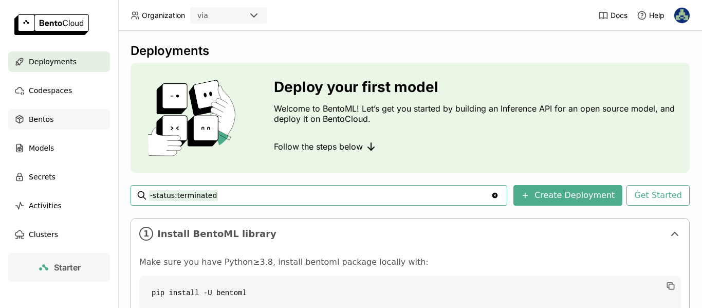
click at [41, 117] on span "Bentos" at bounding box center [41, 119] width 25 height 12
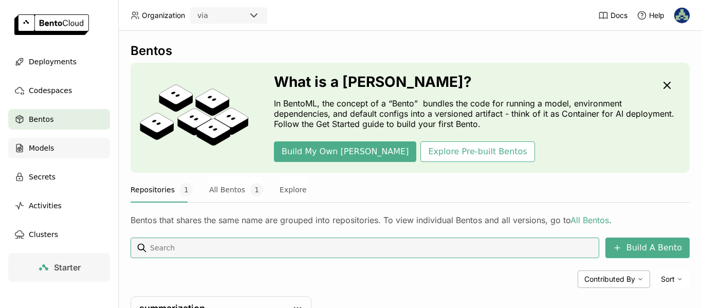
click at [52, 151] on span "Models" at bounding box center [41, 148] width 25 height 12
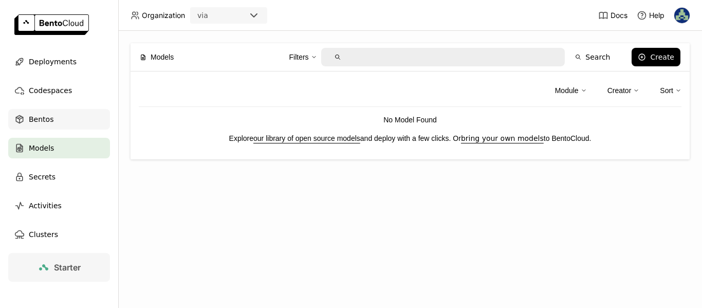
click at [30, 111] on div "Bentos" at bounding box center [59, 119] width 102 height 21
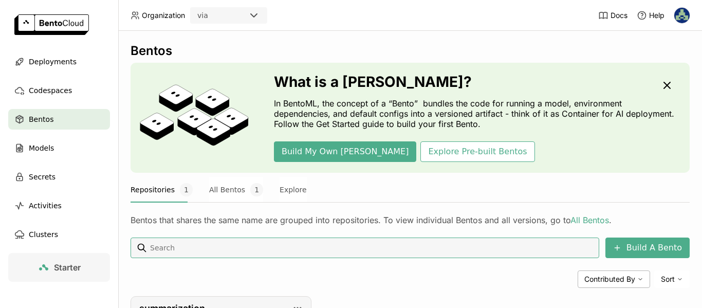
scroll to position [120, 0]
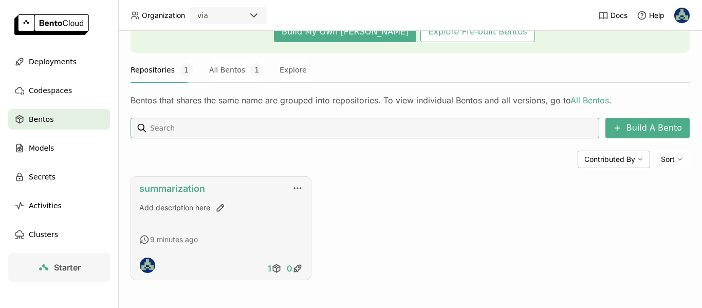
click at [178, 187] on link "summarization" at bounding box center [172, 188] width 66 height 11
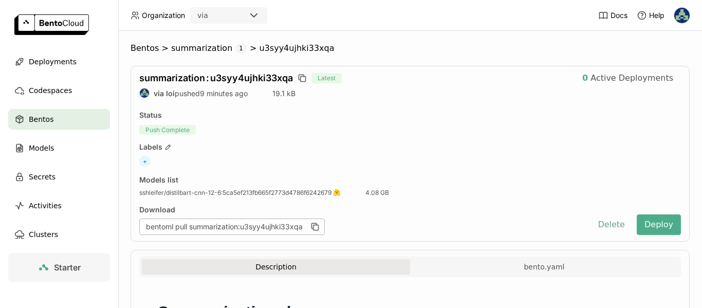
click at [605, 224] on button "Delete" at bounding box center [611, 224] width 43 height 21
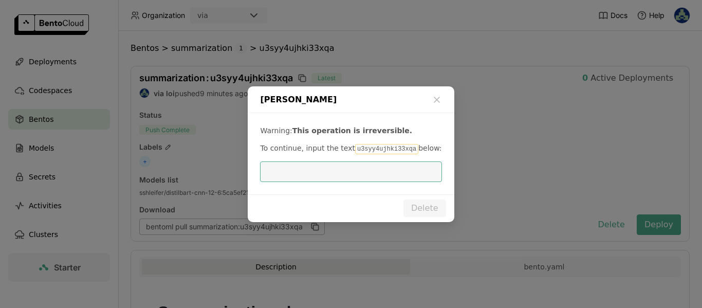
click at [377, 150] on code "u3syy4ujhki33xqa" at bounding box center [386, 149] width 63 height 10
click at [369, 147] on code "u3syy4ujhki33xqa" at bounding box center [386, 149] width 63 height 10
click at [370, 171] on input "dialog" at bounding box center [350, 172] width 169 height 20
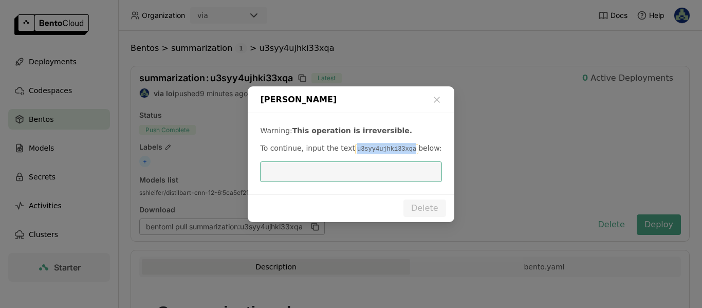
paste input "u3syy4ujhki33xqa"
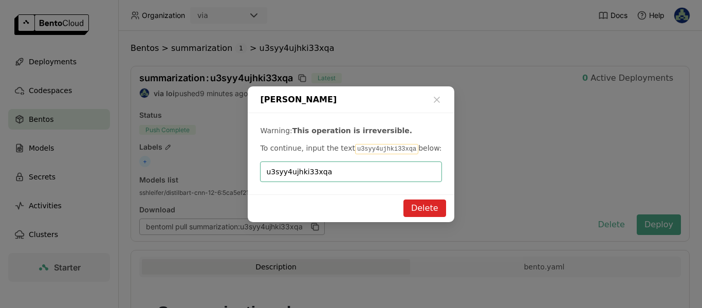
type input "u3syy4ujhki33xqa"
click at [425, 211] on button "Delete" at bounding box center [424, 207] width 43 height 17
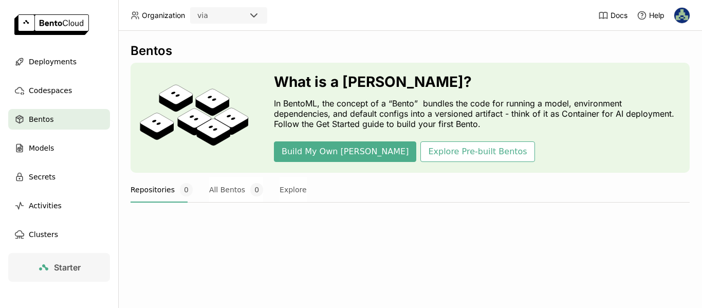
click at [49, 51] on link at bounding box center [59, 25] width 118 height 51
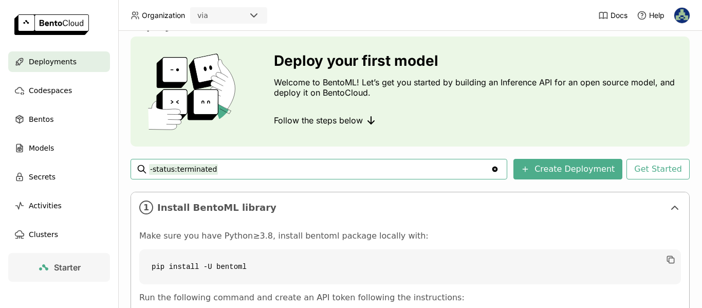
scroll to position [180, 0]
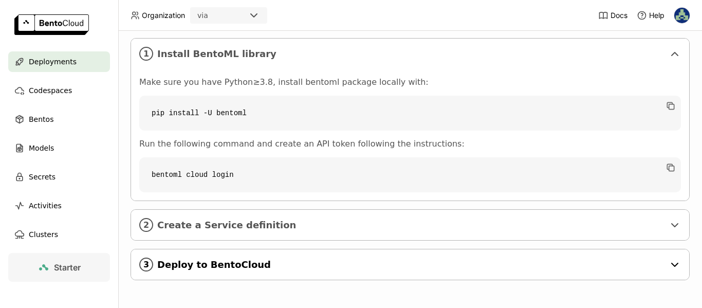
click at [355, 262] on span "Deploy to BentoCloud" at bounding box center [410, 264] width 507 height 11
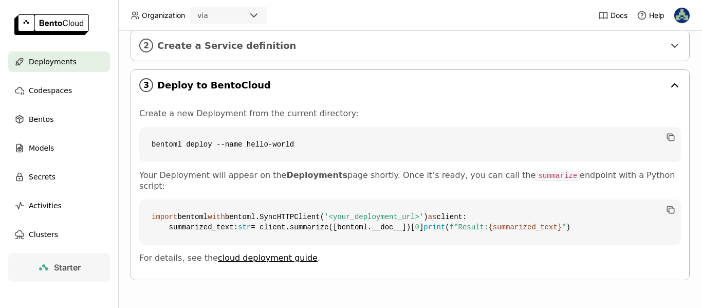
scroll to position [277, 0]
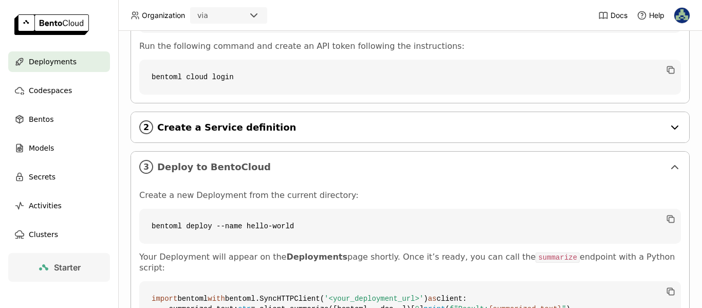
click at [285, 135] on div "2 Create a Service definition" at bounding box center [410, 127] width 558 height 30
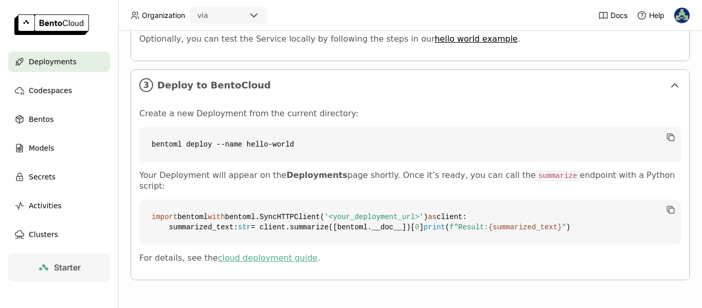
scroll to position [755, 0]
click at [264, 256] on link "cloud deployment guide" at bounding box center [268, 258] width 100 height 10
click at [439, 44] on link "hello world example" at bounding box center [476, 39] width 83 height 10
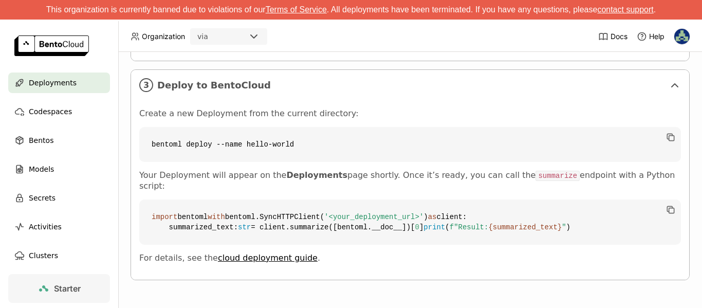
scroll to position [550, 0]
